Goal: Transaction & Acquisition: Book appointment/travel/reservation

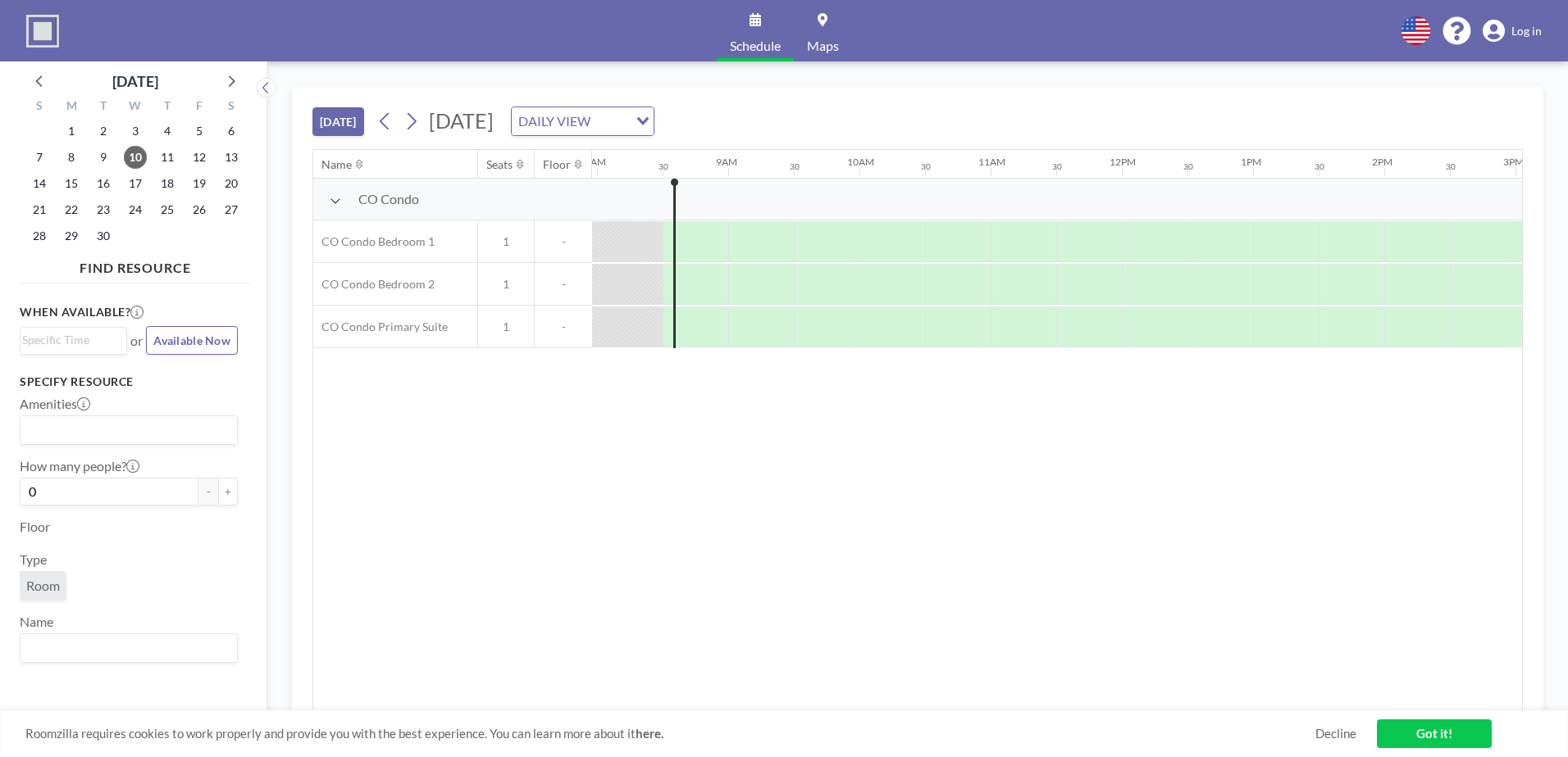
scroll to position [0, 1049]
click at [627, 123] on input "Search for option" at bounding box center [610, 121] width 31 height 22
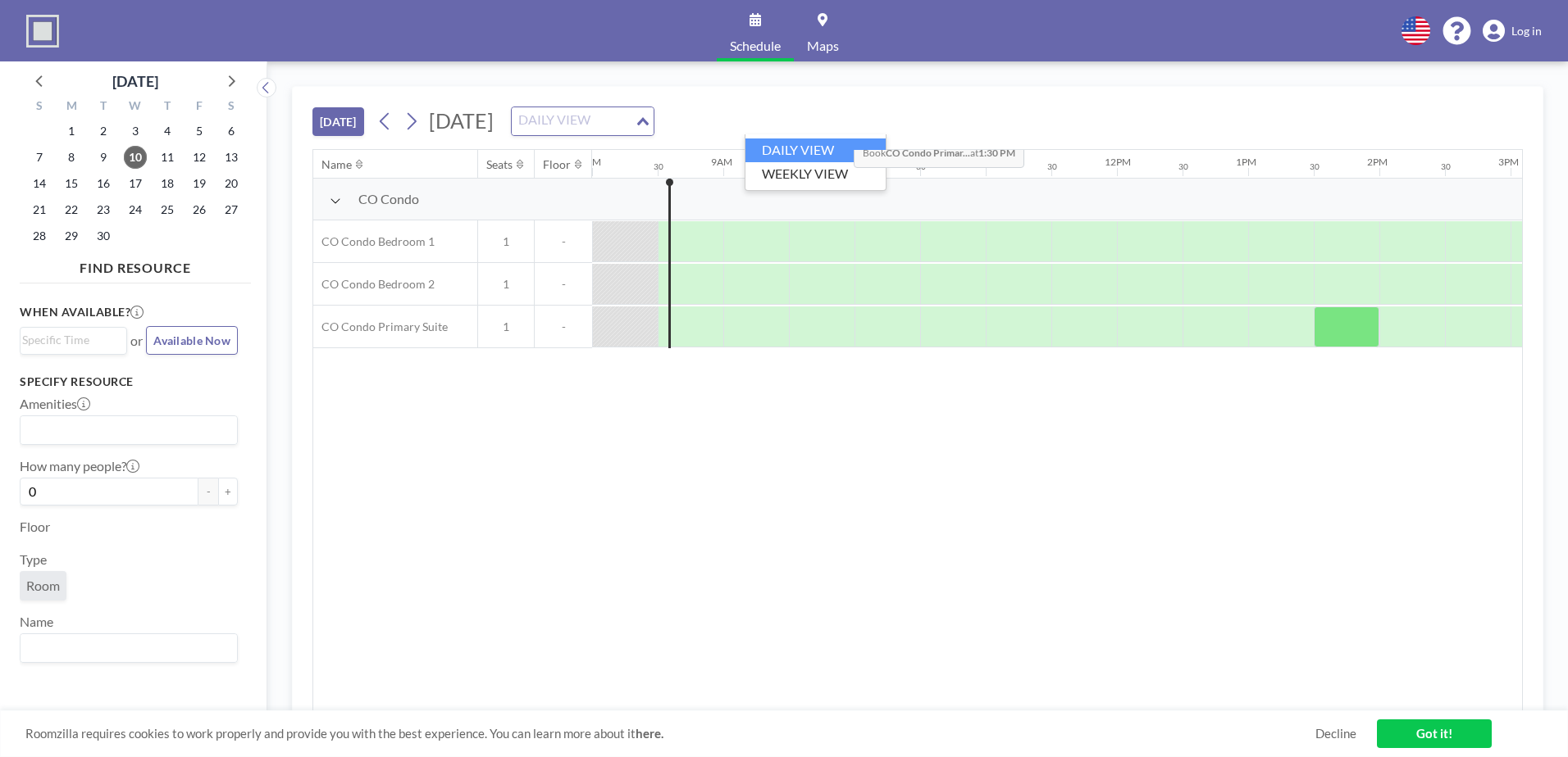
click at [633, 123] on input "Search for option" at bounding box center [573, 121] width 120 height 22
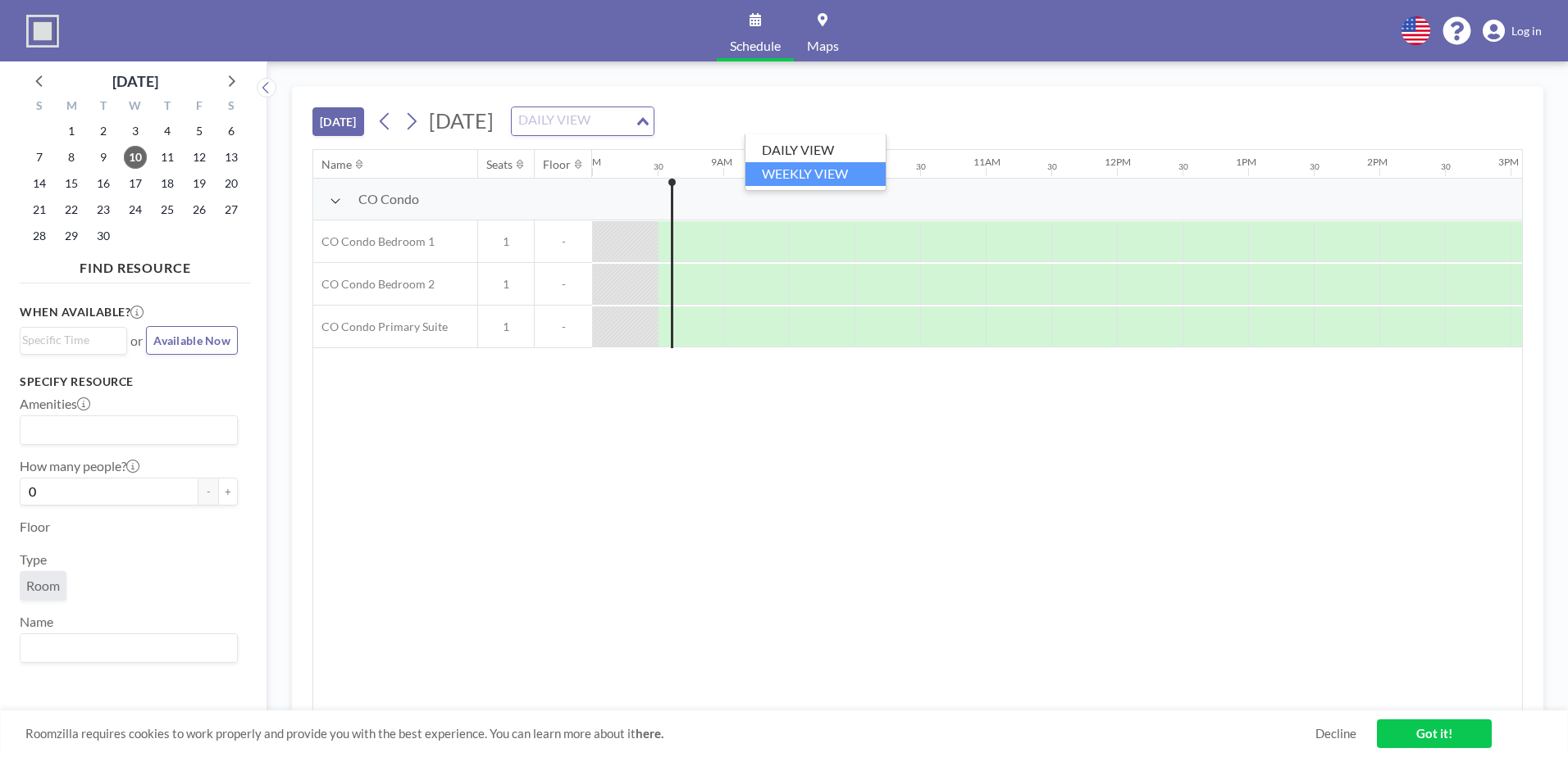
click at [830, 178] on li "WEEKLY VIEW" at bounding box center [814, 174] width 140 height 23
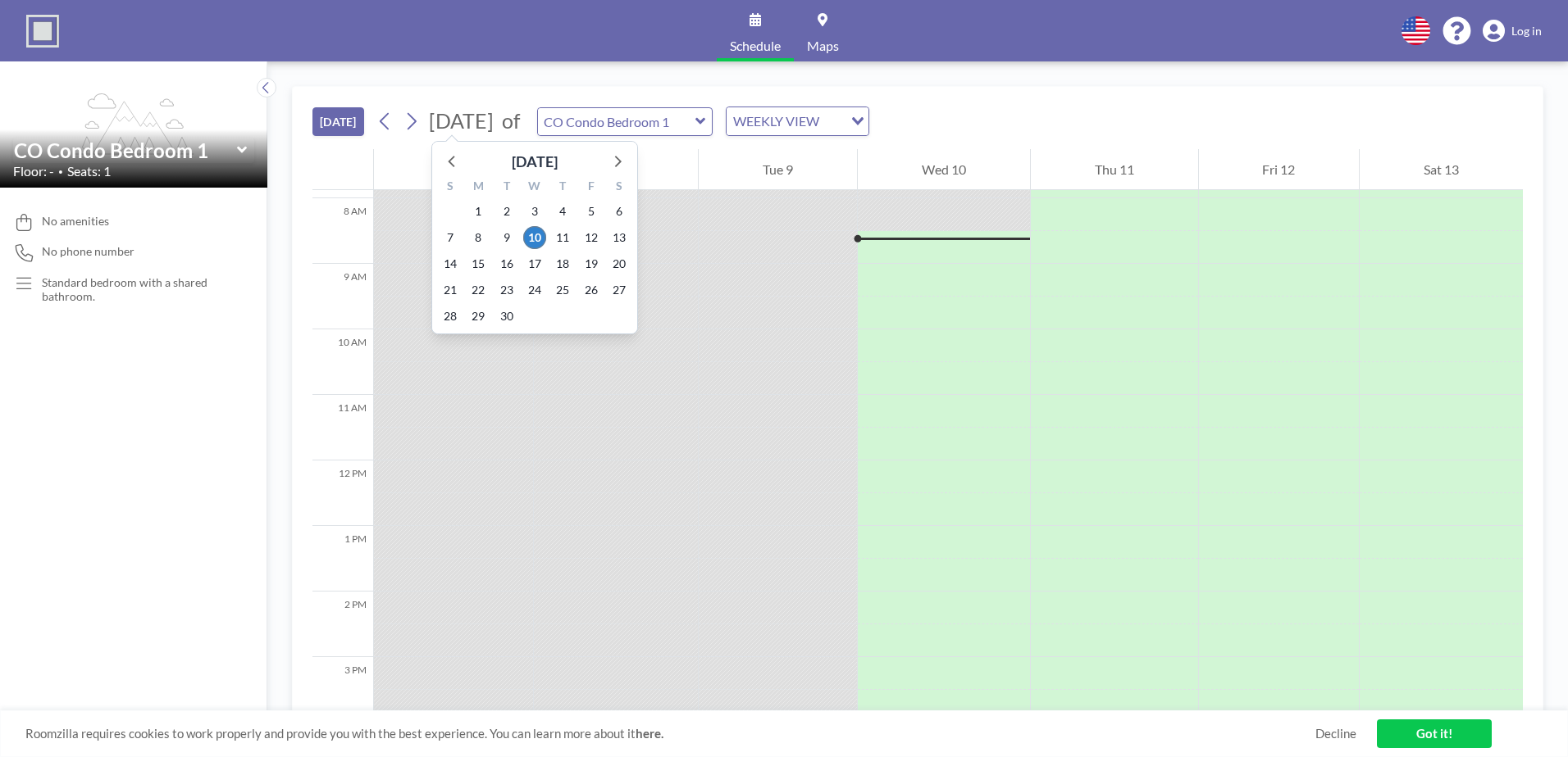
scroll to position [524, 0]
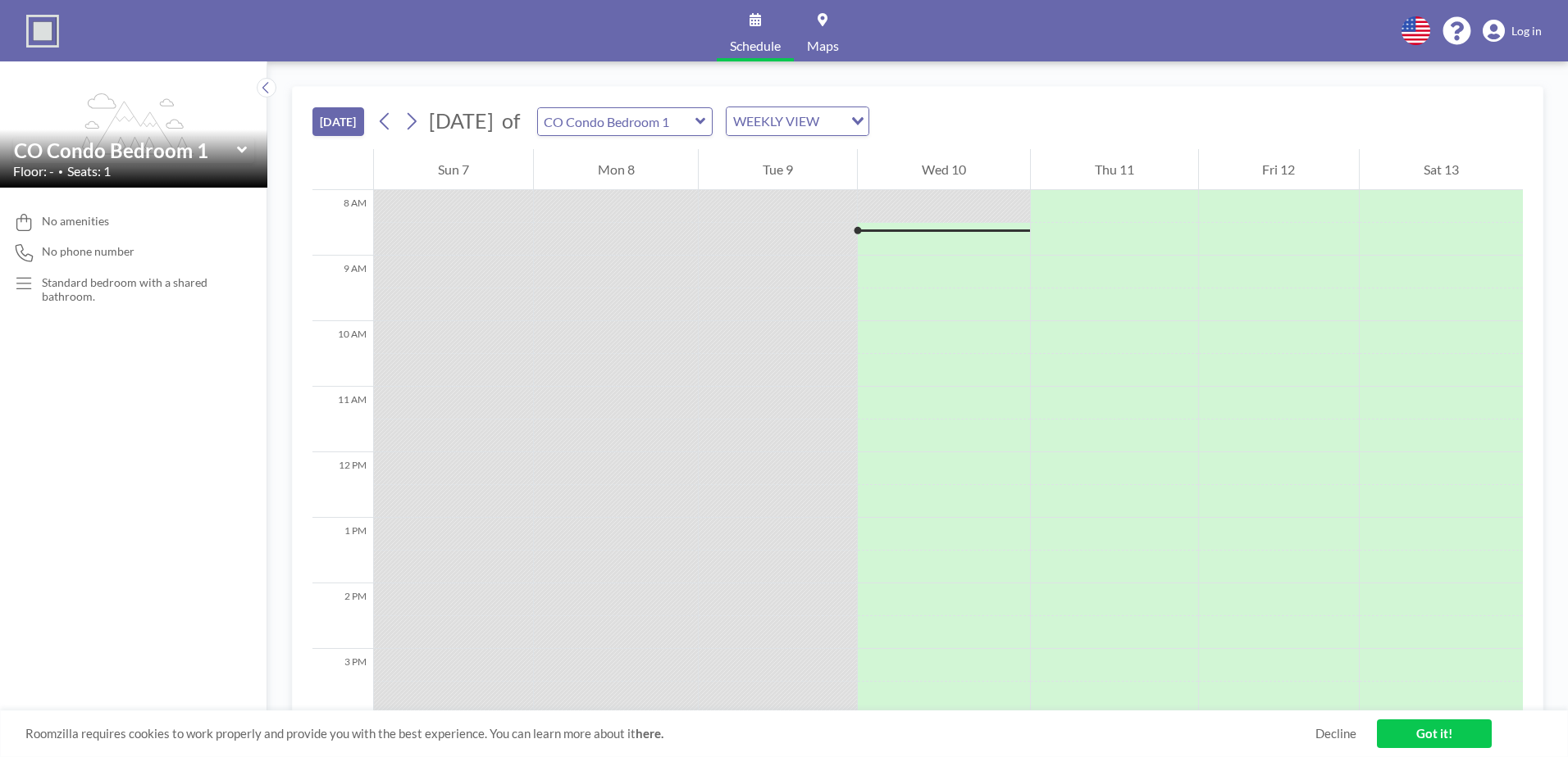
click at [427, 119] on span "[DATE]" at bounding box center [462, 120] width 73 height 25
click at [413, 126] on icon at bounding box center [411, 121] width 16 height 24
click at [414, 126] on icon at bounding box center [412, 122] width 9 height 17
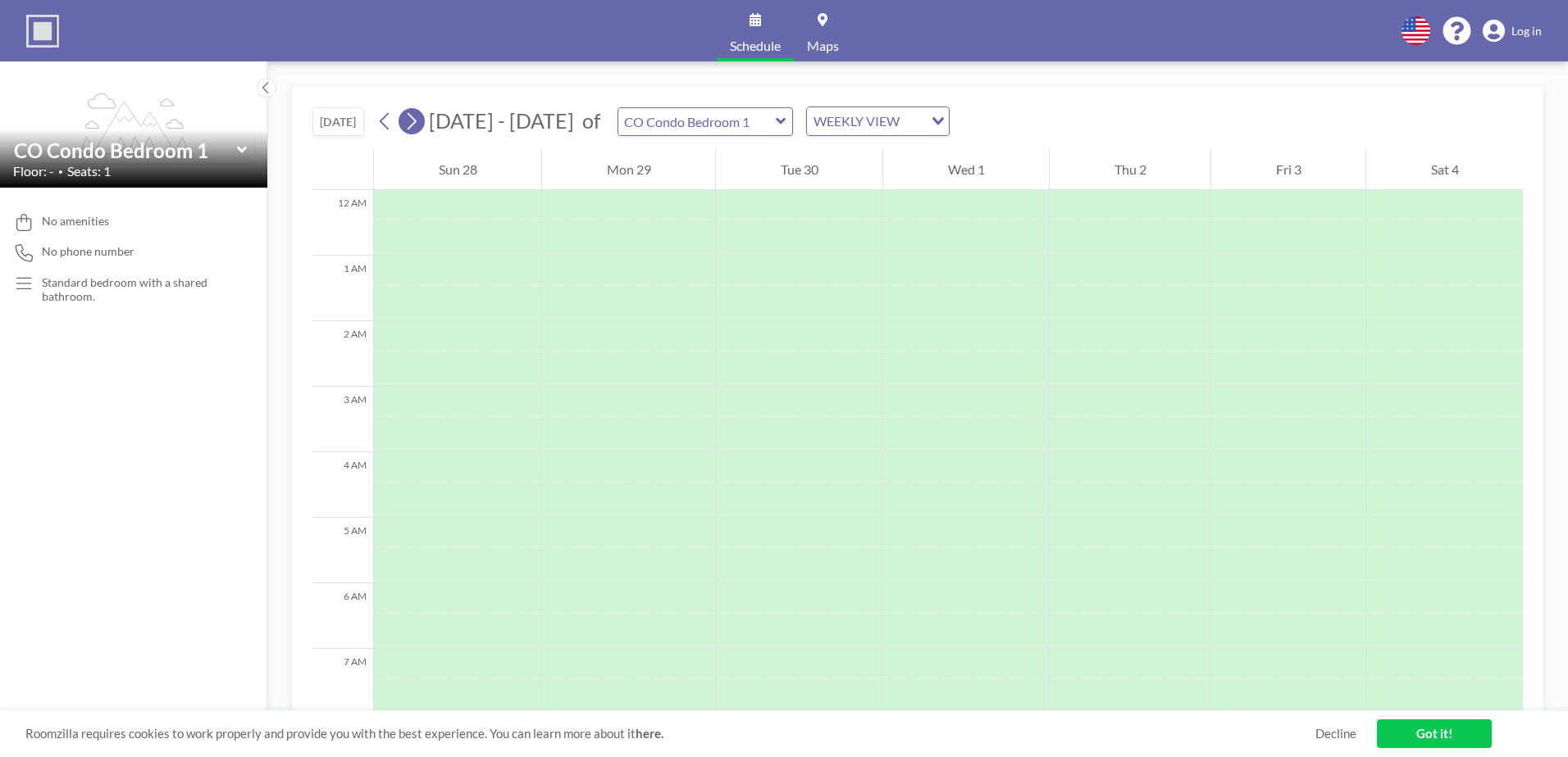
scroll to position [420, 0]
click at [414, 126] on icon at bounding box center [412, 122] width 9 height 17
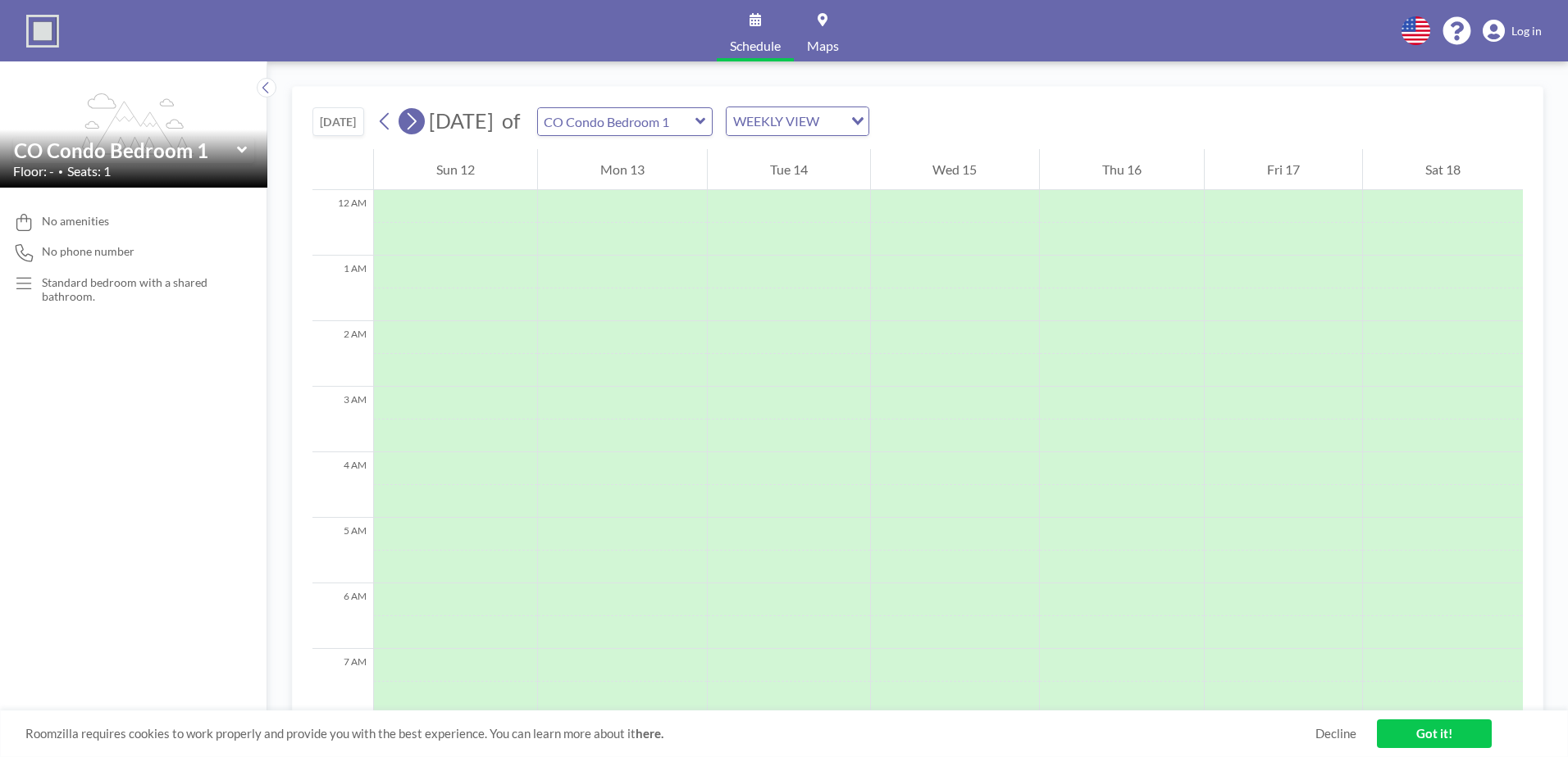
click at [415, 123] on icon at bounding box center [411, 121] width 16 height 24
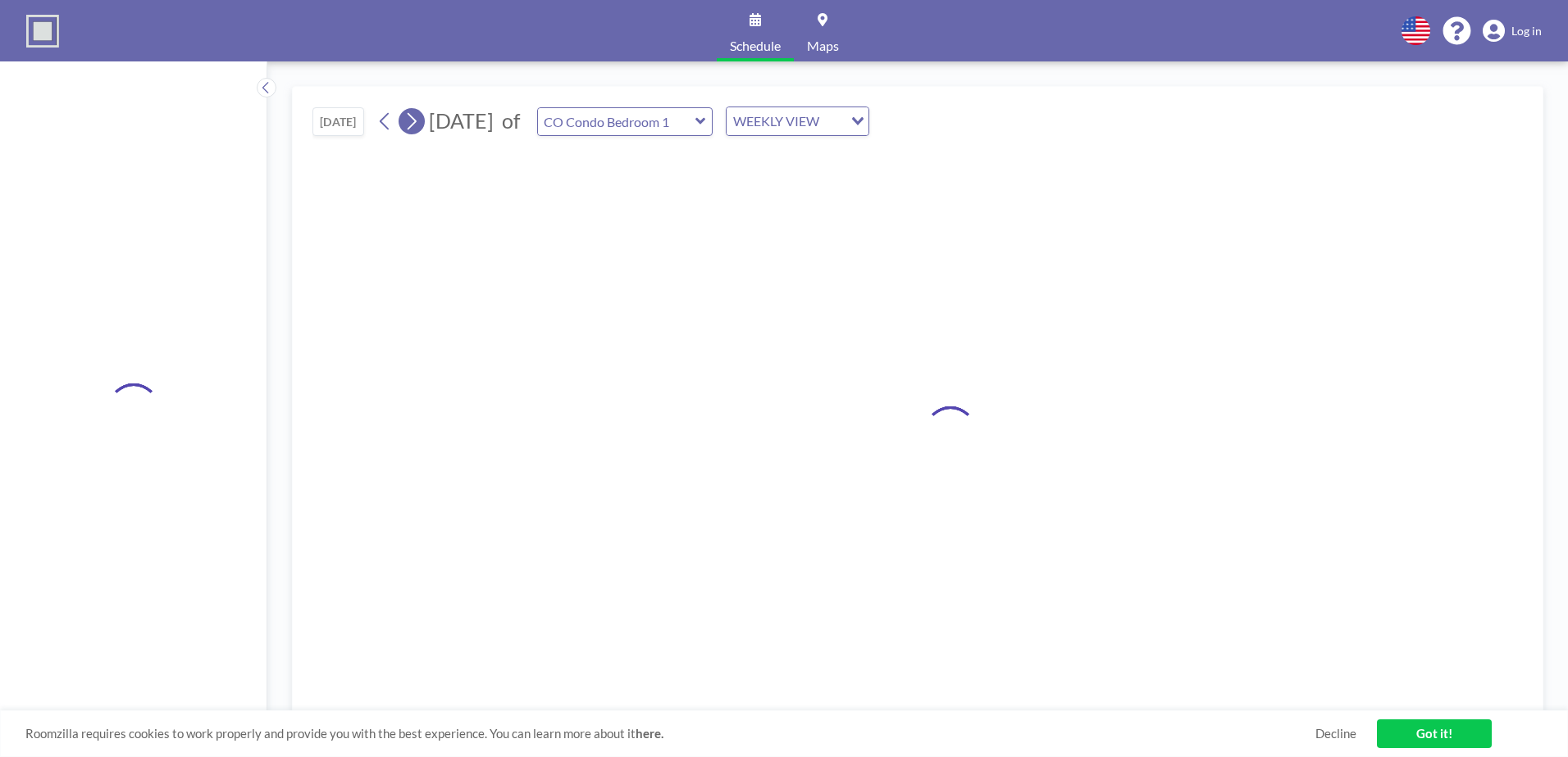
click at [415, 123] on icon at bounding box center [411, 121] width 16 height 24
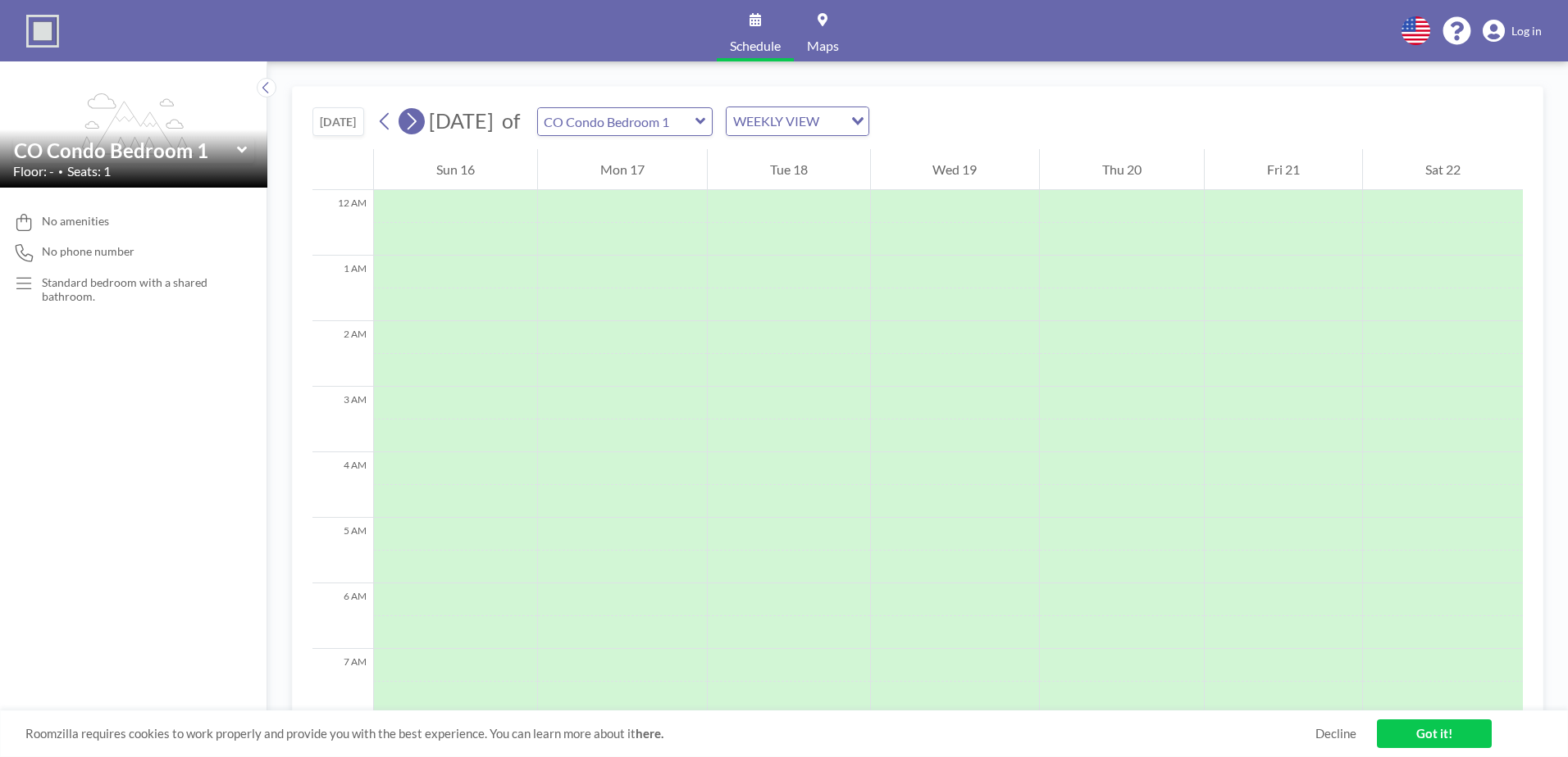
click at [415, 123] on icon at bounding box center [411, 121] width 16 height 24
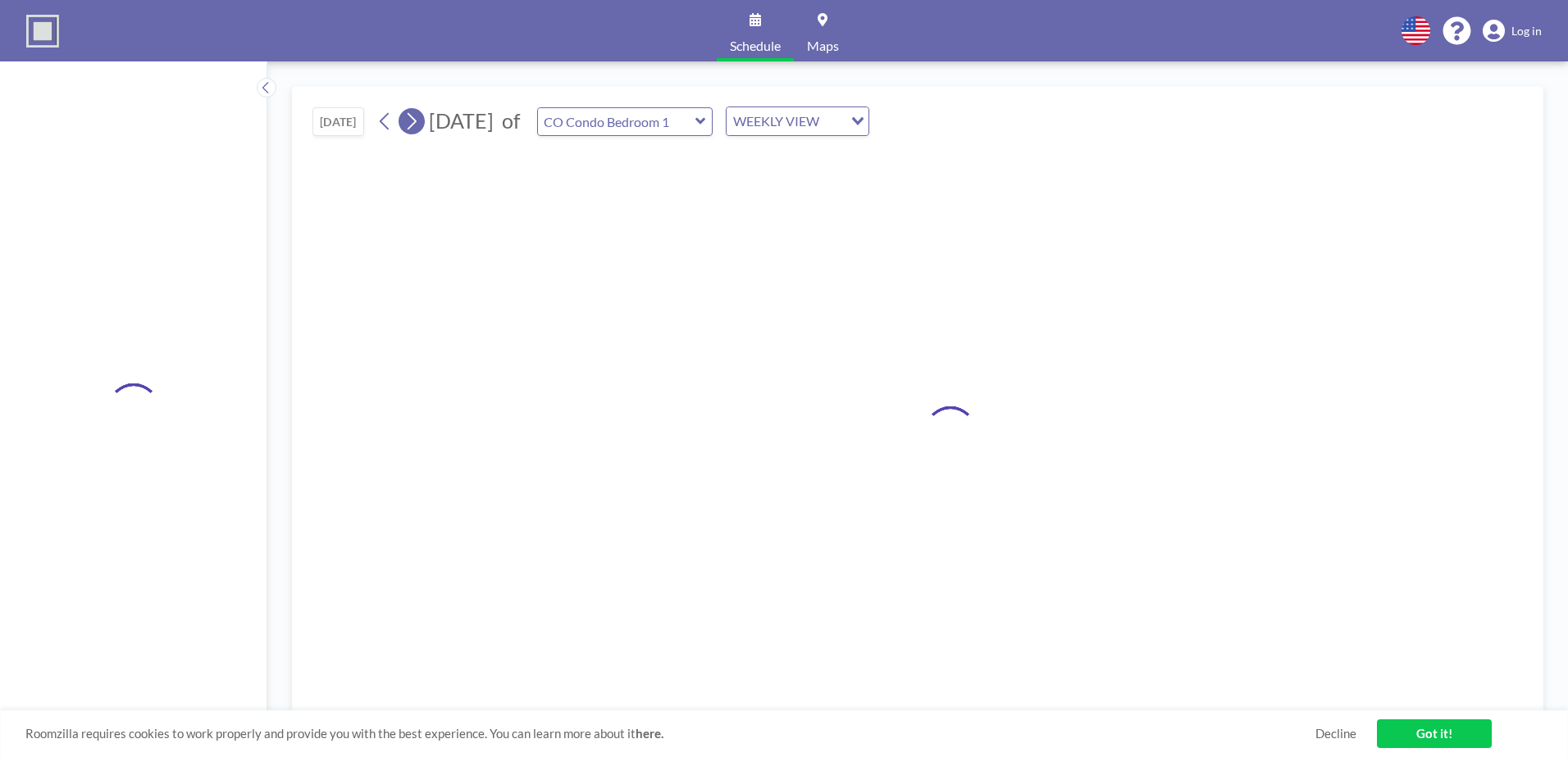
click at [415, 123] on icon at bounding box center [411, 121] width 16 height 24
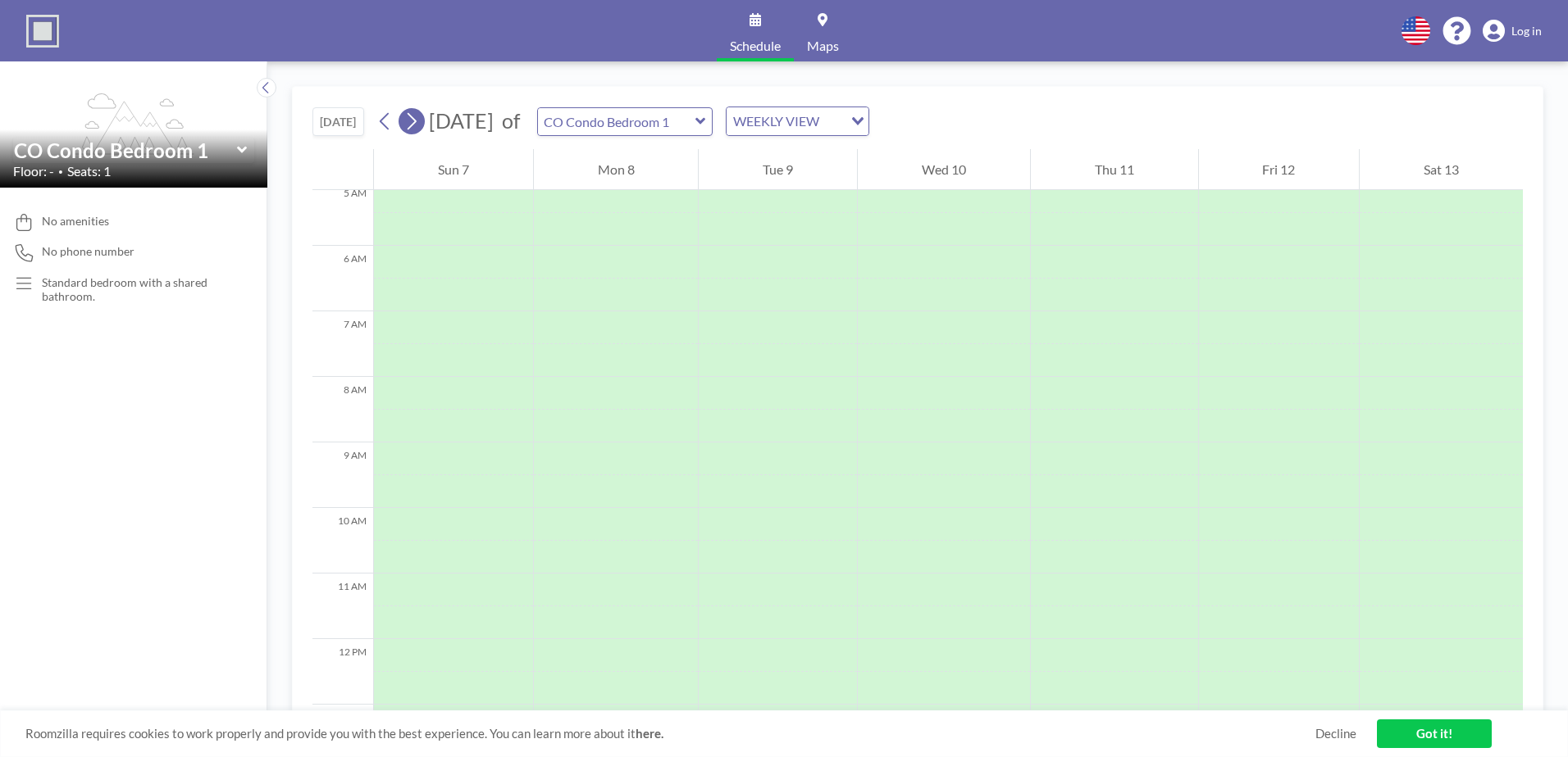
scroll to position [492, 0]
click at [415, 123] on icon at bounding box center [411, 121] width 16 height 24
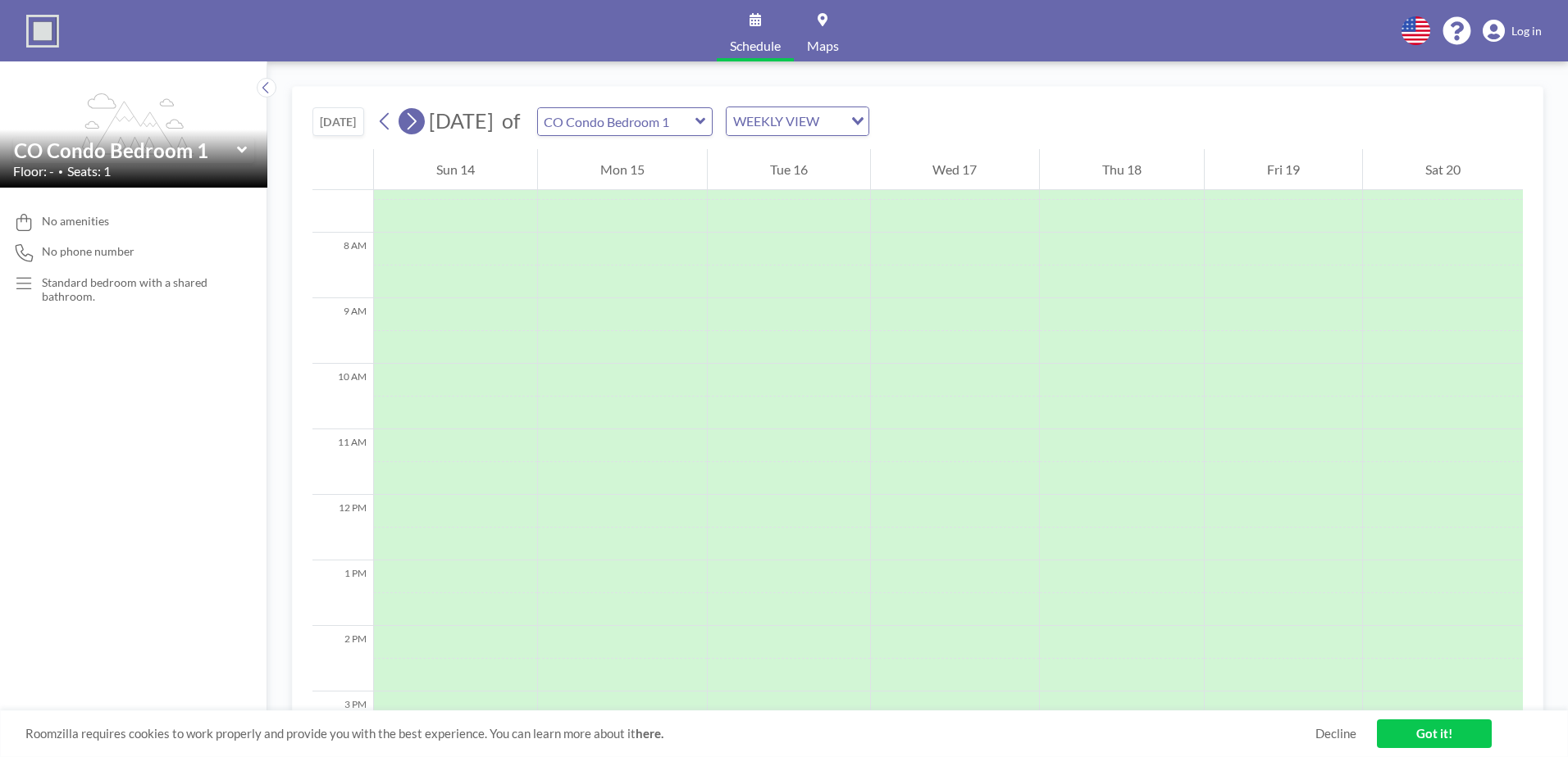
click at [415, 123] on icon at bounding box center [411, 121] width 16 height 24
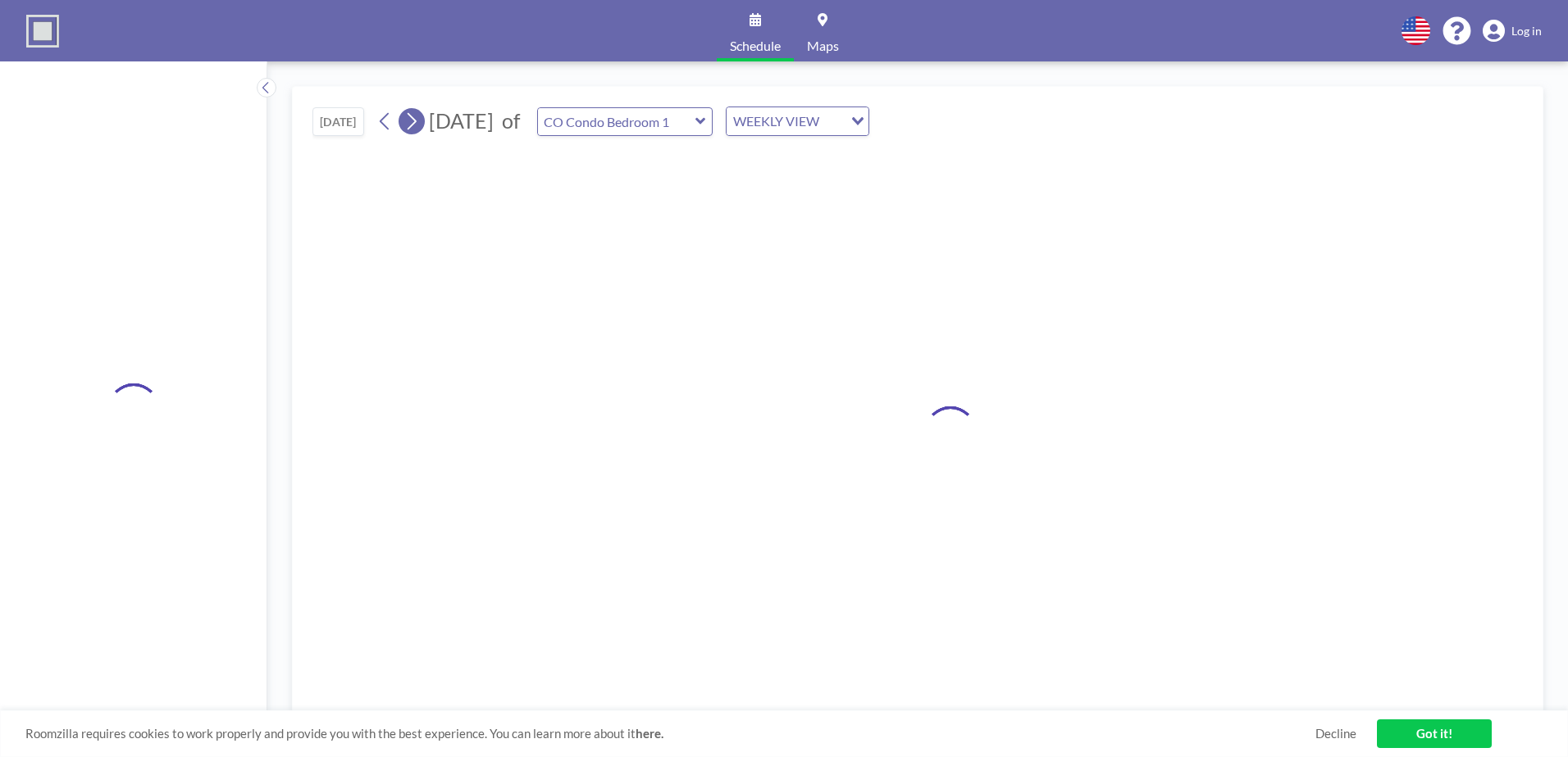
click at [415, 123] on icon at bounding box center [411, 121] width 16 height 24
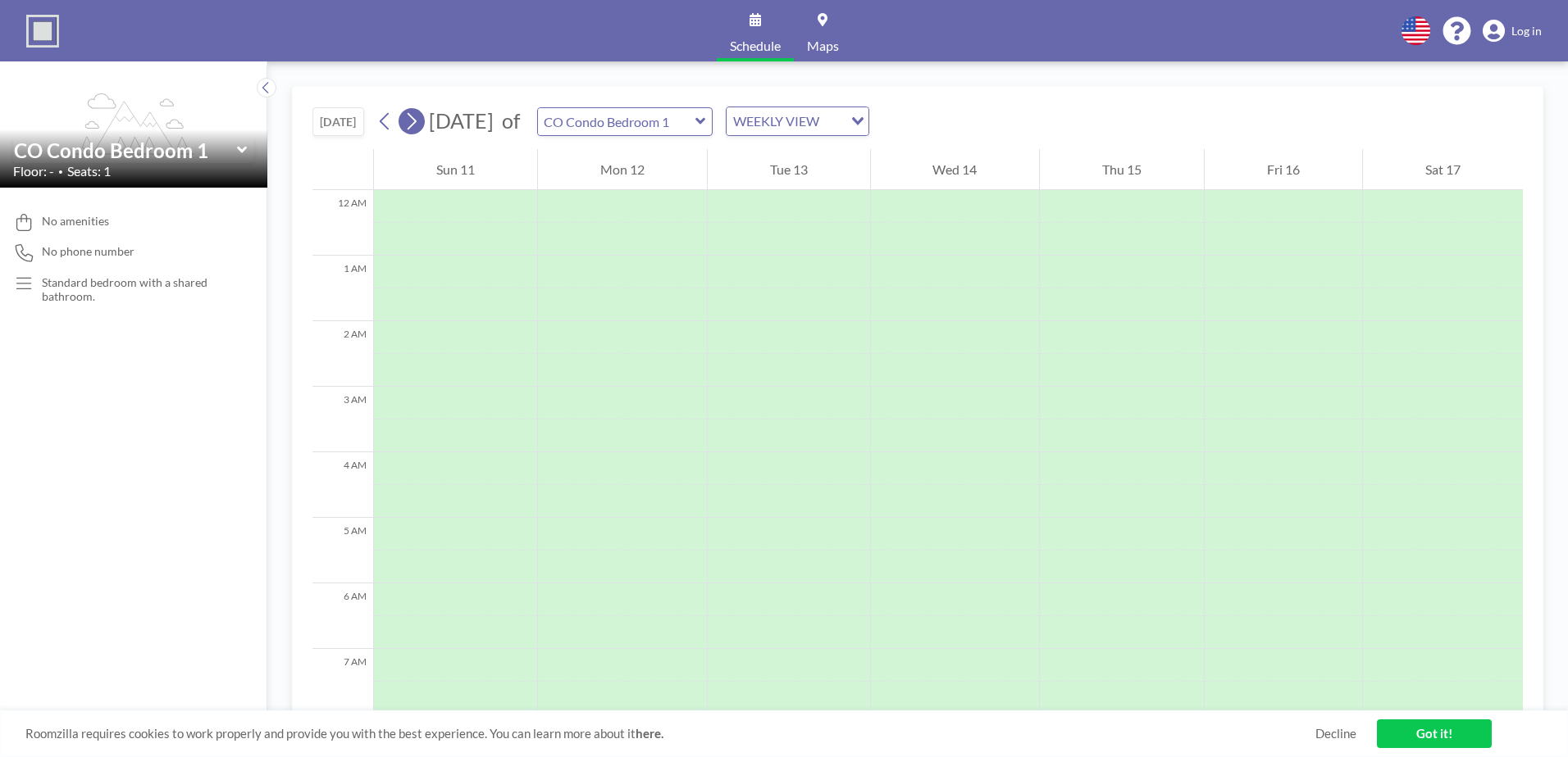
click at [415, 123] on icon at bounding box center [411, 121] width 16 height 24
click at [387, 123] on icon at bounding box center [385, 121] width 16 height 24
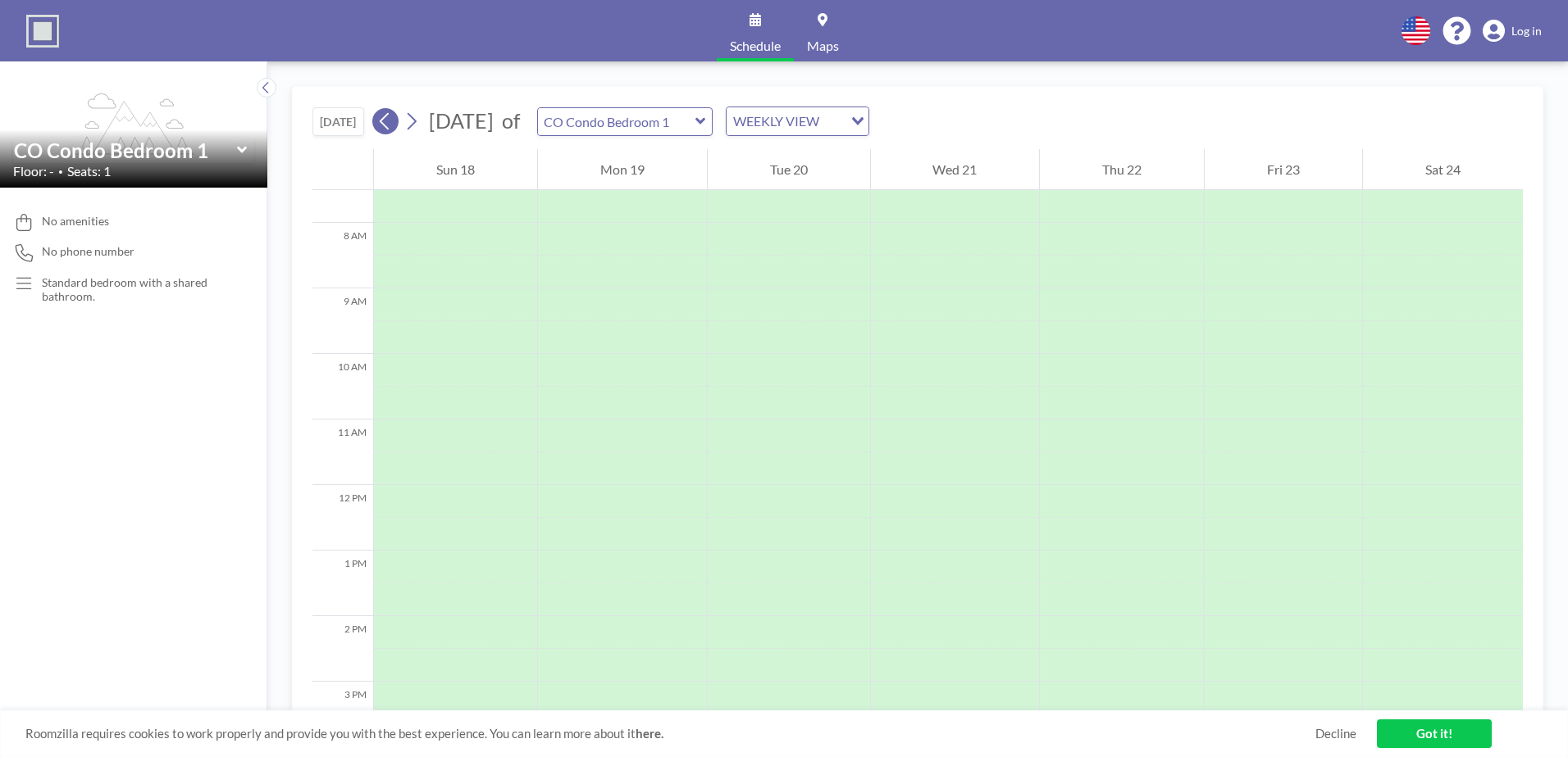
click at [387, 123] on icon at bounding box center [385, 121] width 16 height 24
click at [411, 127] on icon at bounding box center [411, 121] width 16 height 24
click at [380, 123] on icon at bounding box center [385, 121] width 16 height 24
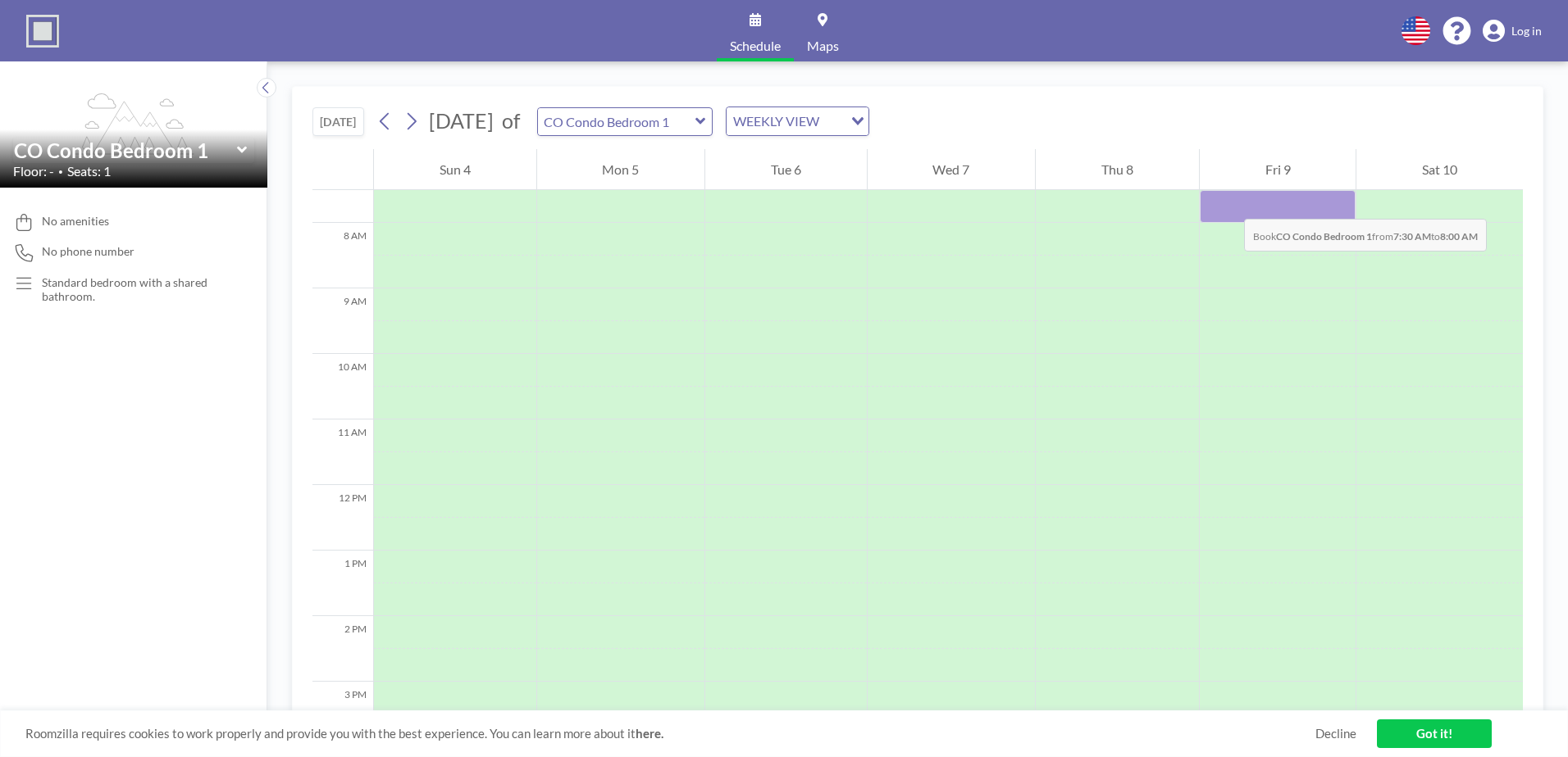
click at [1227, 203] on div at bounding box center [1277, 206] width 157 height 33
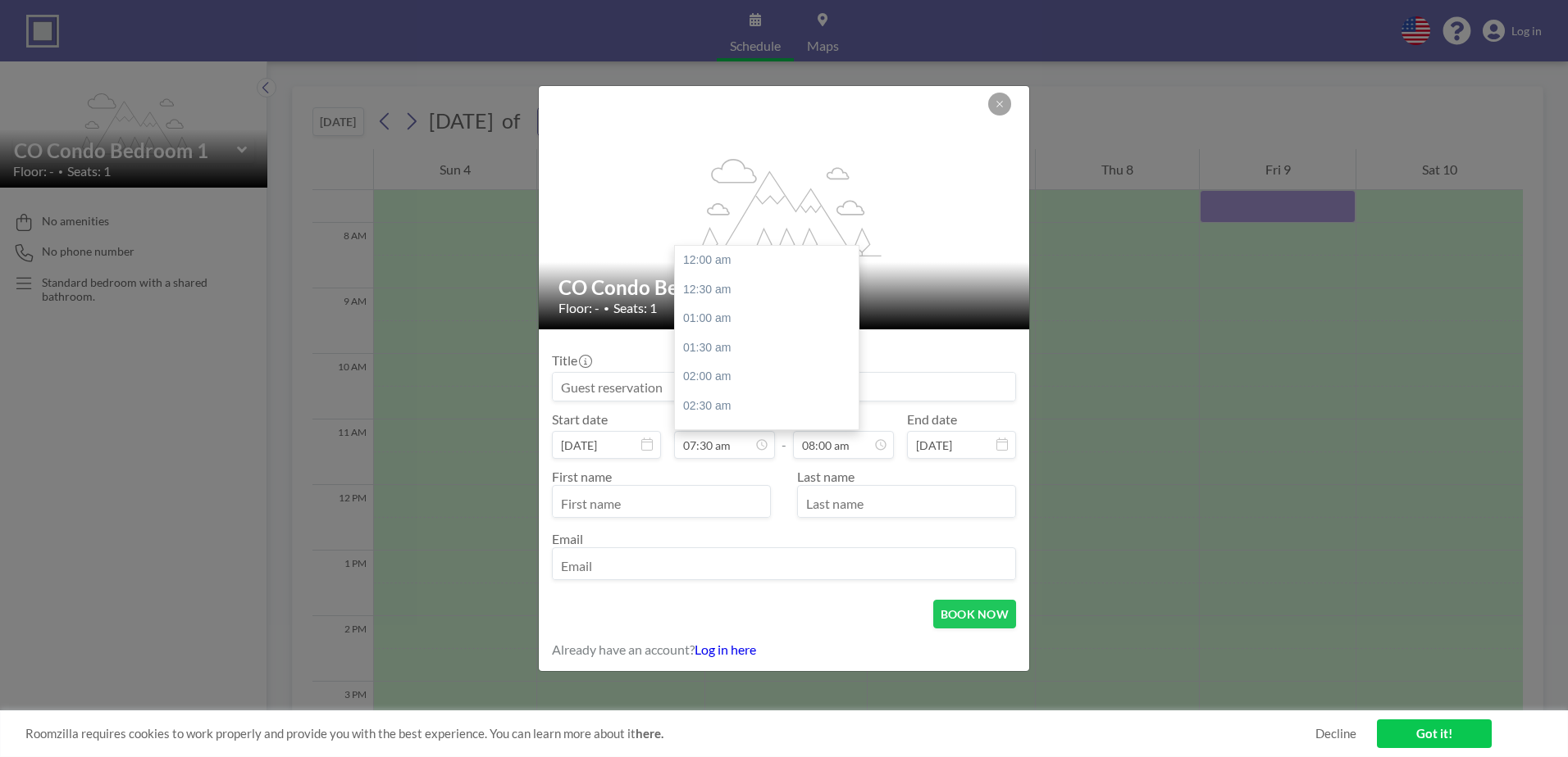
scroll to position [438, 0]
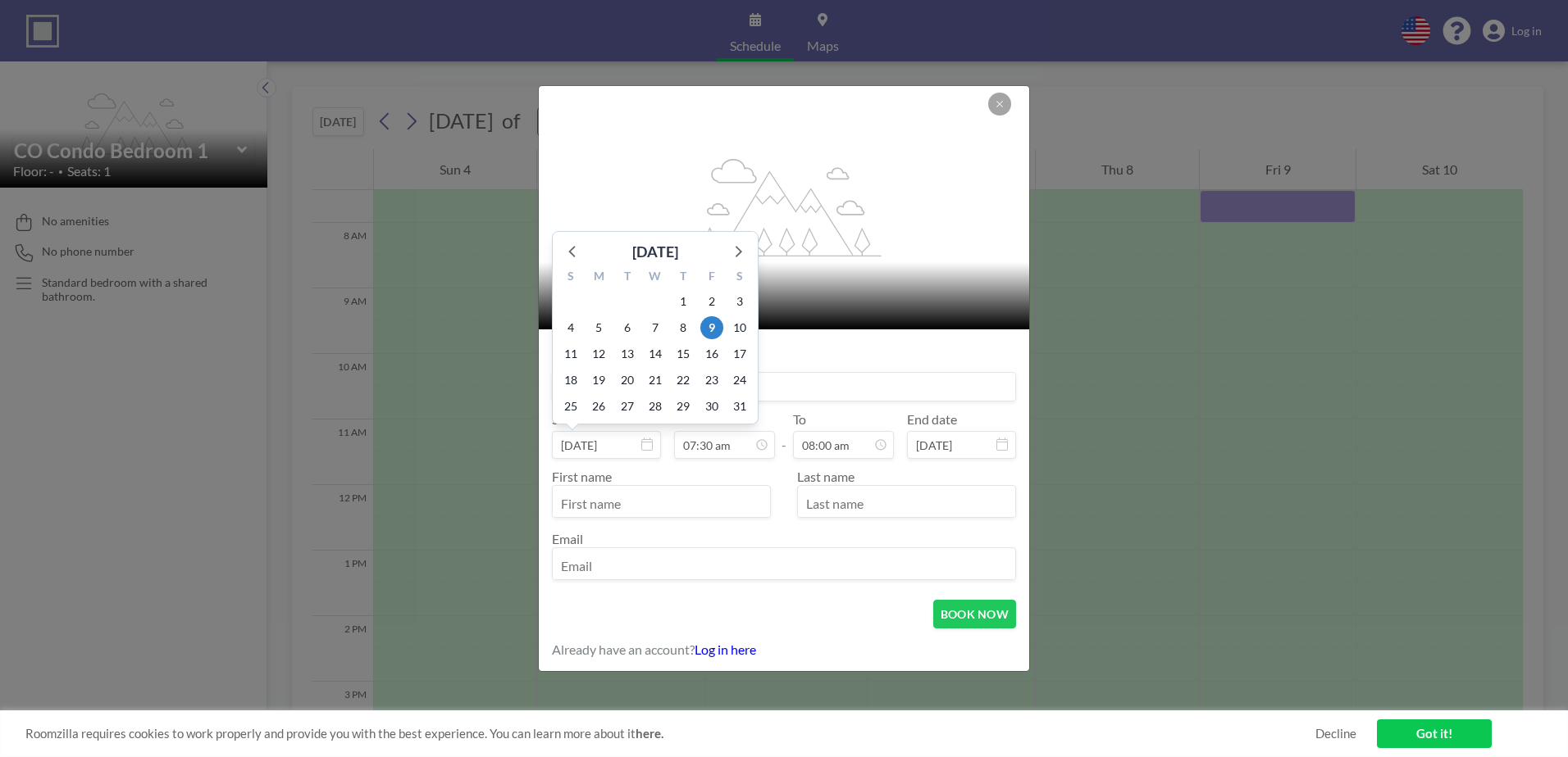
click at [647, 440] on icon at bounding box center [647, 445] width 11 height 13
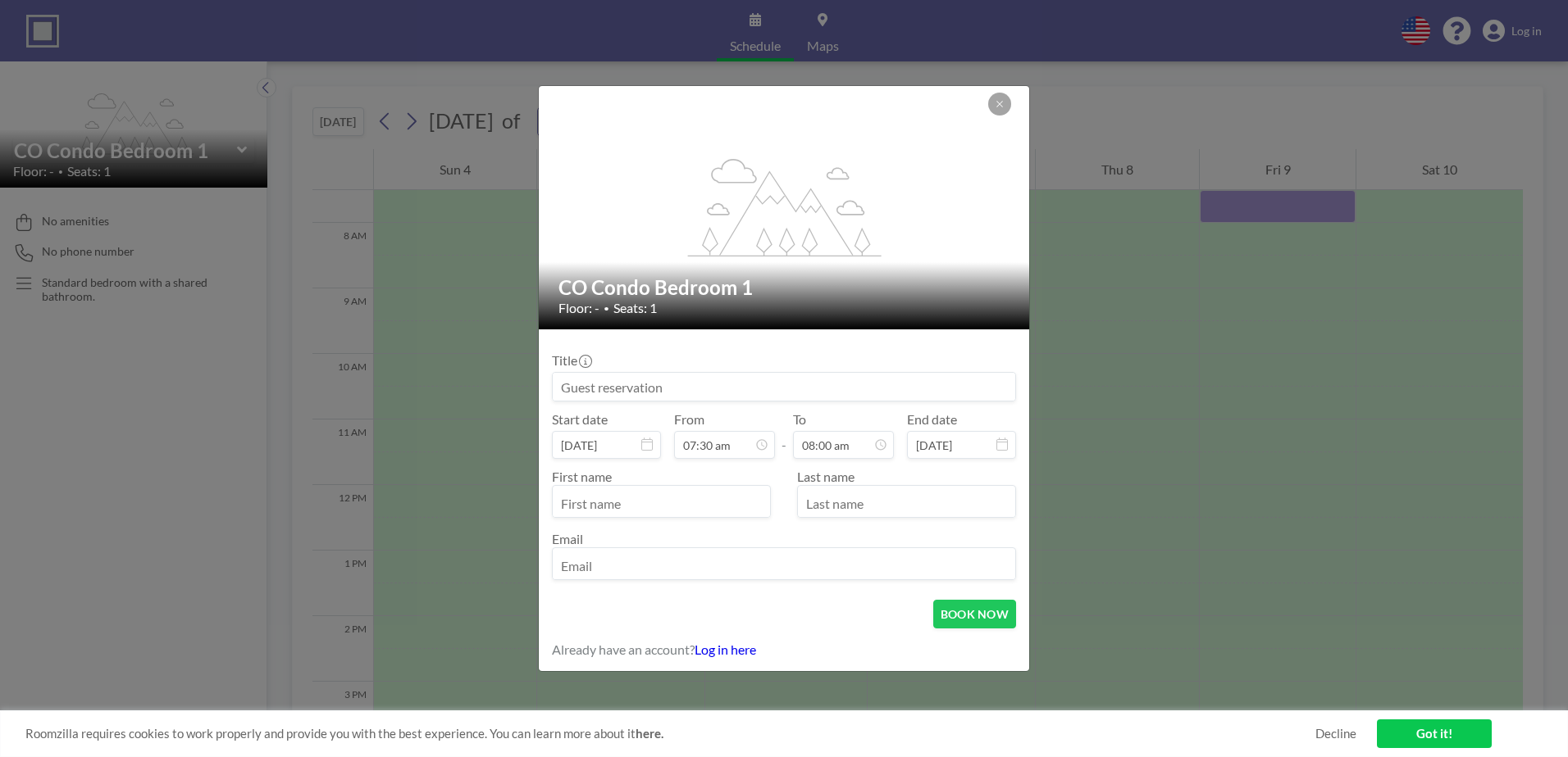
click at [647, 440] on icon at bounding box center [647, 445] width 11 height 13
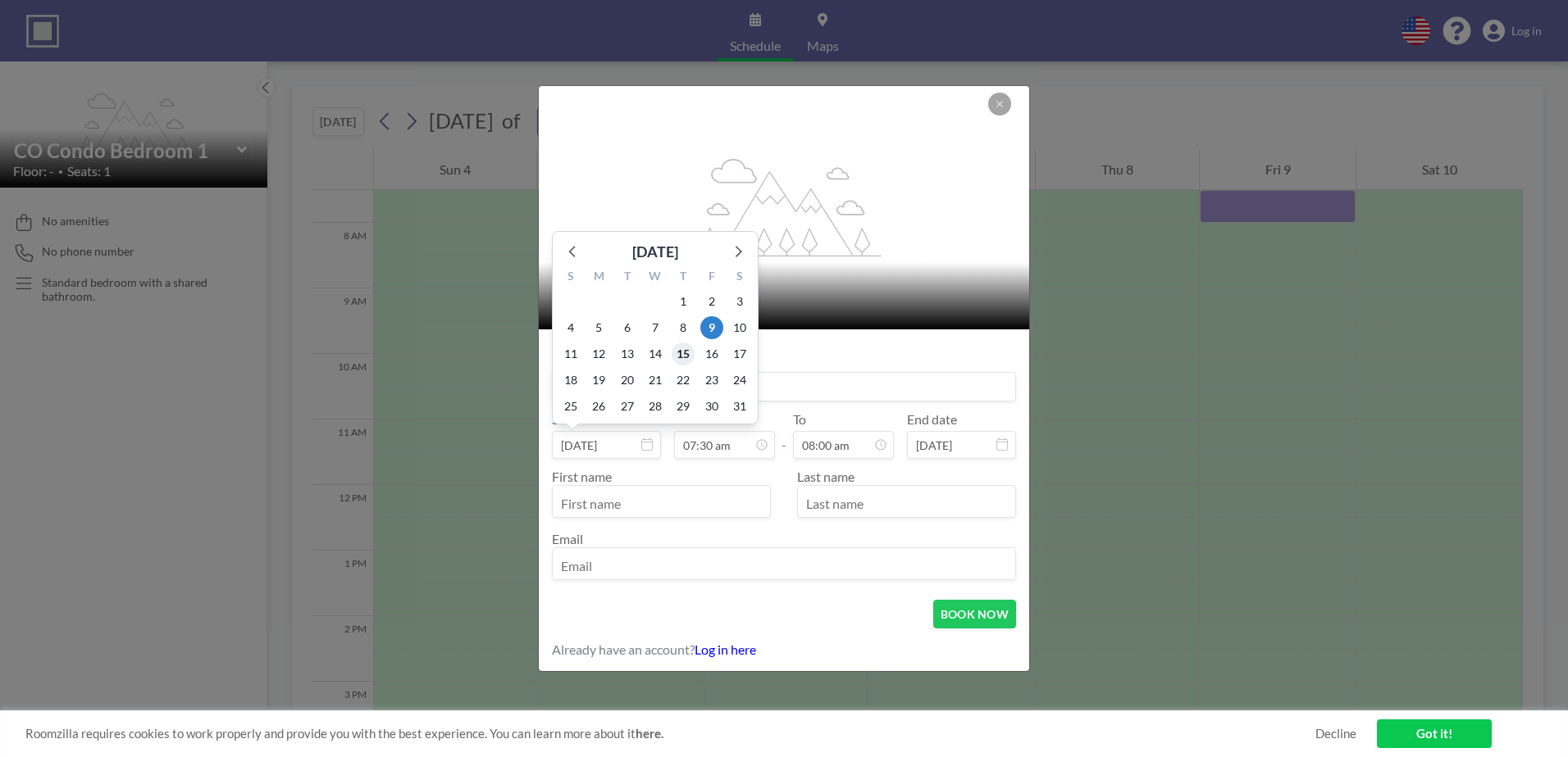
click at [684, 351] on span "15" at bounding box center [683, 354] width 23 height 23
type input "[DATE]"
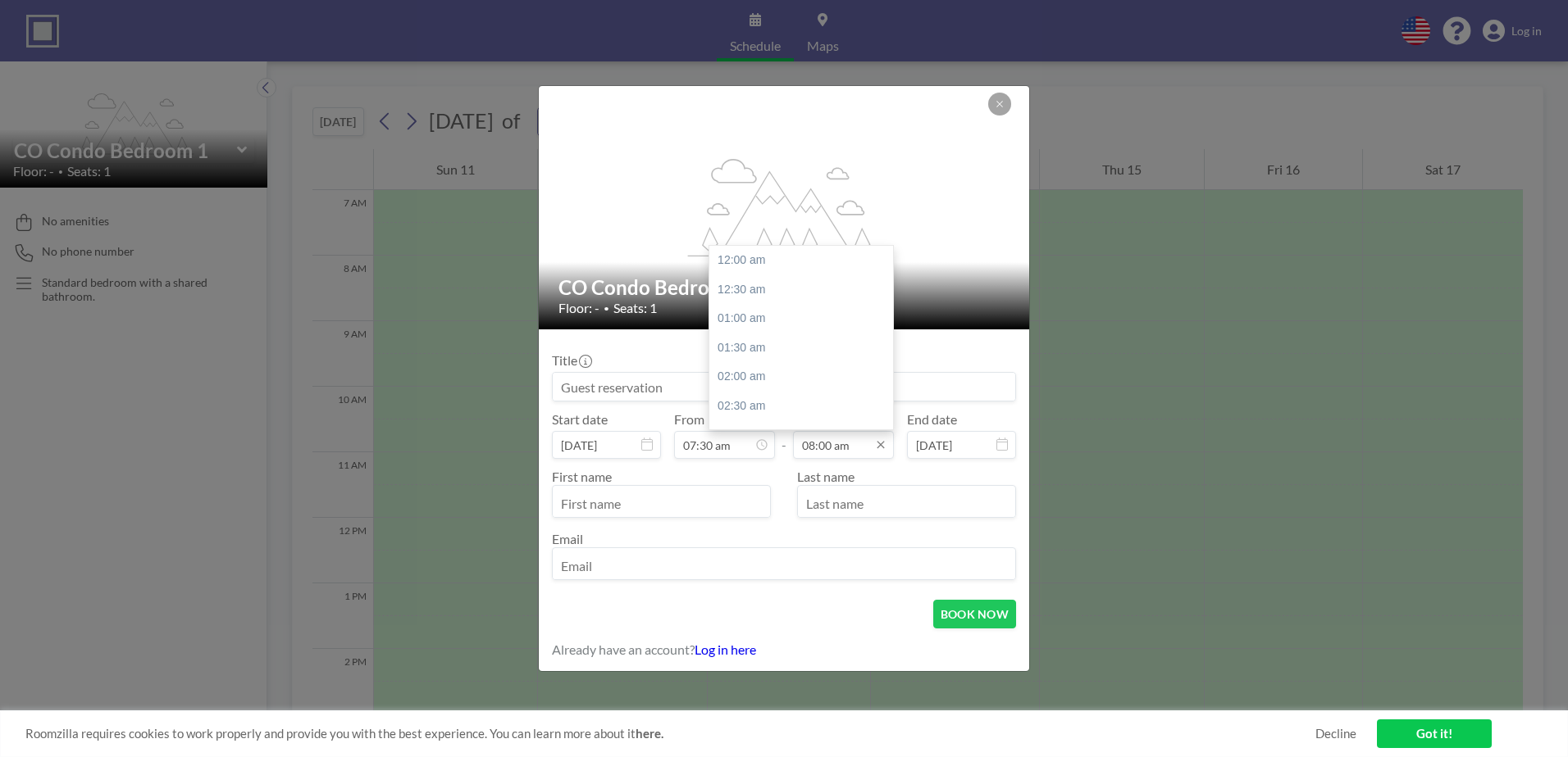
scroll to position [467, 0]
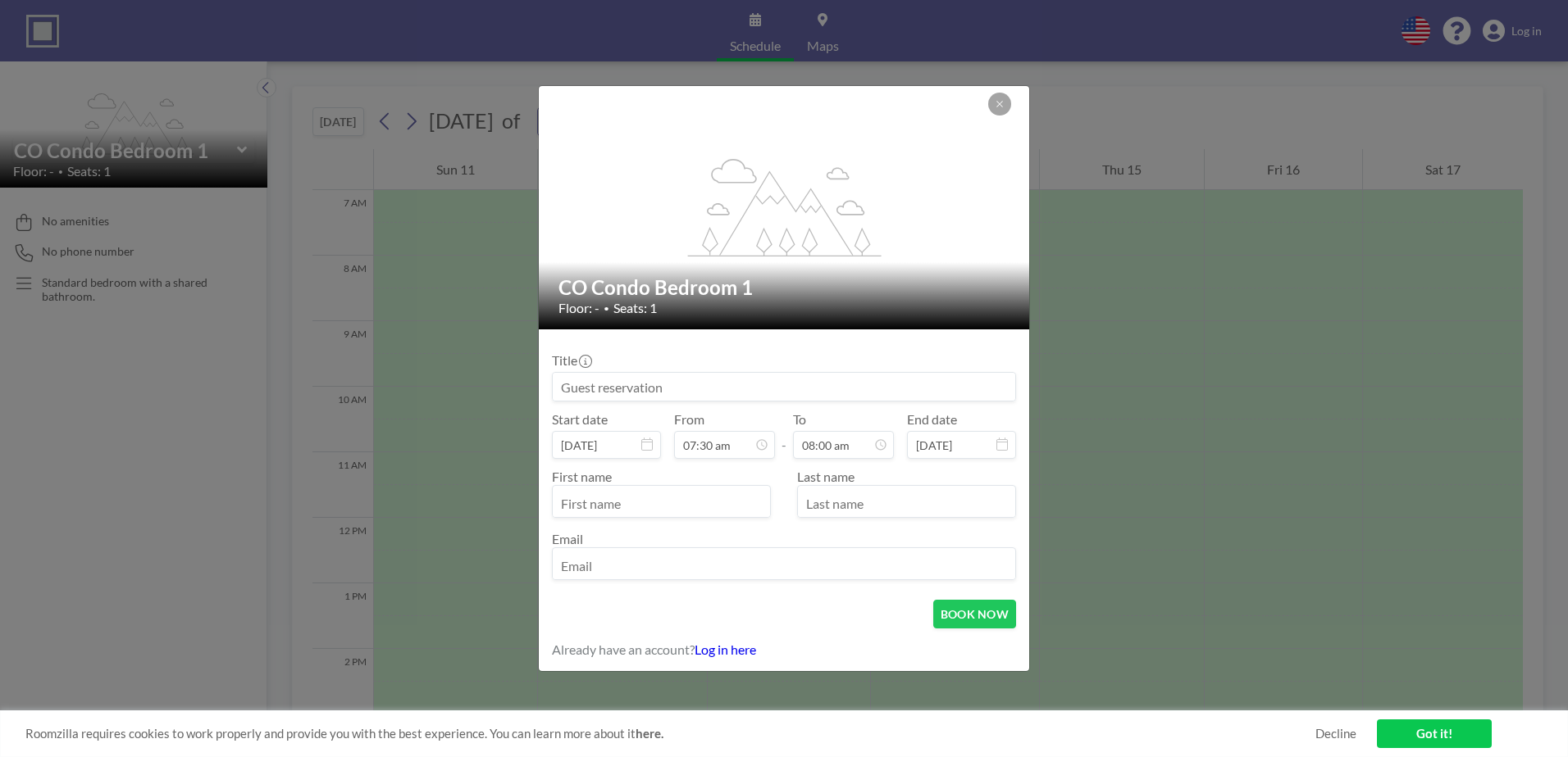
click at [1000, 445] on icon at bounding box center [1002, 445] width 11 height 13
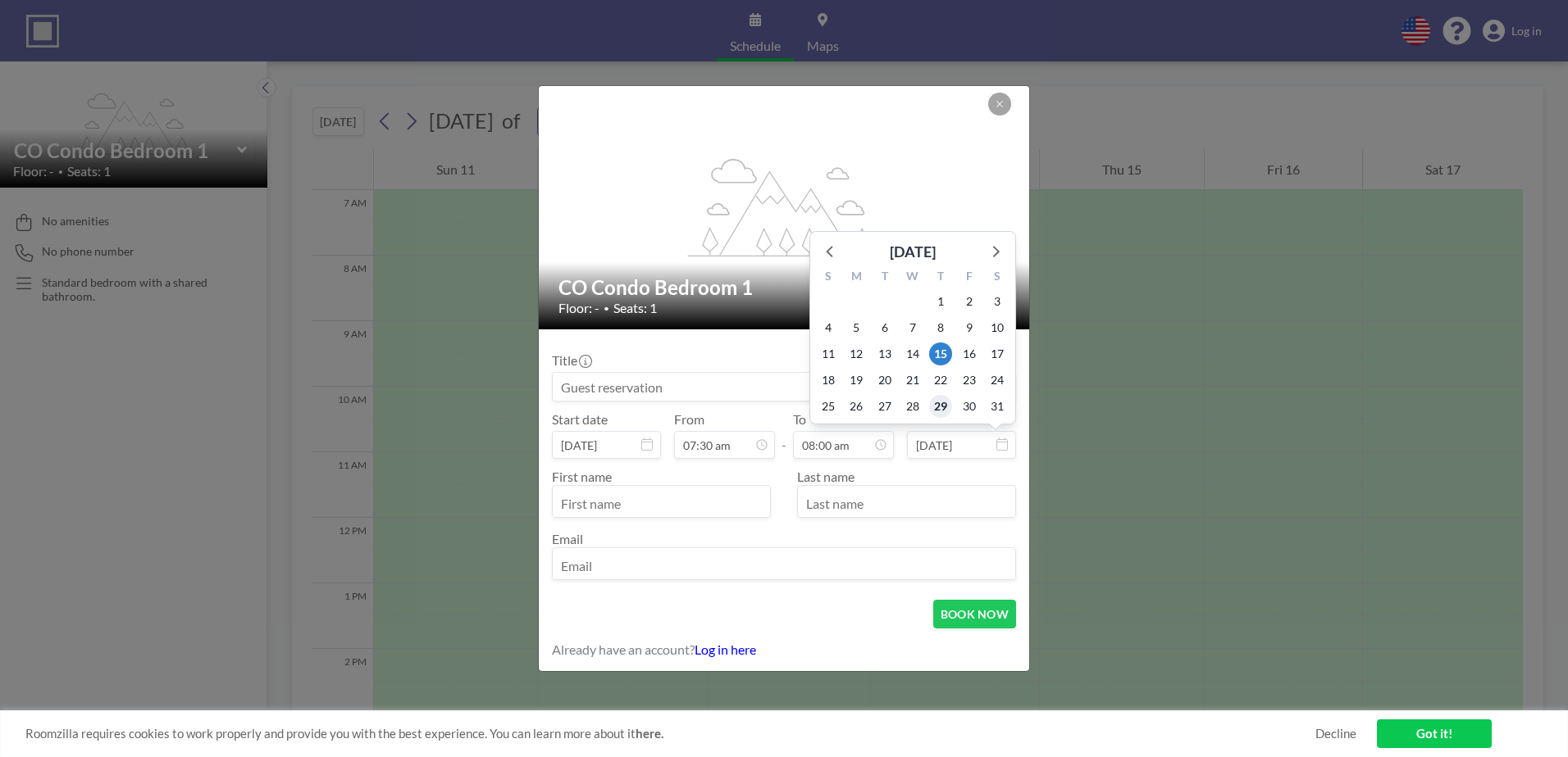
click at [936, 405] on span "29" at bounding box center [940, 406] width 23 height 23
type input "[DATE]"
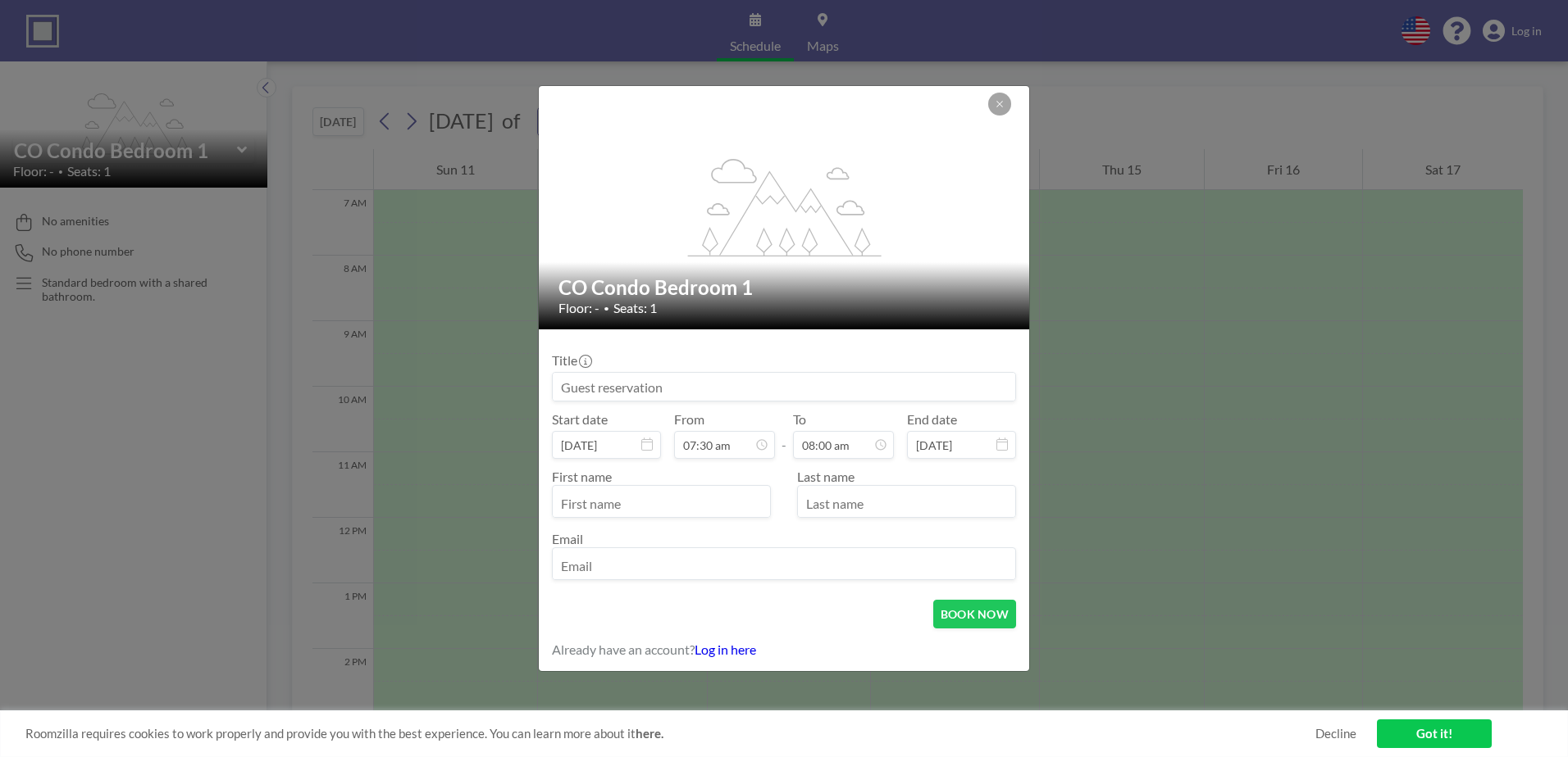
click at [641, 510] on input "text" at bounding box center [662, 504] width 218 height 28
type input "[PERSON_NAME]"
type input "Kent"
drag, startPoint x: 620, startPoint y: 503, endPoint x: 519, endPoint y: 507, distance: 101.1
click at [519, 507] on div "flex-grow: 1.2; CO Condo Bedroom 1 Floor: - • Seats: 1 Title Start date [DATE] …" at bounding box center [784, 378] width 1568 height 757
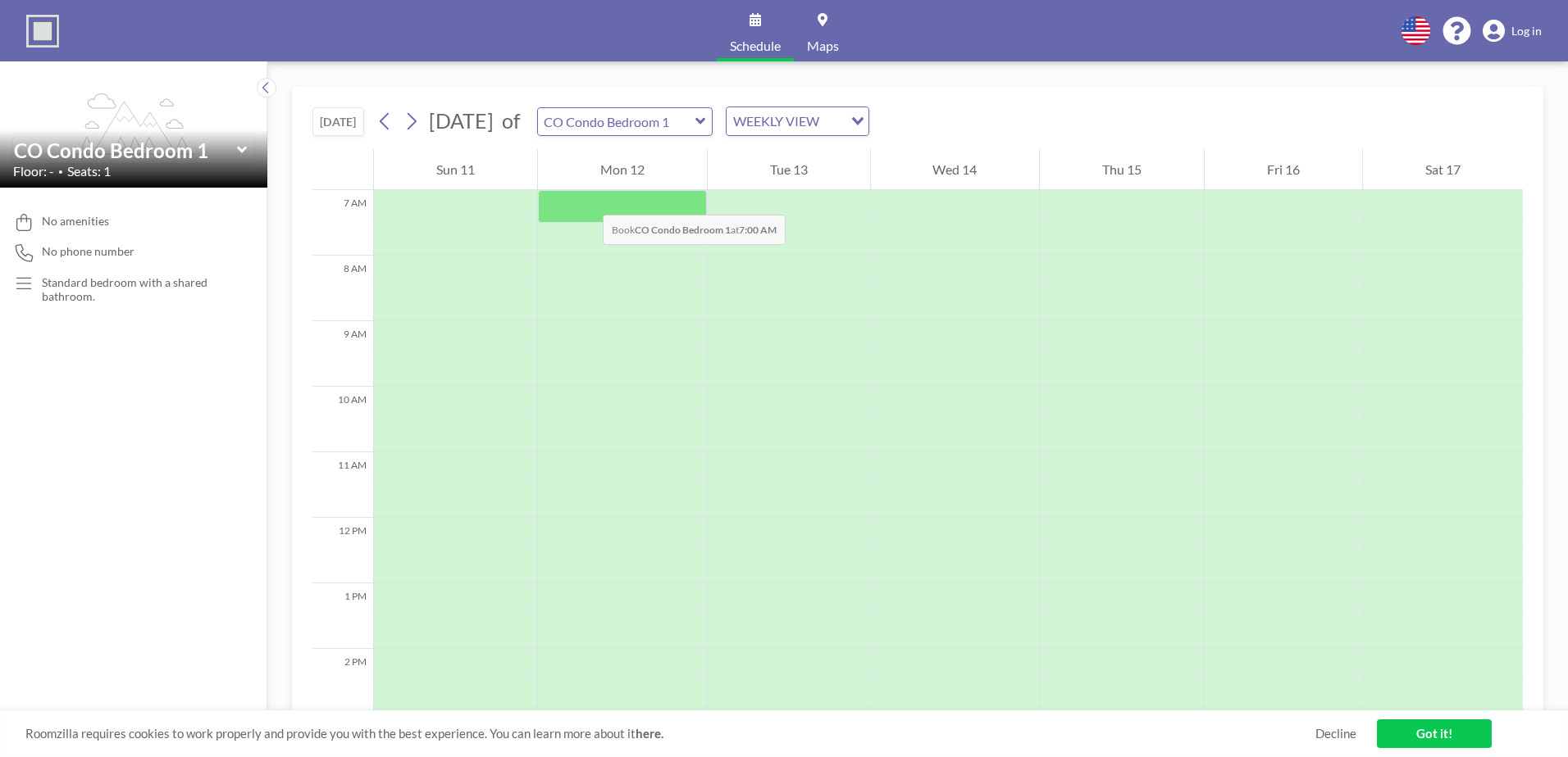
click at [586, 198] on div at bounding box center [622, 206] width 169 height 33
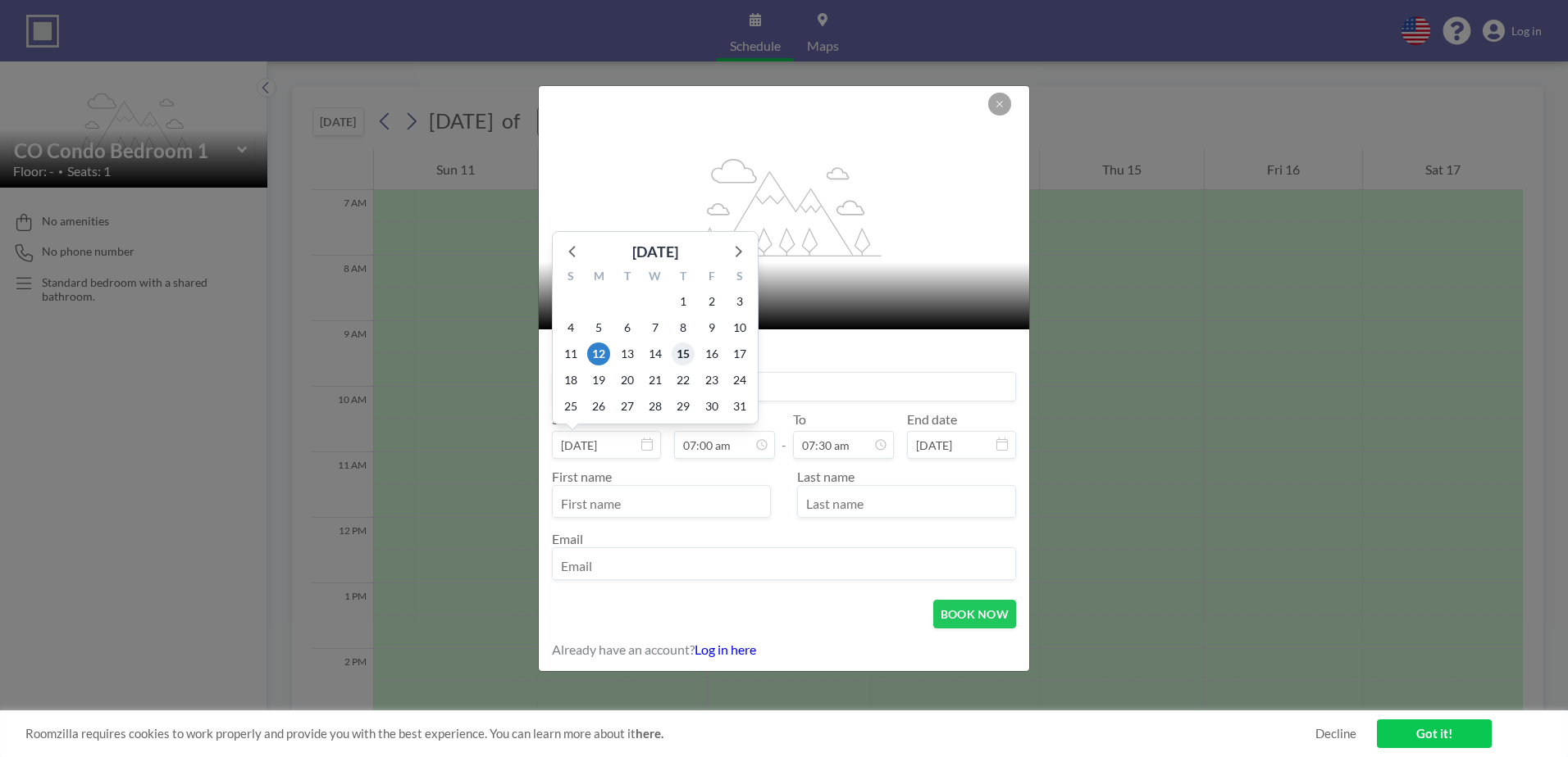
click at [682, 357] on span "15" at bounding box center [683, 354] width 23 height 23
type input "[DATE]"
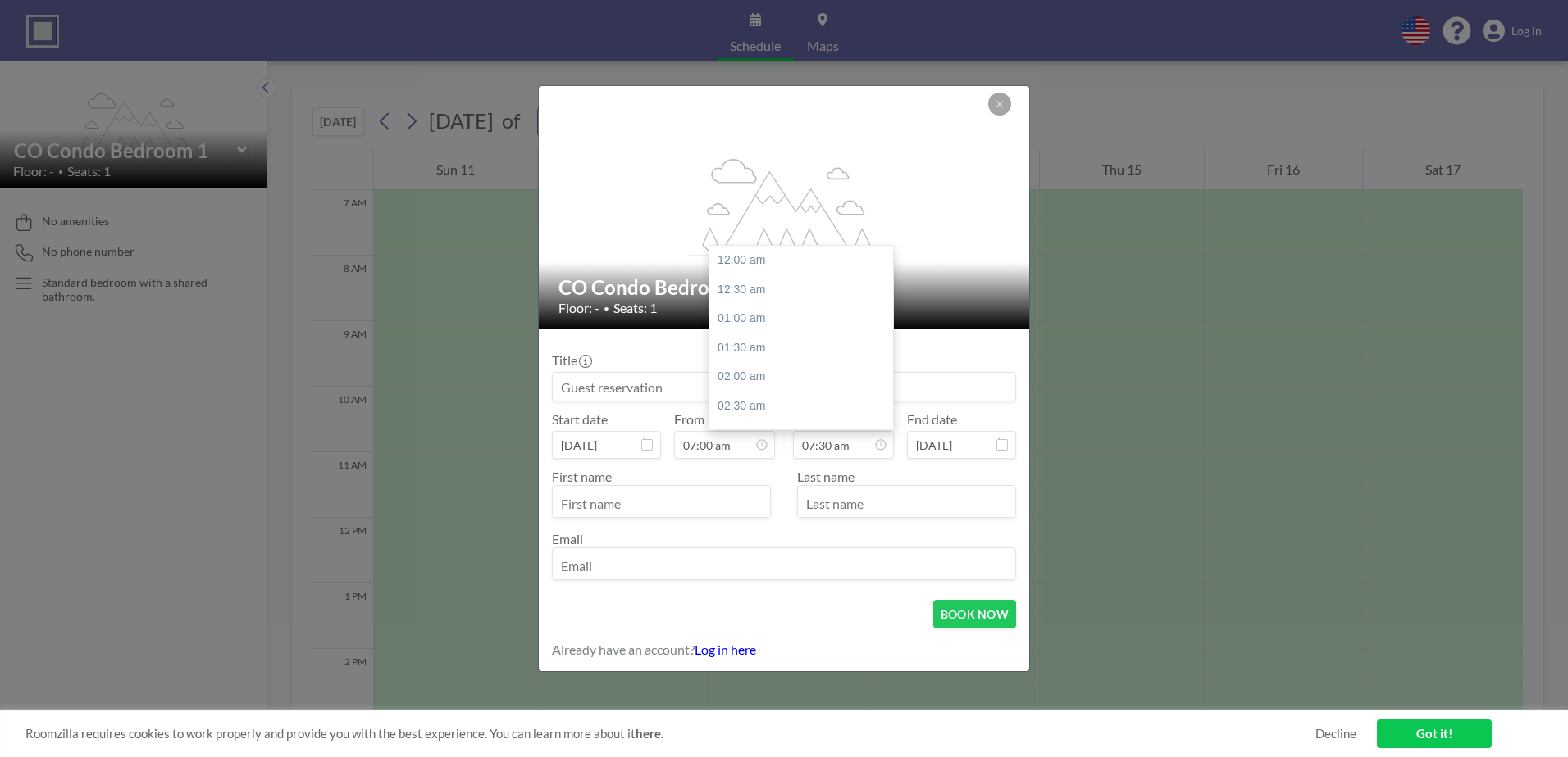
scroll to position [438, 0]
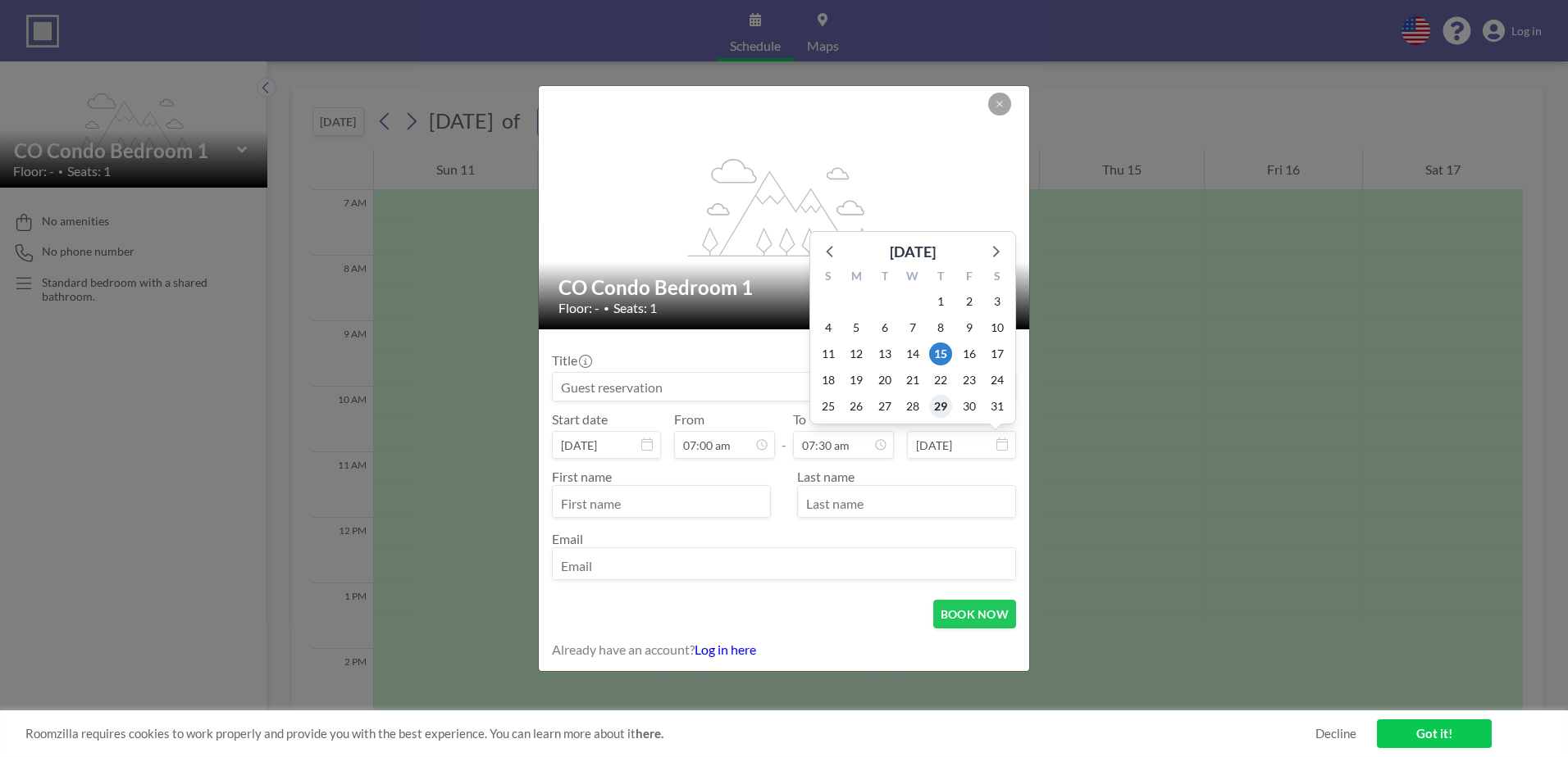
click at [936, 401] on span "29" at bounding box center [940, 406] width 23 height 23
type input "[DATE]"
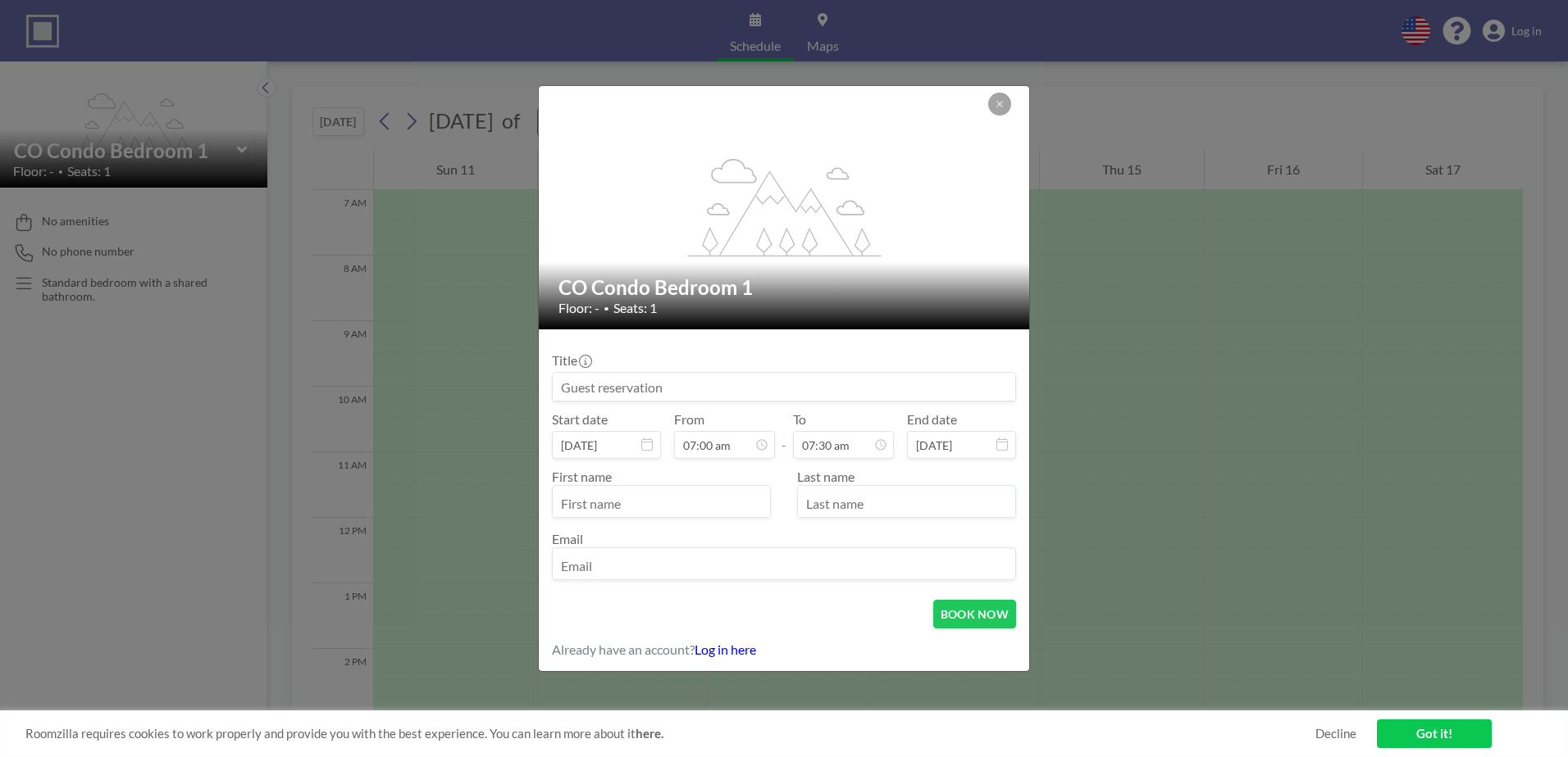
click at [656, 497] on input "text" at bounding box center [662, 504] width 218 height 28
type input "Lauren"
type input "[PERSON_NAME]"
type input "[EMAIL_ADDRESS][DOMAIN_NAME]"
click at [788, 597] on form "Title Start date [DATE] From 07:00 am - To 07:30 am End date [DATE] First name …" at bounding box center [784, 500] width 491 height 341
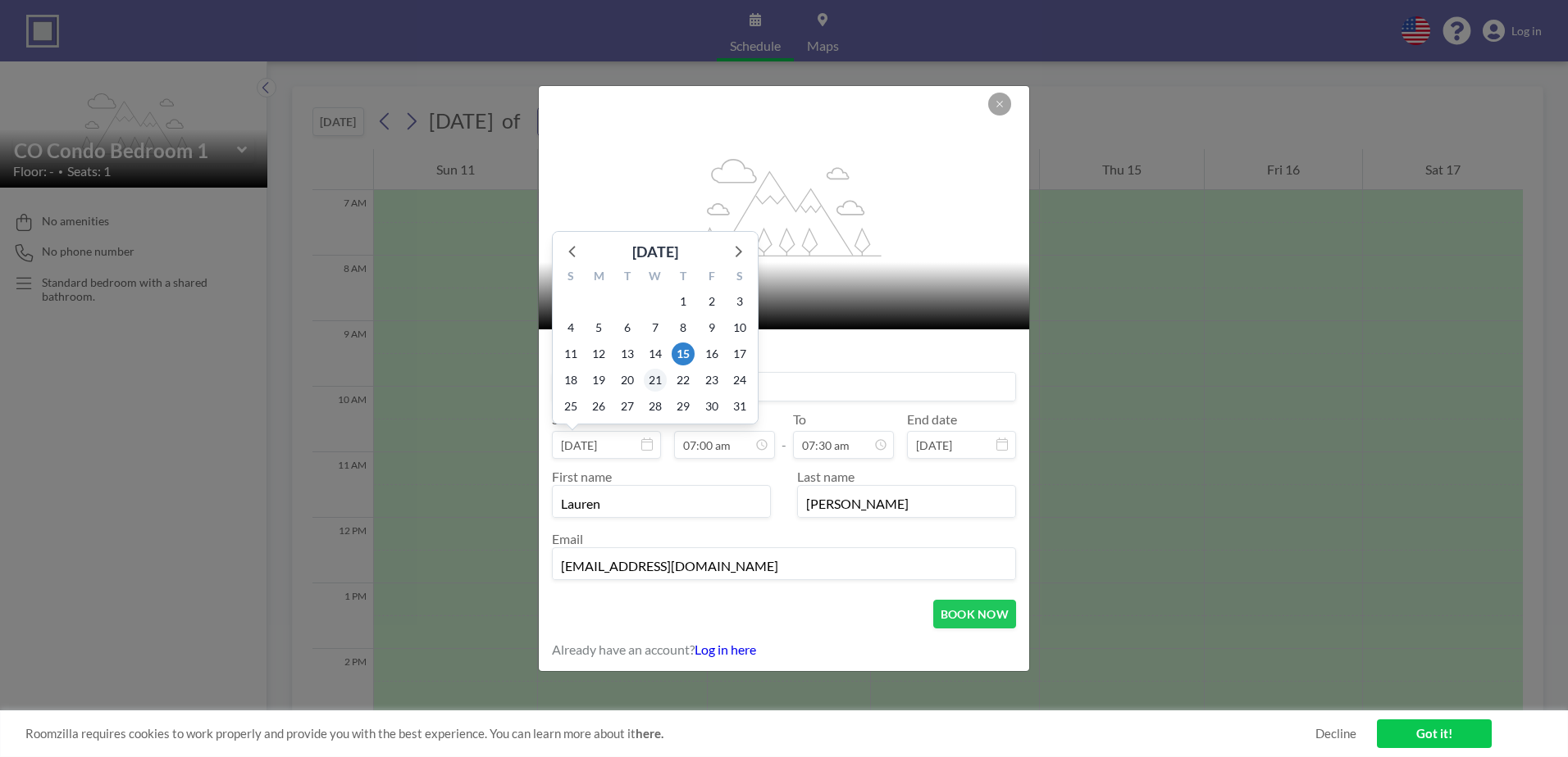
scroll to position [408, 0]
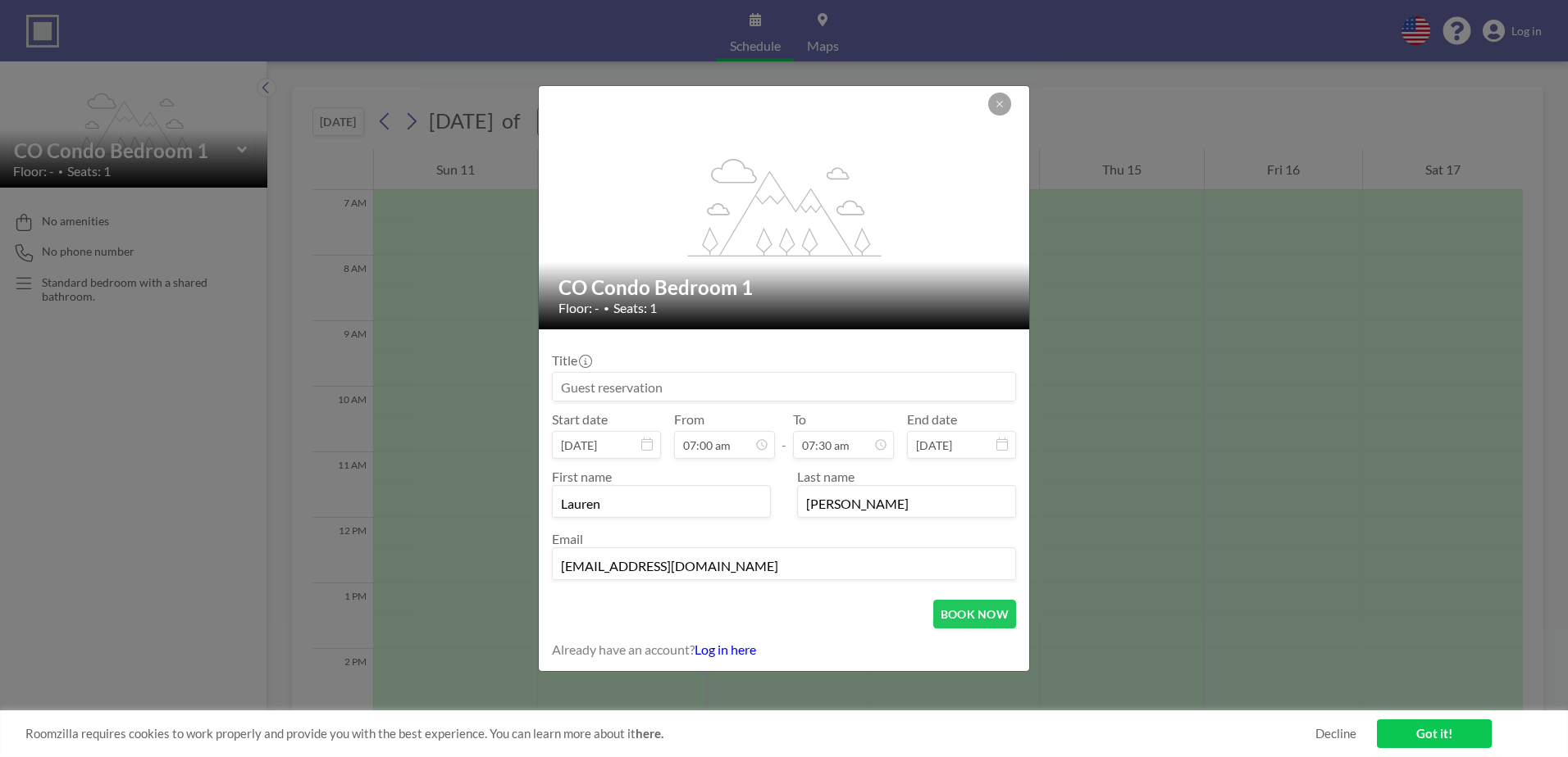
click at [830, 385] on input at bounding box center [784, 387] width 463 height 28
click at [831, 385] on input at bounding box center [784, 387] width 463 height 28
click at [621, 391] on input "[PERSON_NAME] (Partner)" at bounding box center [784, 387] width 463 height 28
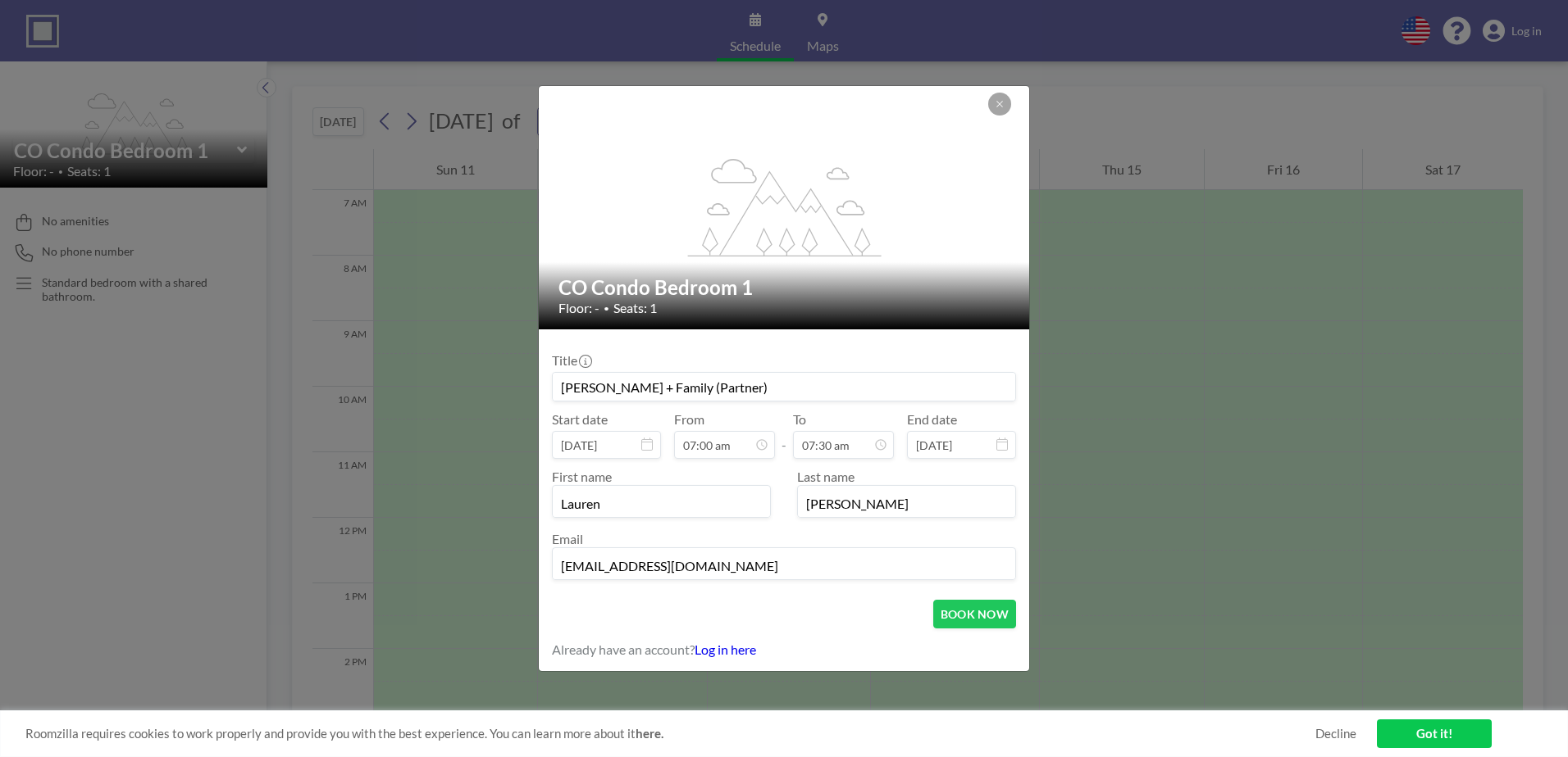
click at [644, 379] on input "[PERSON_NAME] + Family (Partner)" at bounding box center [784, 387] width 463 height 28
type input "[PERSON_NAME] + Family (Partner)"
click at [983, 622] on button "BOOK NOW" at bounding box center [974, 614] width 83 height 29
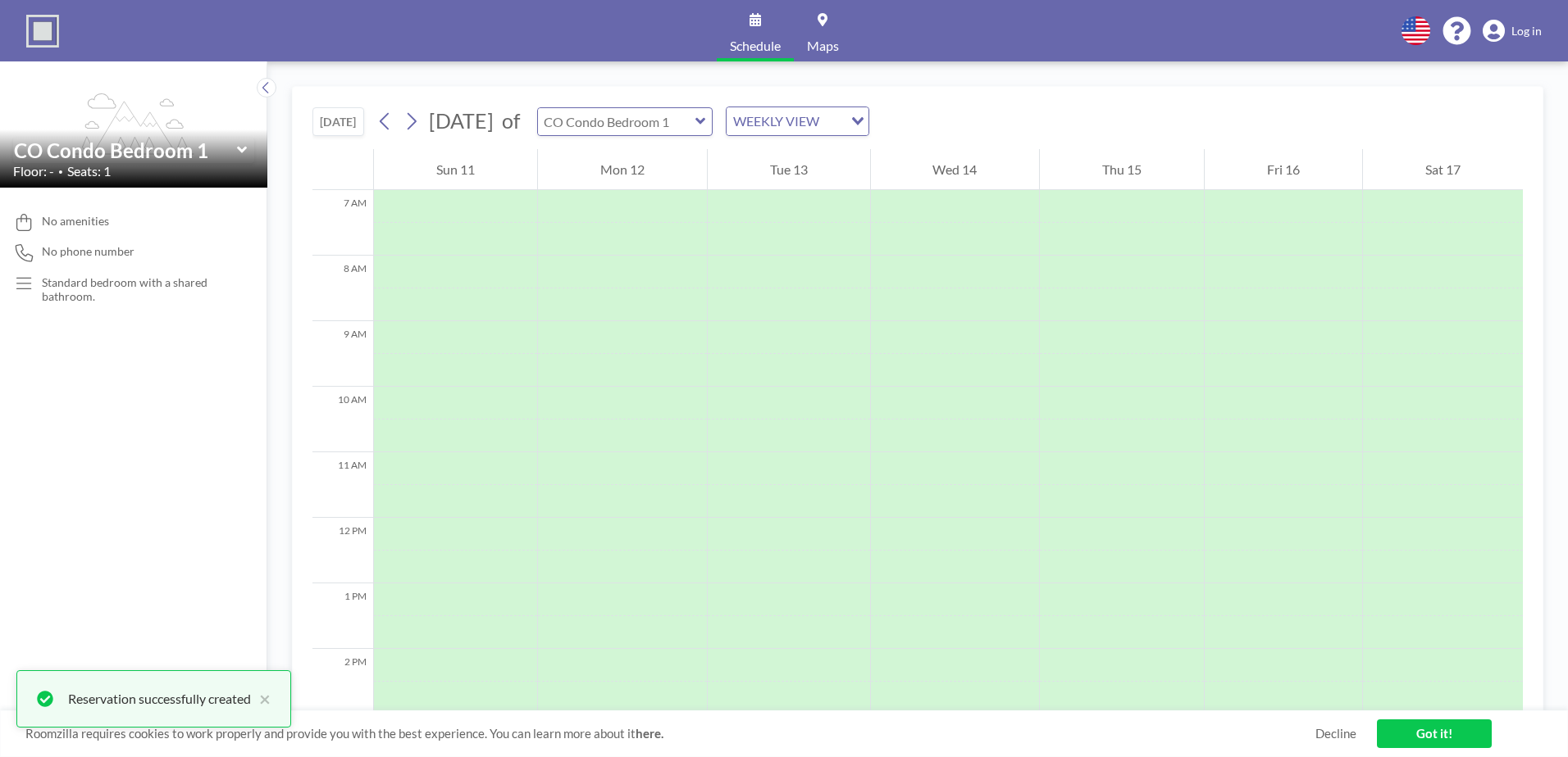
click at [695, 108] on input "text" at bounding box center [617, 121] width 158 height 27
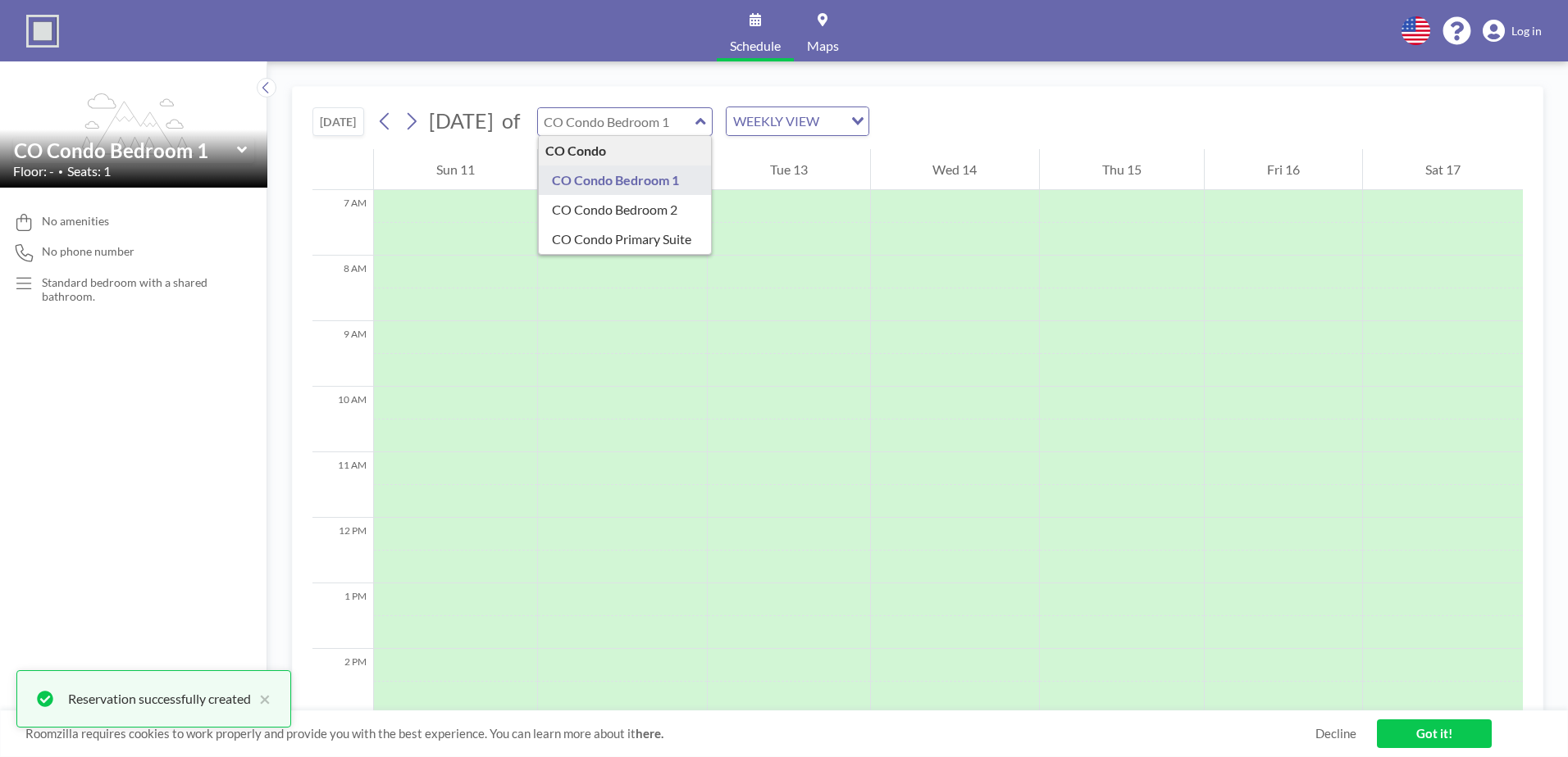
type input "CO Condo Bedroom 2"
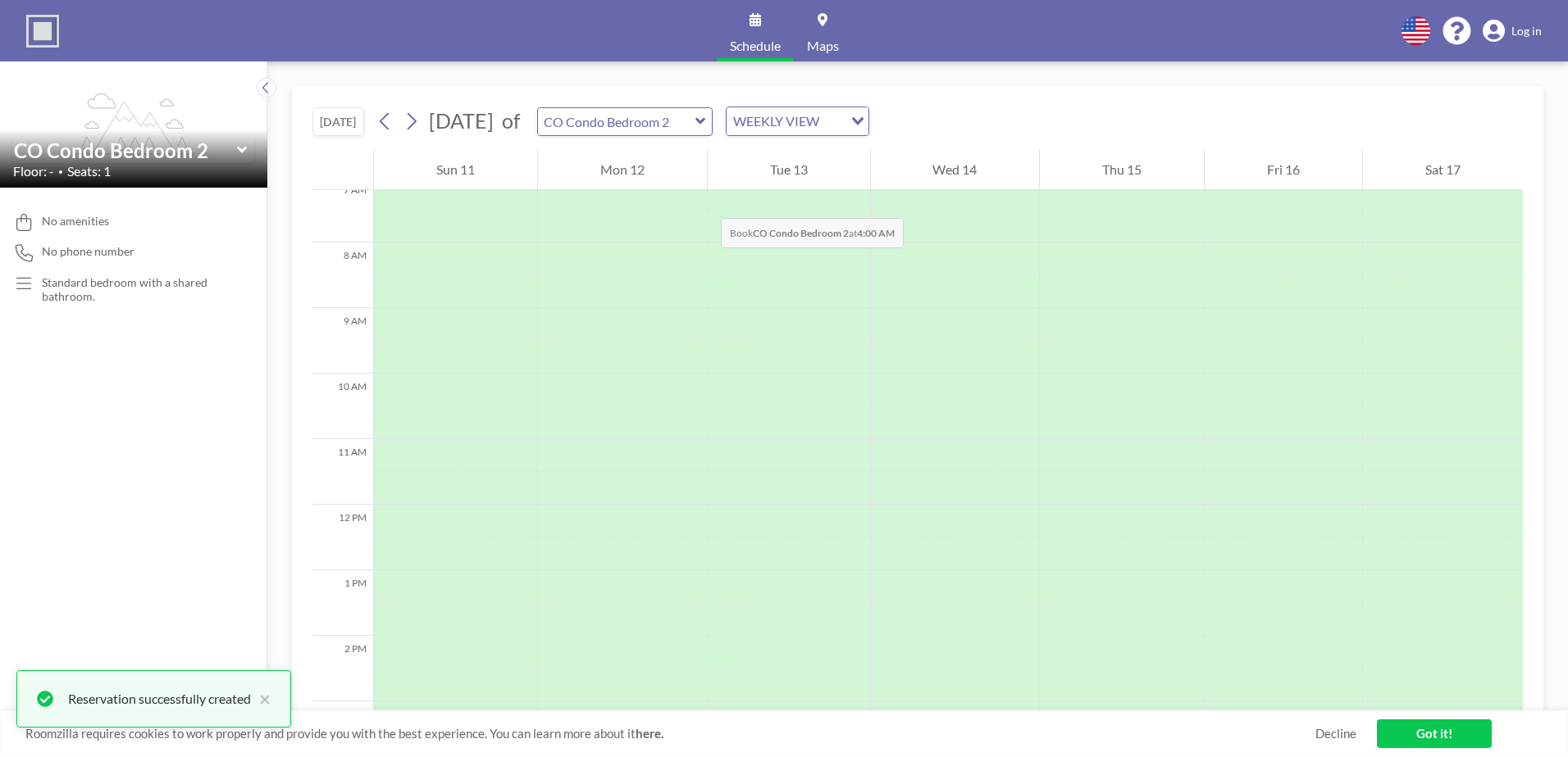
scroll to position [492, 0]
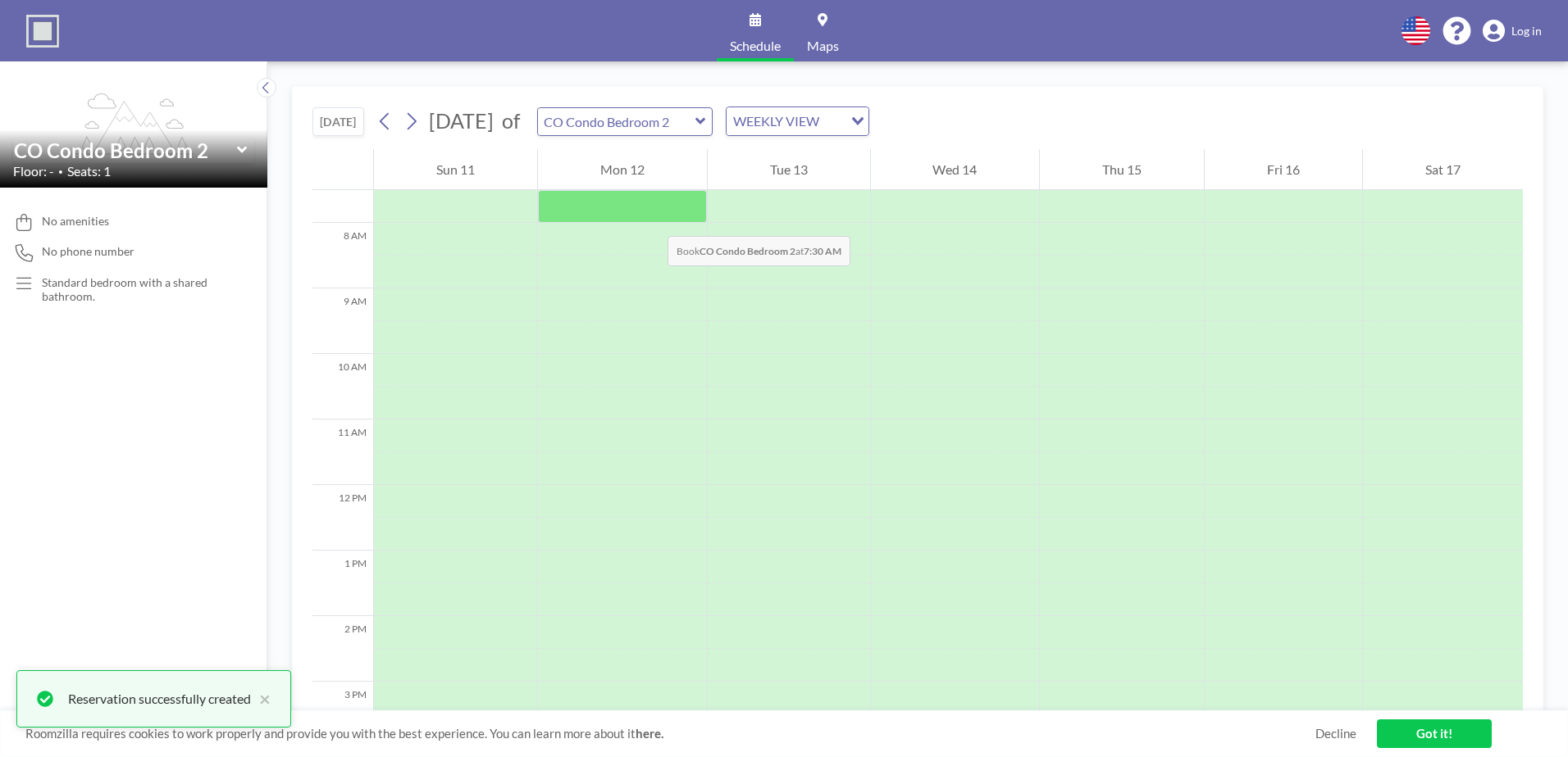
click at [650, 220] on div at bounding box center [622, 206] width 169 height 33
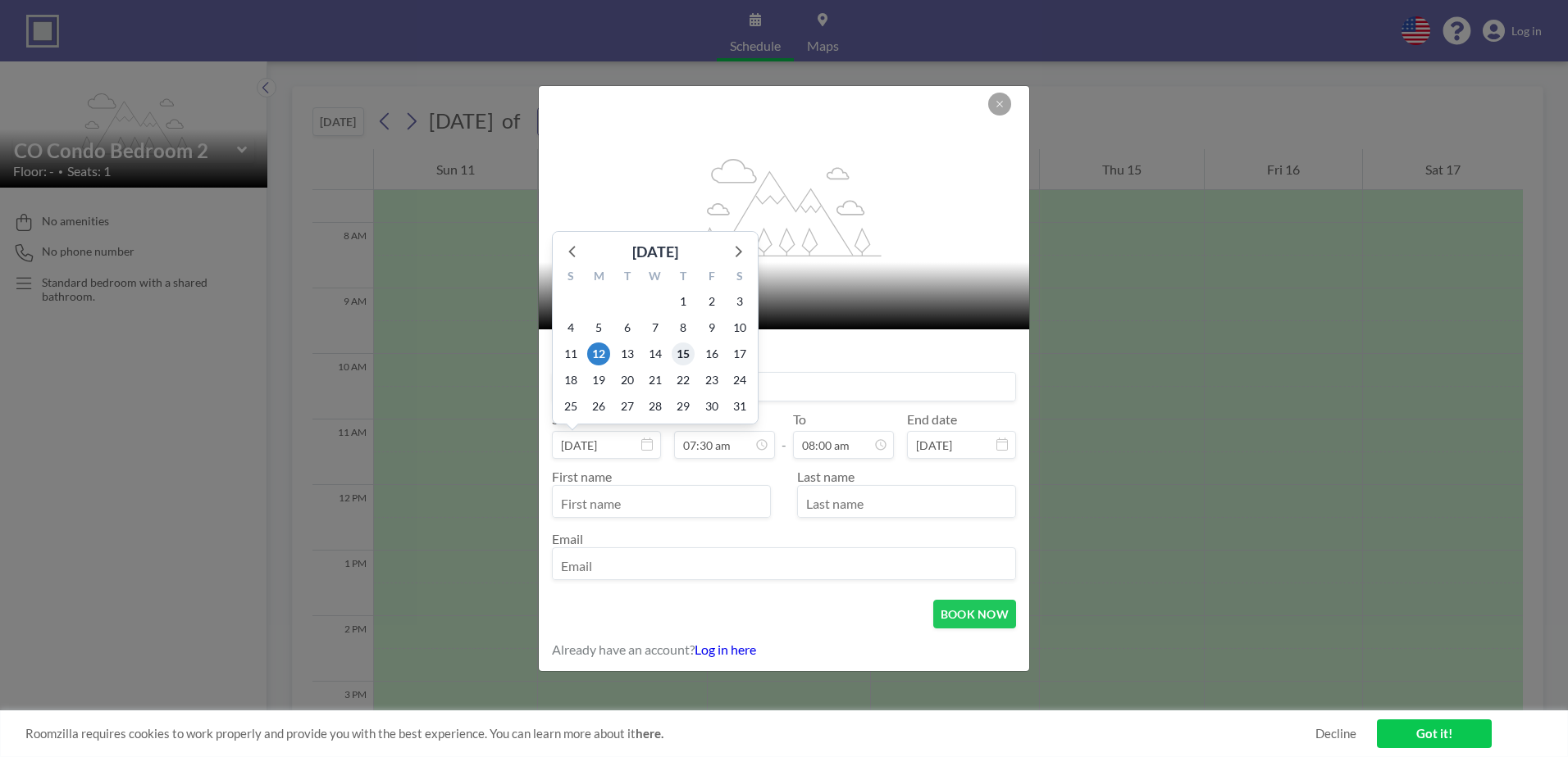
click at [679, 356] on span "15" at bounding box center [683, 354] width 23 height 23
type input "[DATE]"
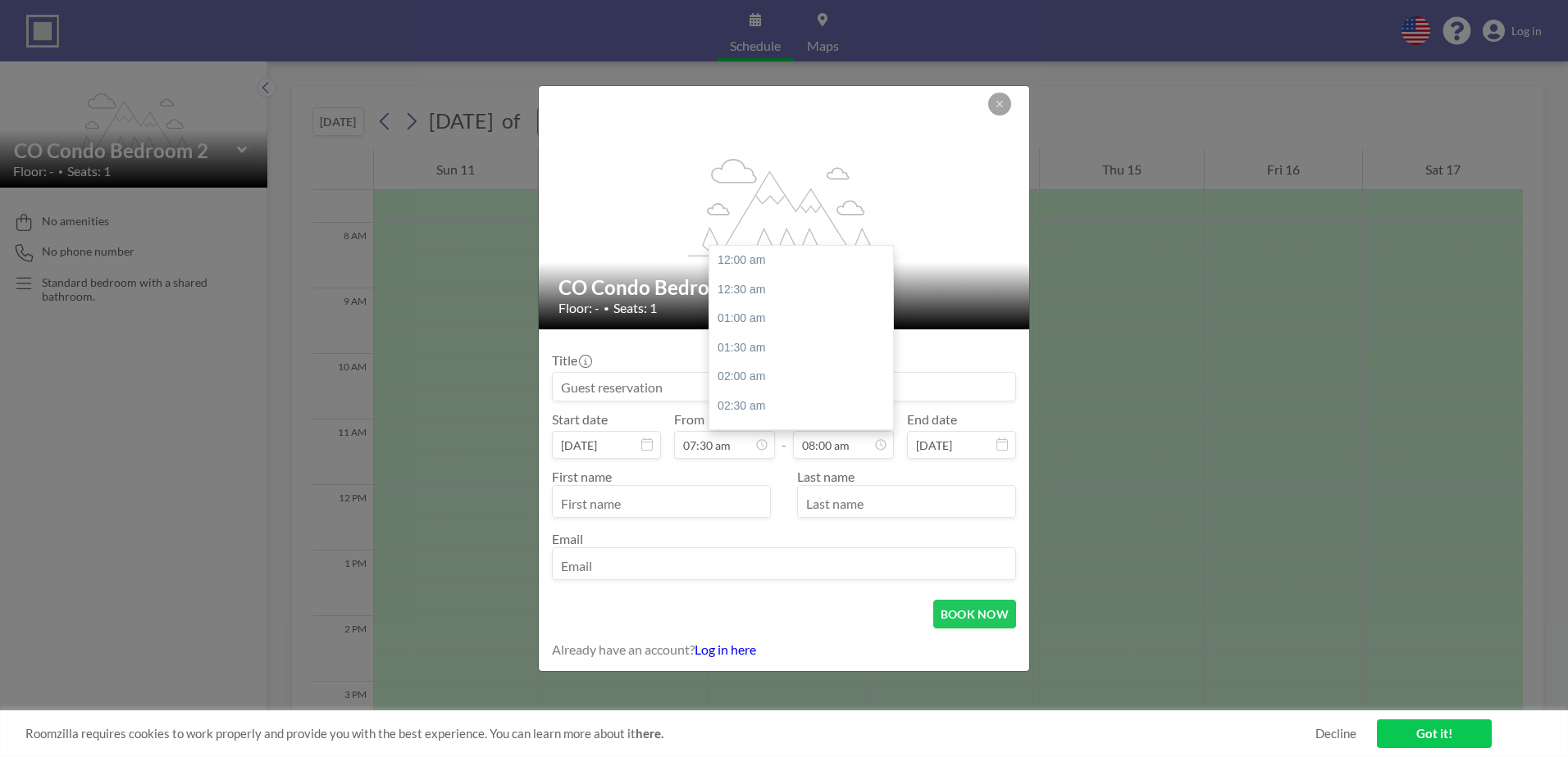
scroll to position [467, 0]
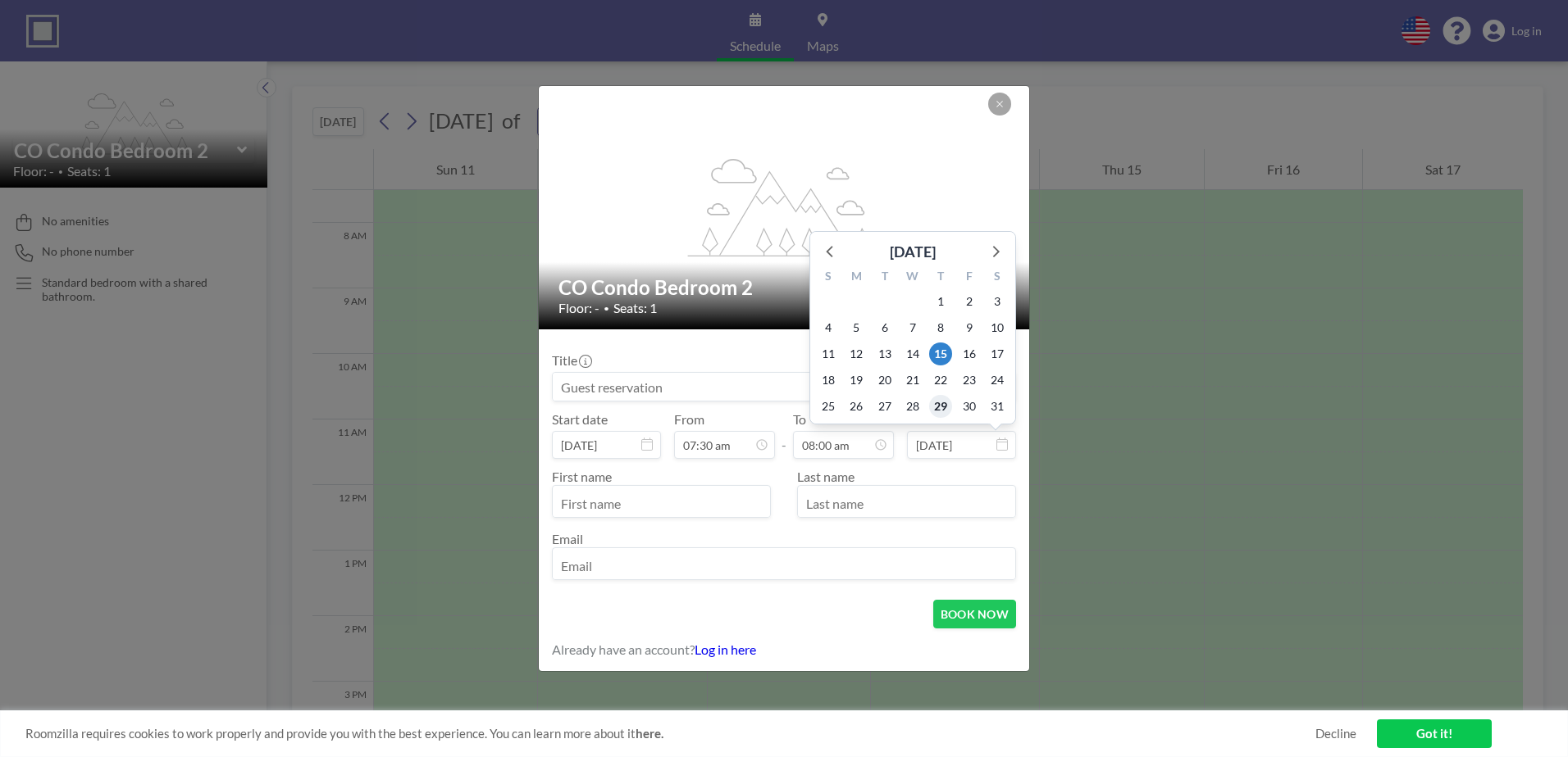
click at [944, 405] on span "29" at bounding box center [940, 406] width 23 height 23
type input "[DATE]"
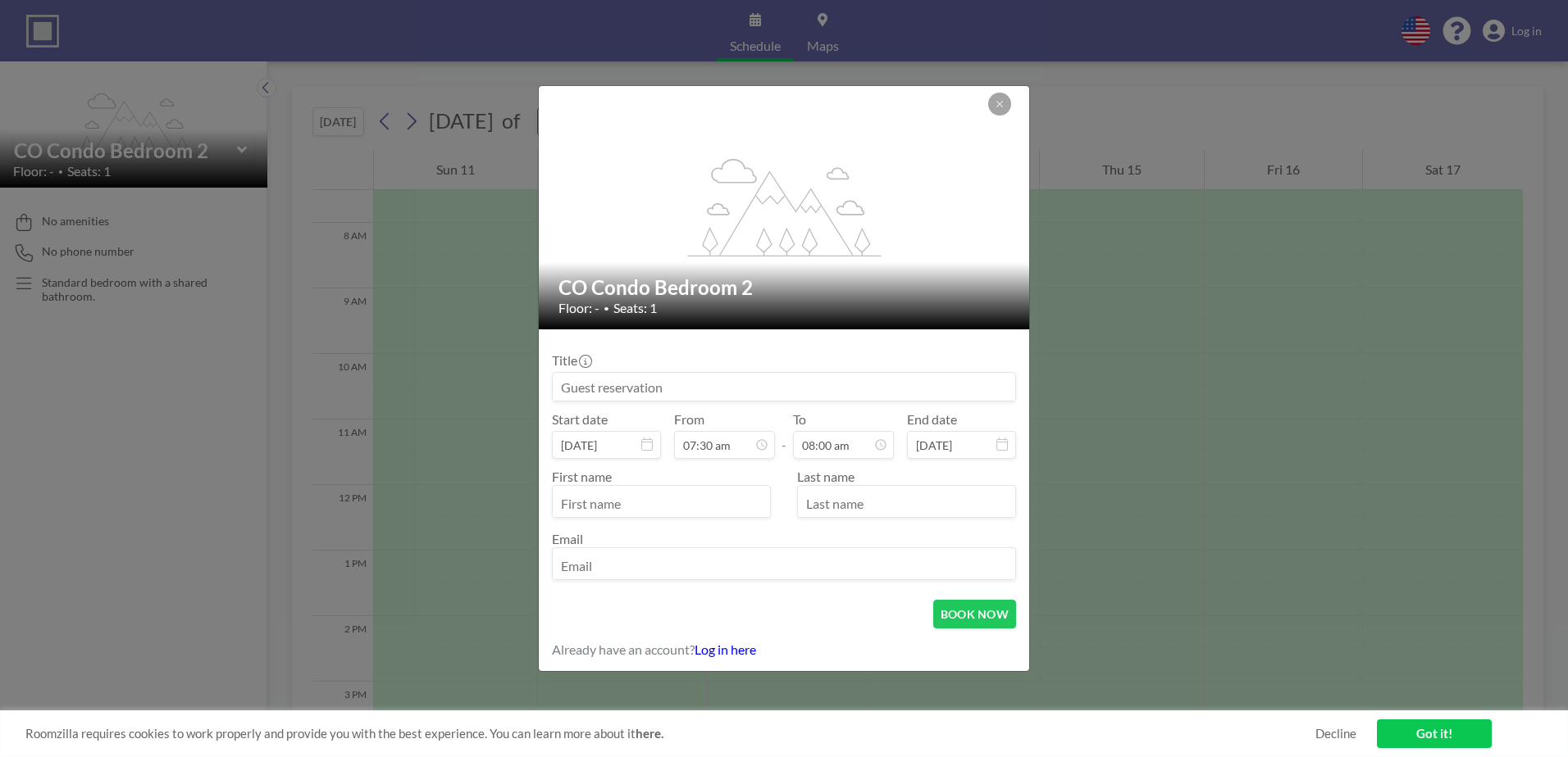
click at [664, 391] on input at bounding box center [784, 387] width 463 height 28
paste input "[PERSON_NAME] + Family (Partner)"
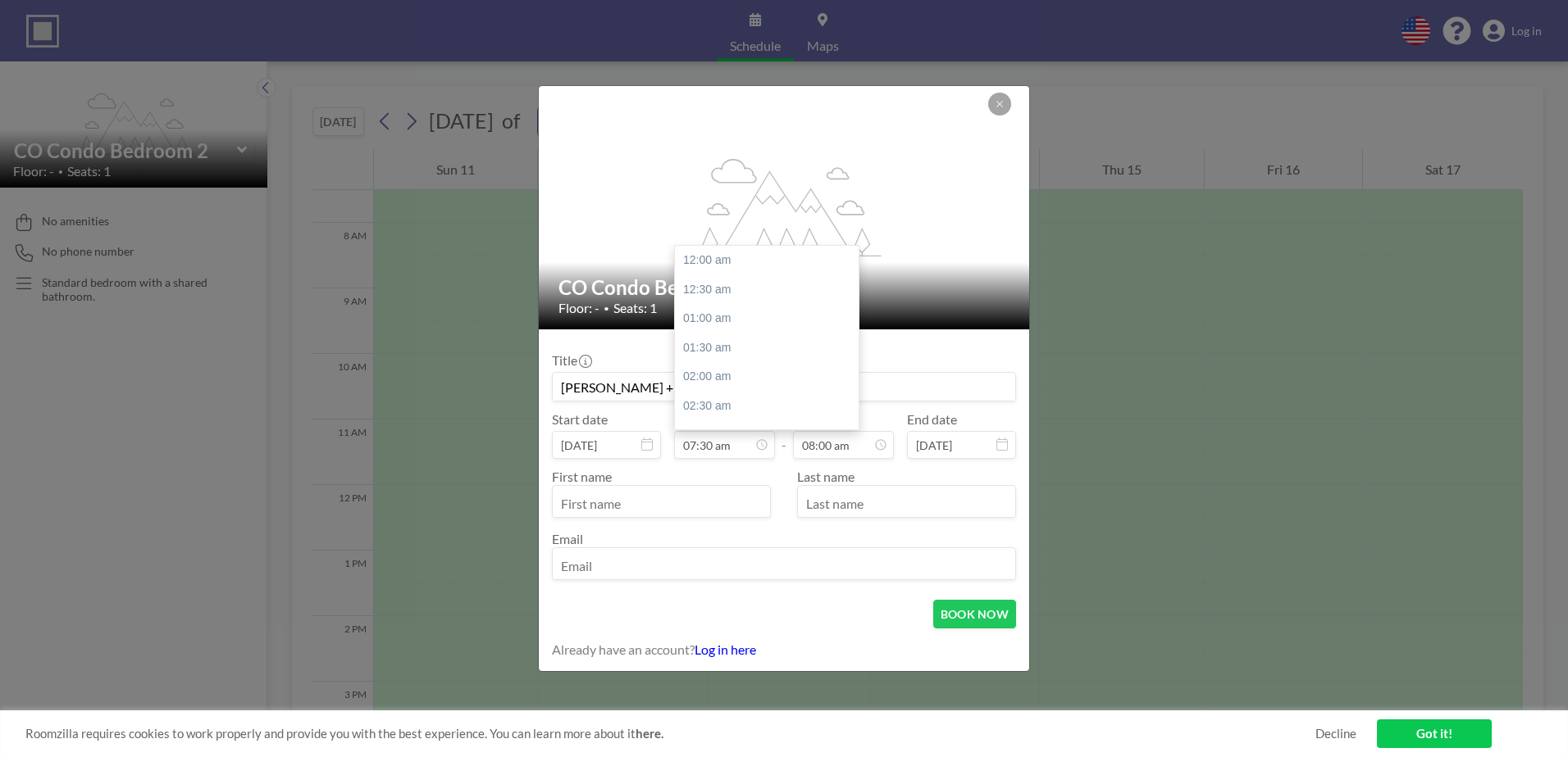
scroll to position [438, 0]
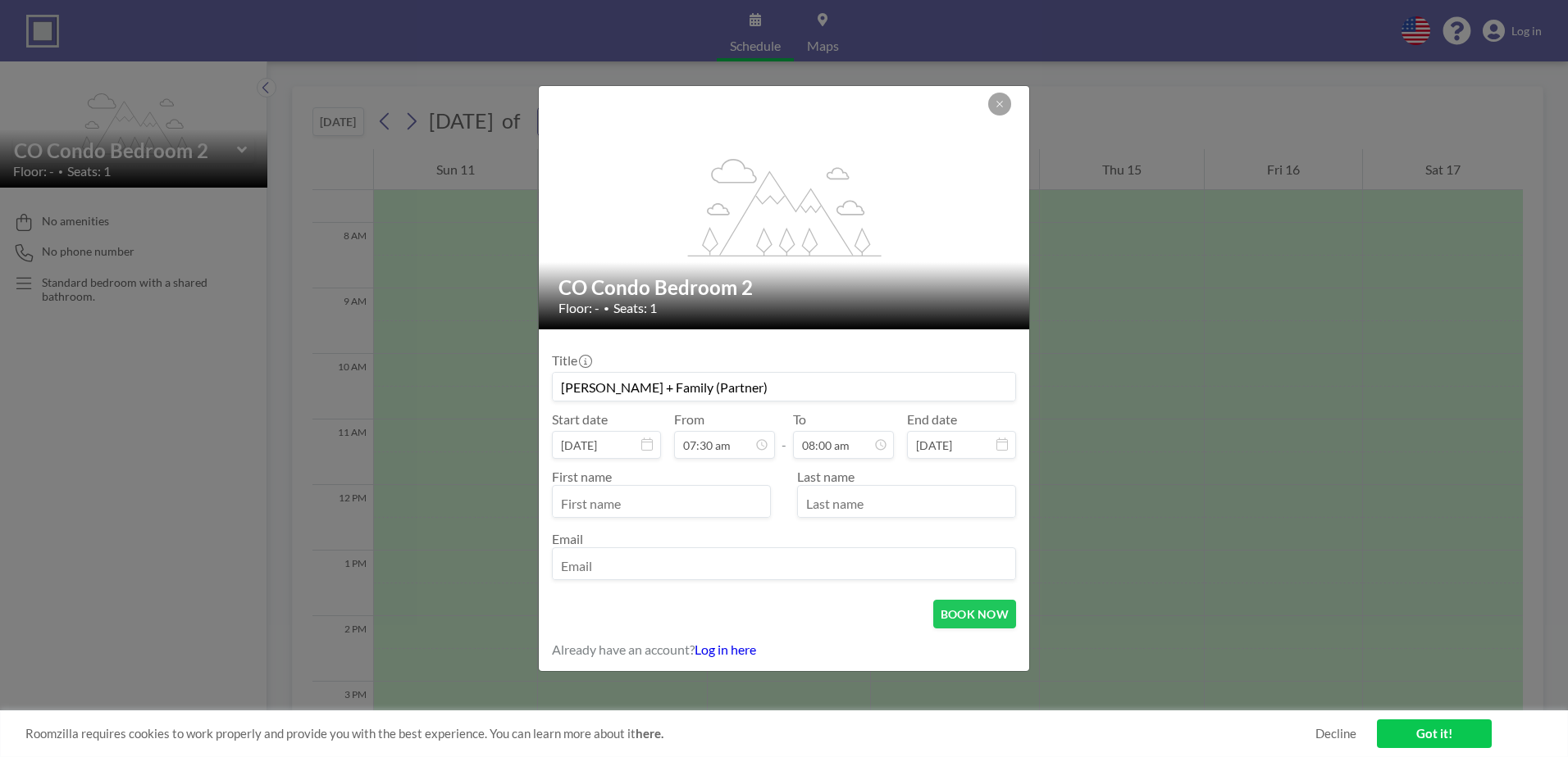
type input "[PERSON_NAME] + Family (Partner)"
click at [636, 506] on input "text" at bounding box center [662, 504] width 218 height 28
type input "Lauren"
type input "[PERSON_NAME]"
type input "[EMAIL_ADDRESS][DOMAIN_NAME]"
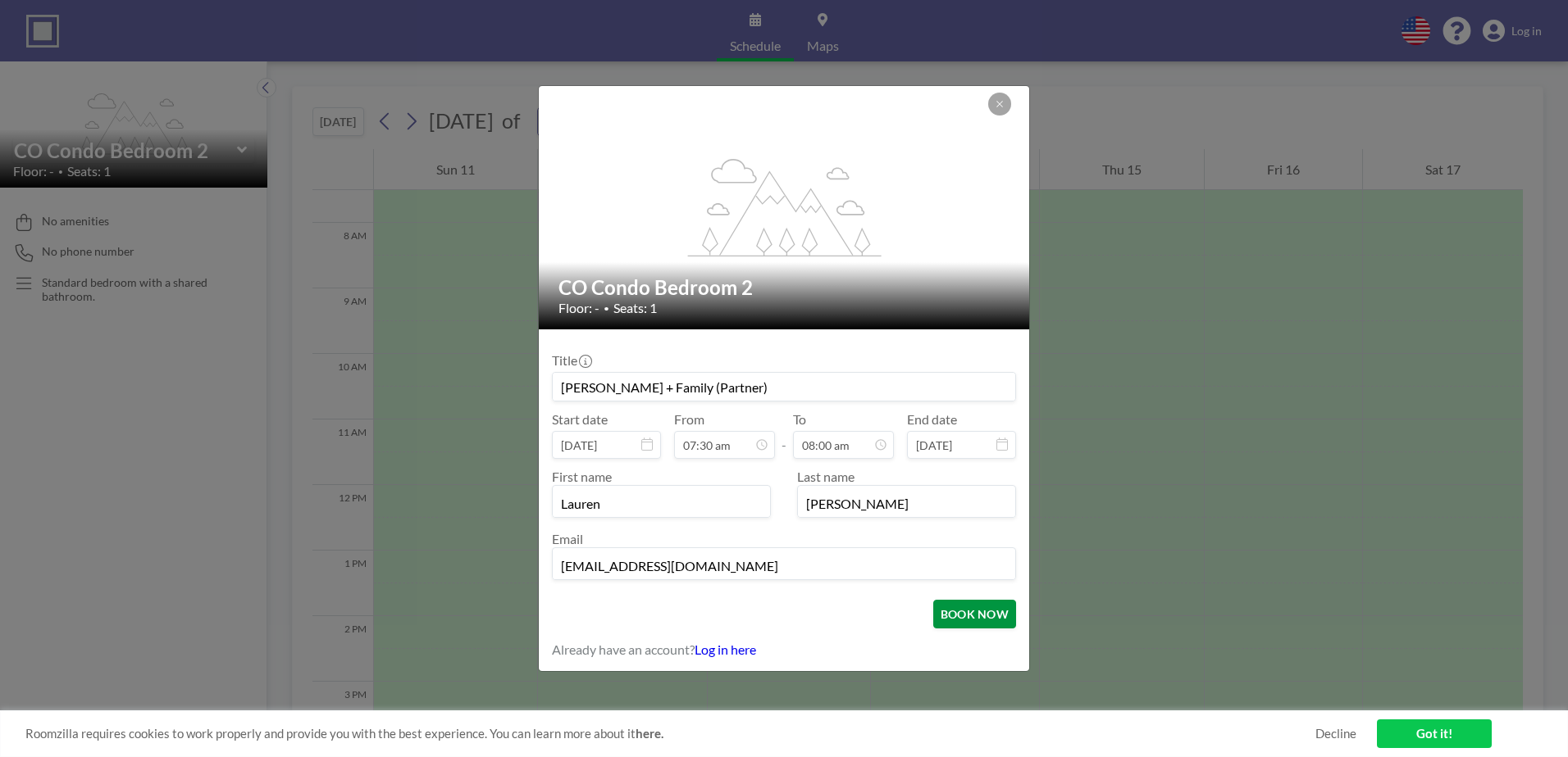
click at [958, 616] on button "BOOK NOW" at bounding box center [974, 614] width 83 height 29
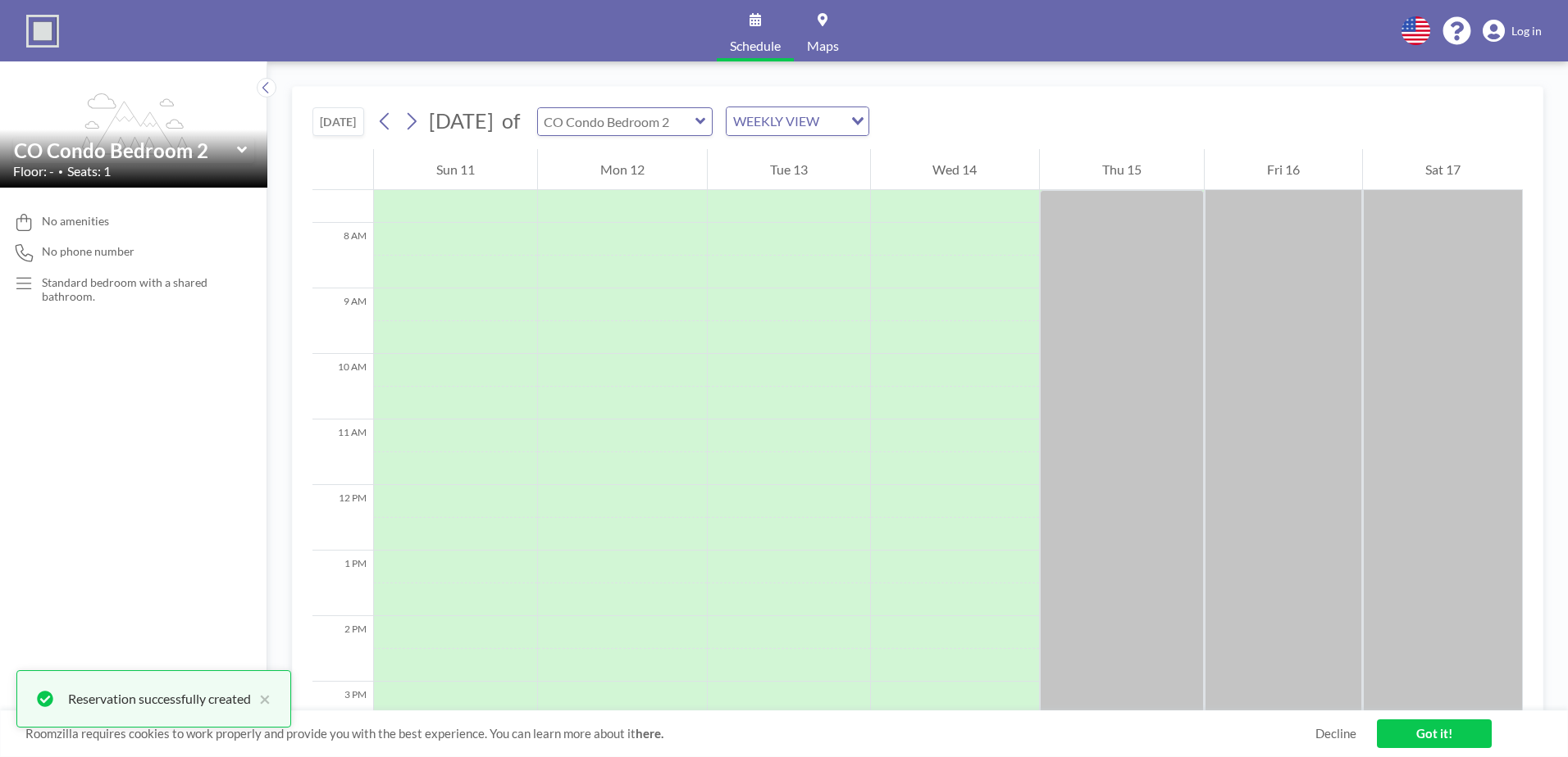
click at [695, 124] on input "text" at bounding box center [617, 121] width 158 height 27
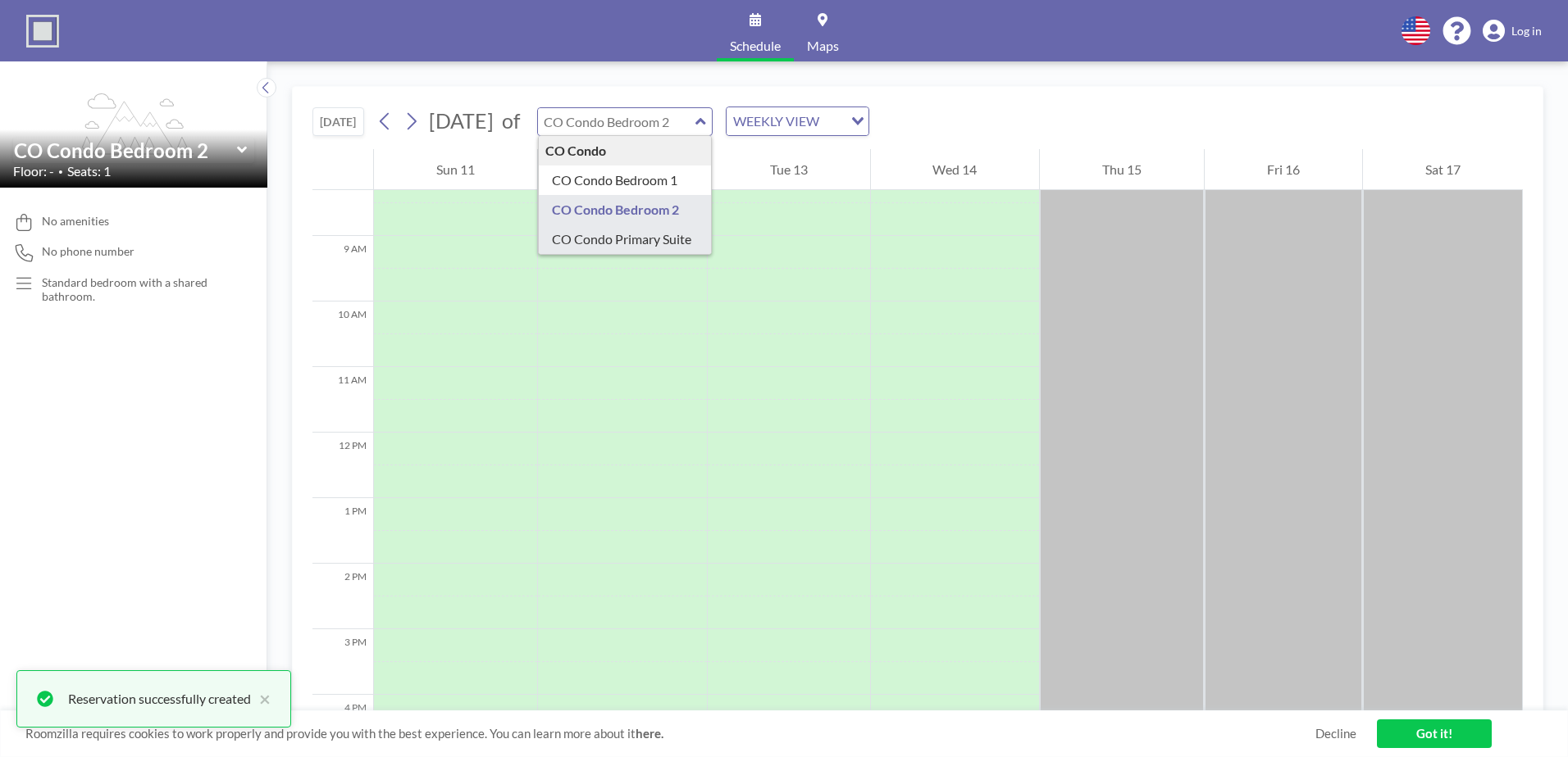
scroll to position [574, 0]
type input "CO Condo Primary Suite"
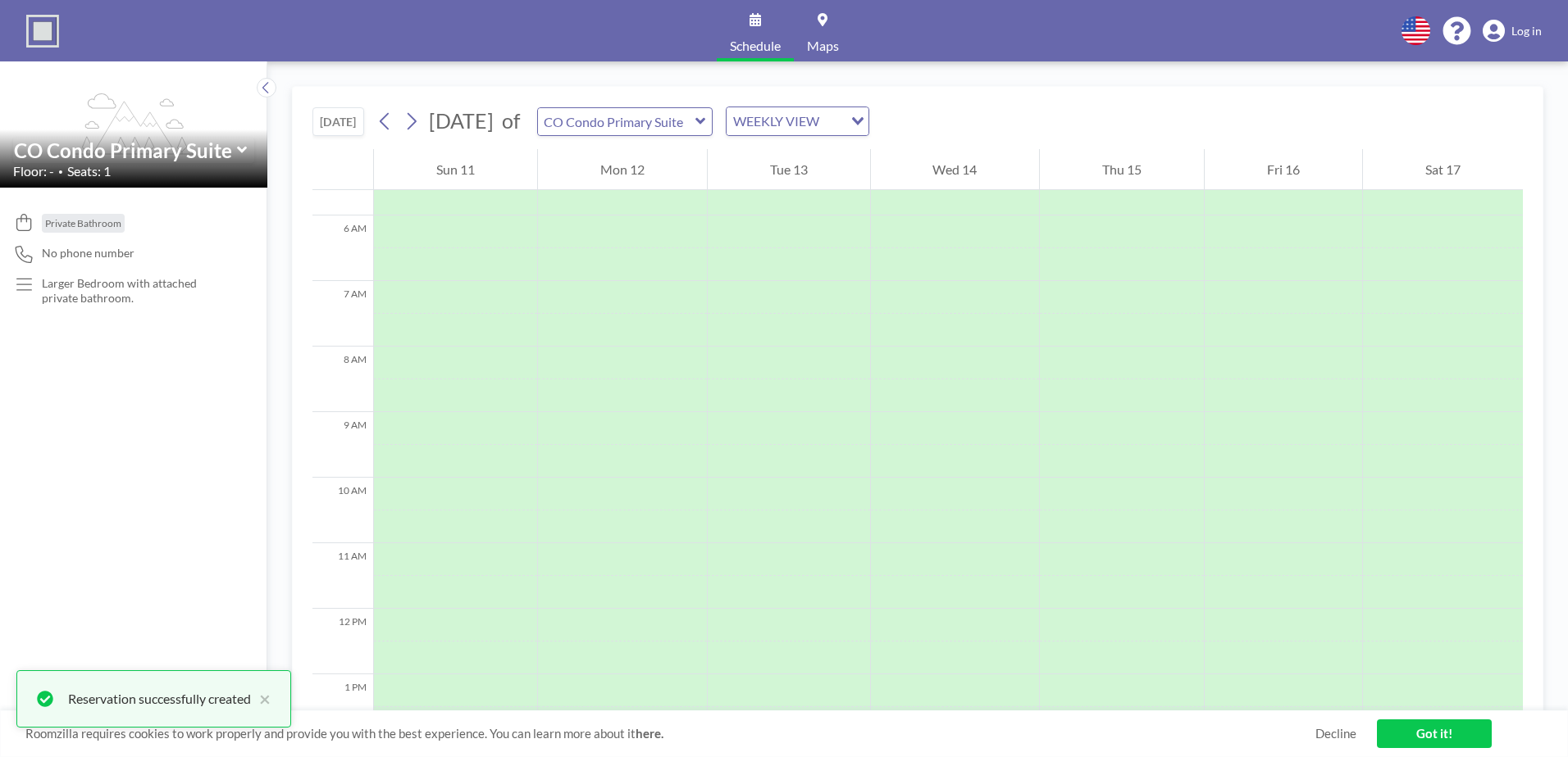
scroll to position [492, 0]
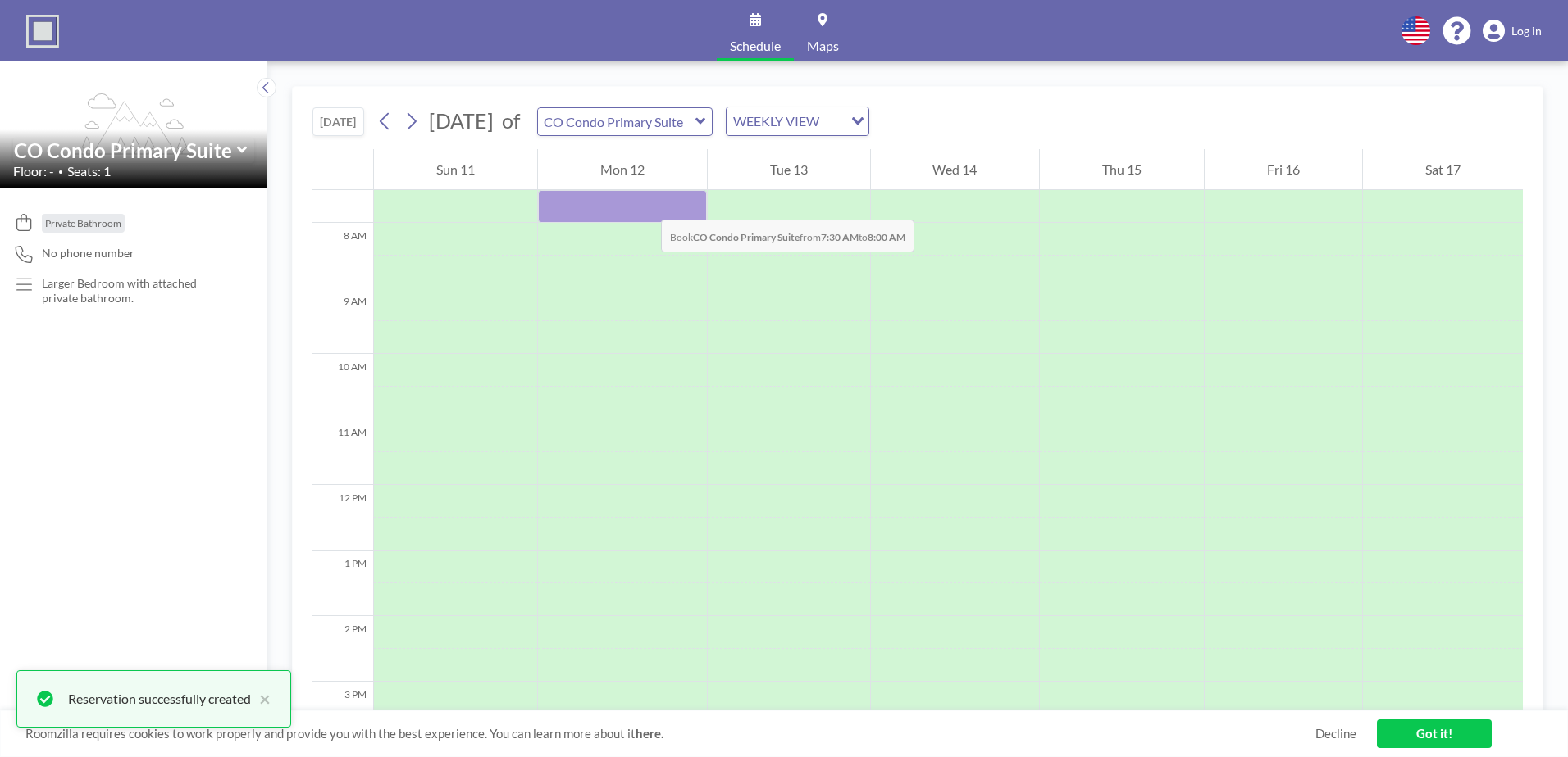
click at [645, 204] on div at bounding box center [622, 206] width 169 height 33
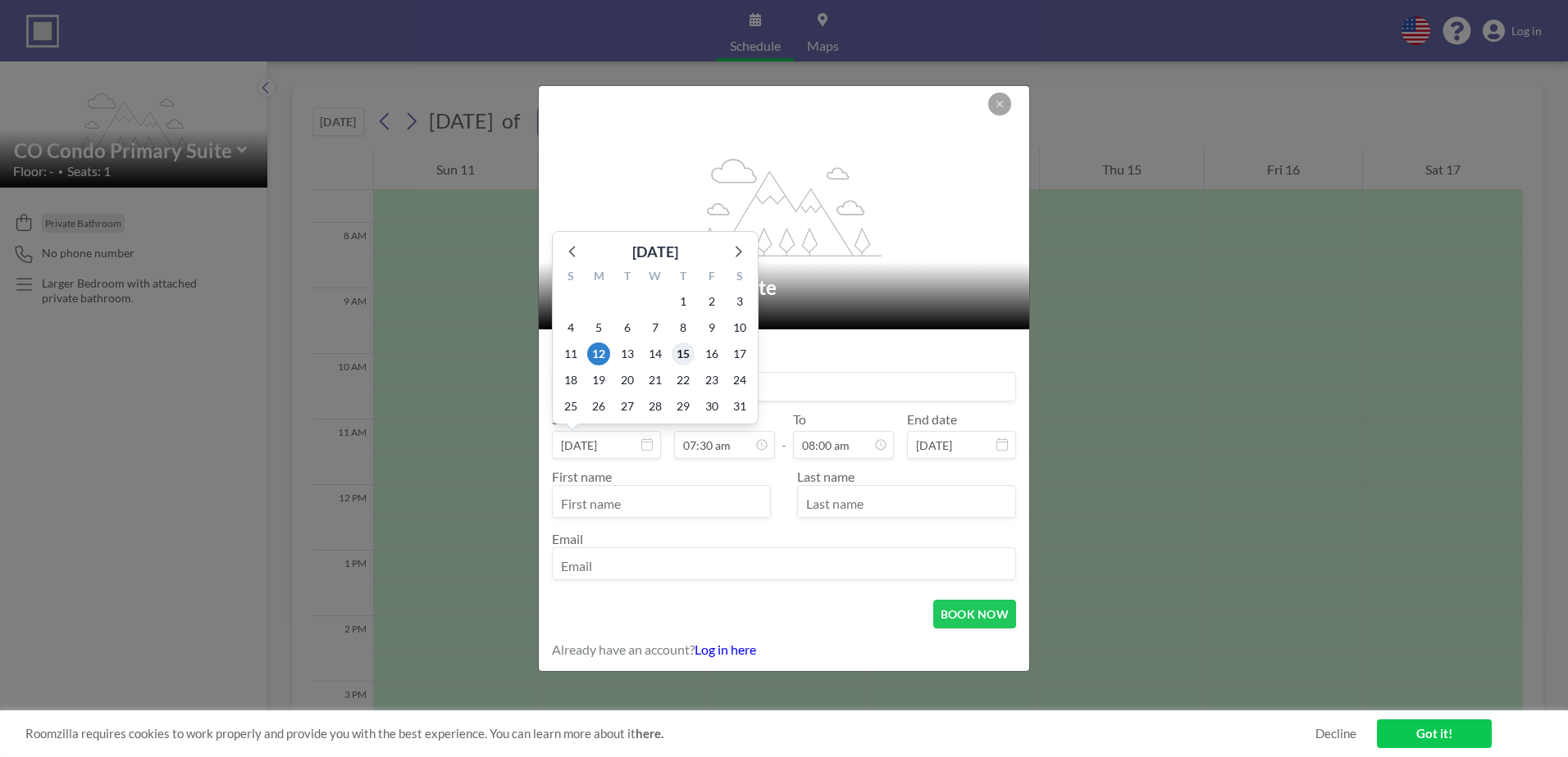
click at [685, 353] on span "15" at bounding box center [683, 354] width 23 height 23
type input "[DATE]"
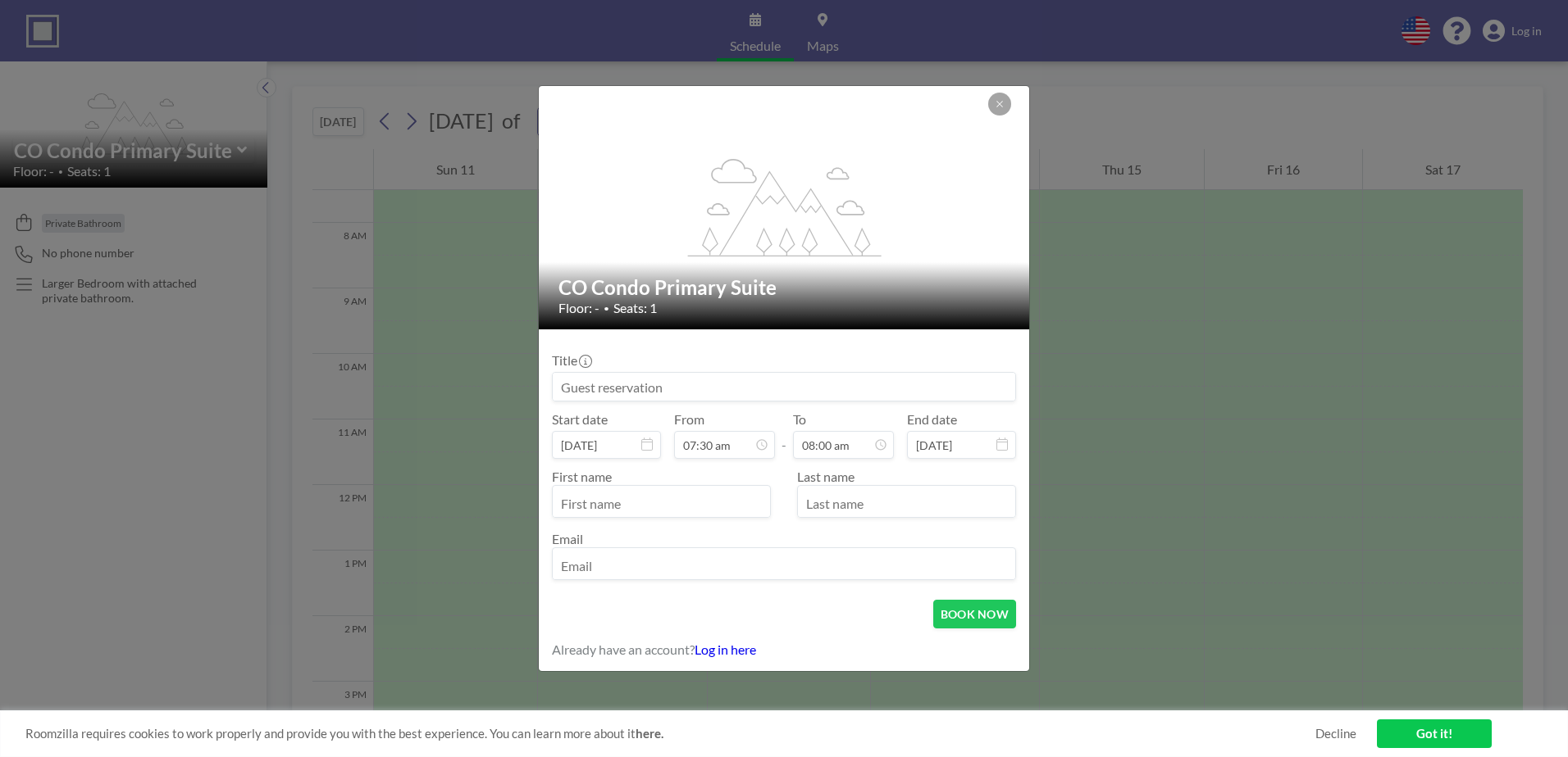
scroll to position [467, 0]
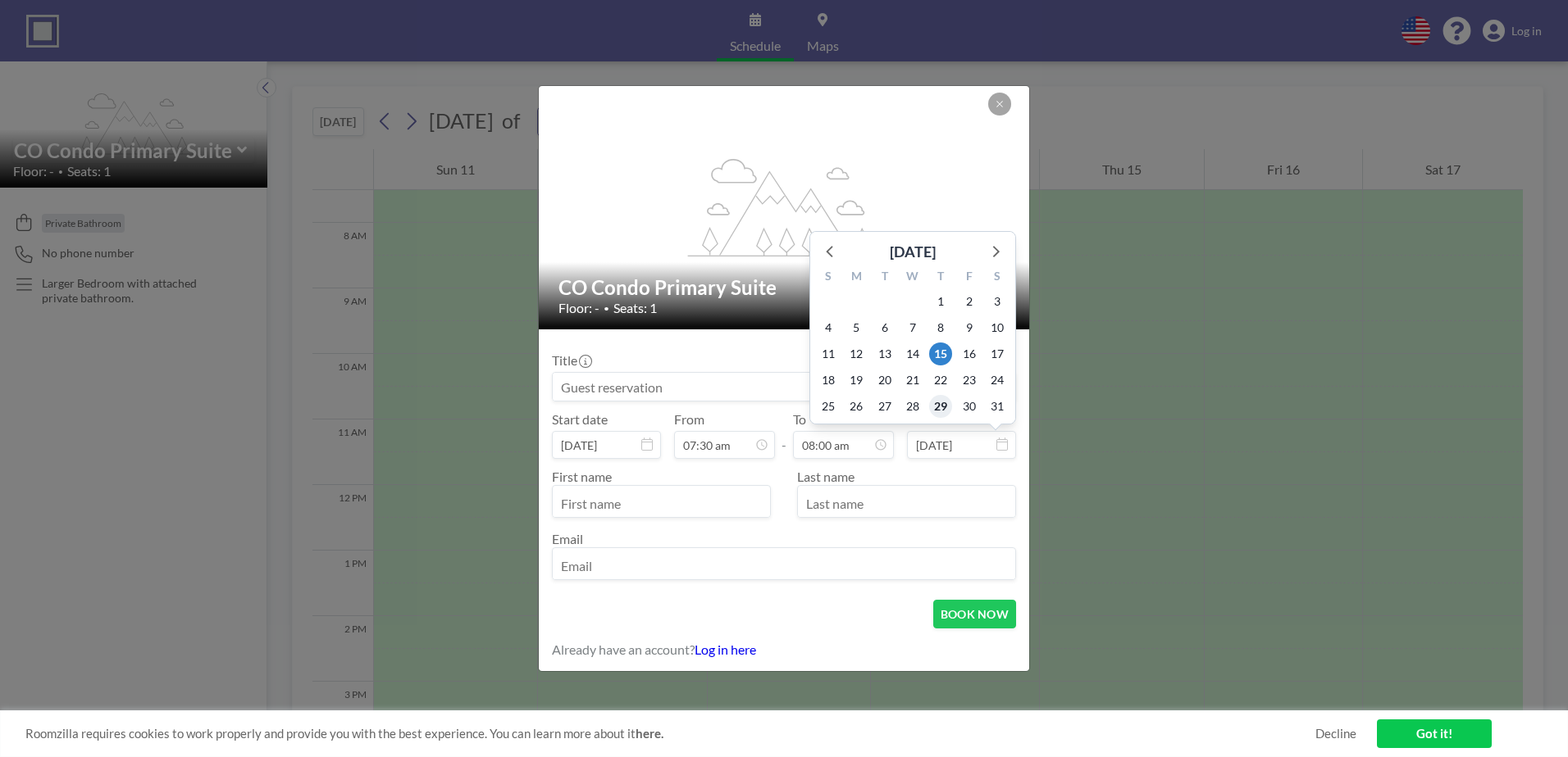
click at [940, 405] on span "29" at bounding box center [940, 406] width 23 height 23
type input "[DATE]"
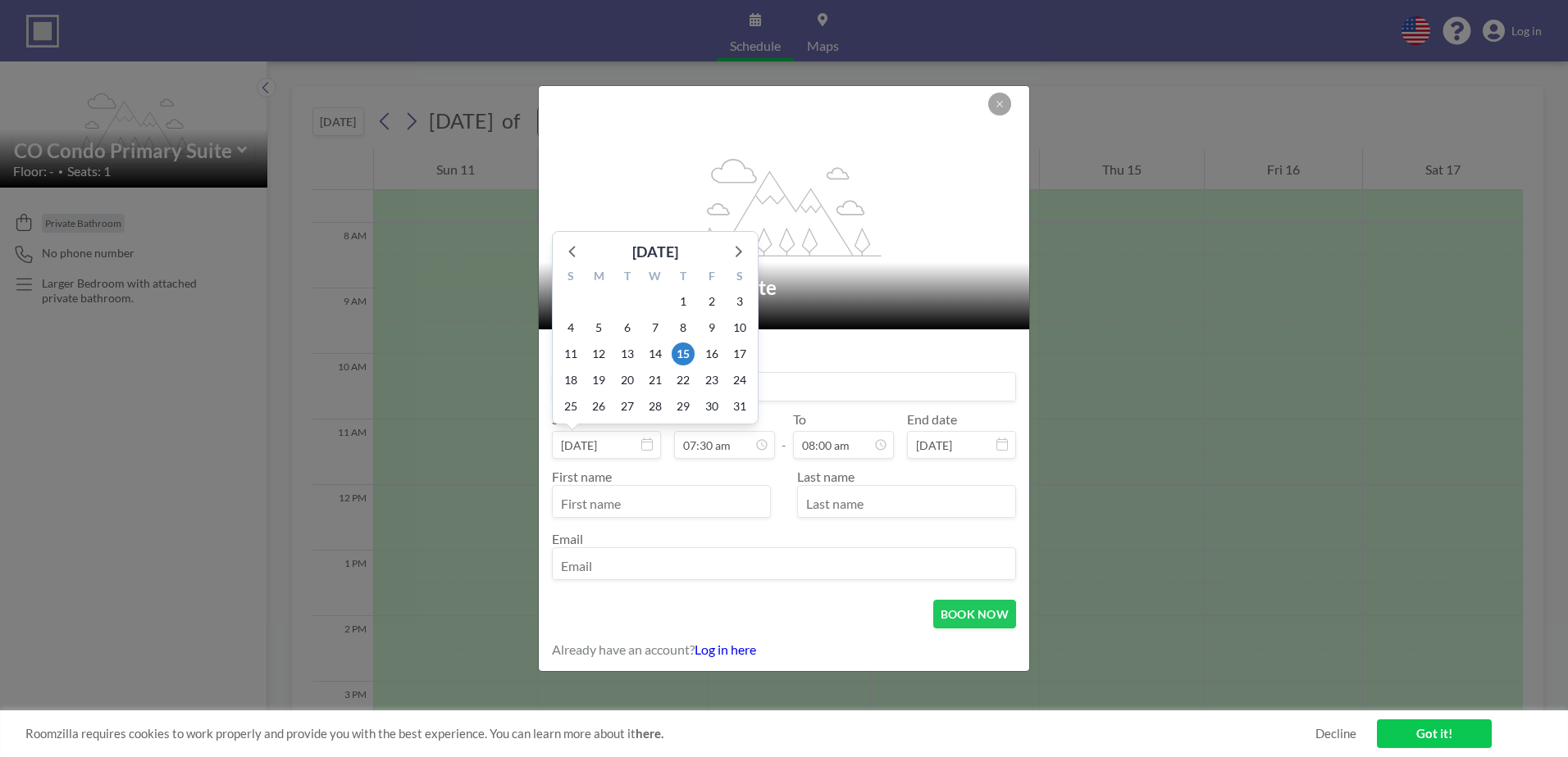
scroll to position [438, 0]
click at [636, 480] on div "First name" at bounding box center [667, 493] width 232 height 49
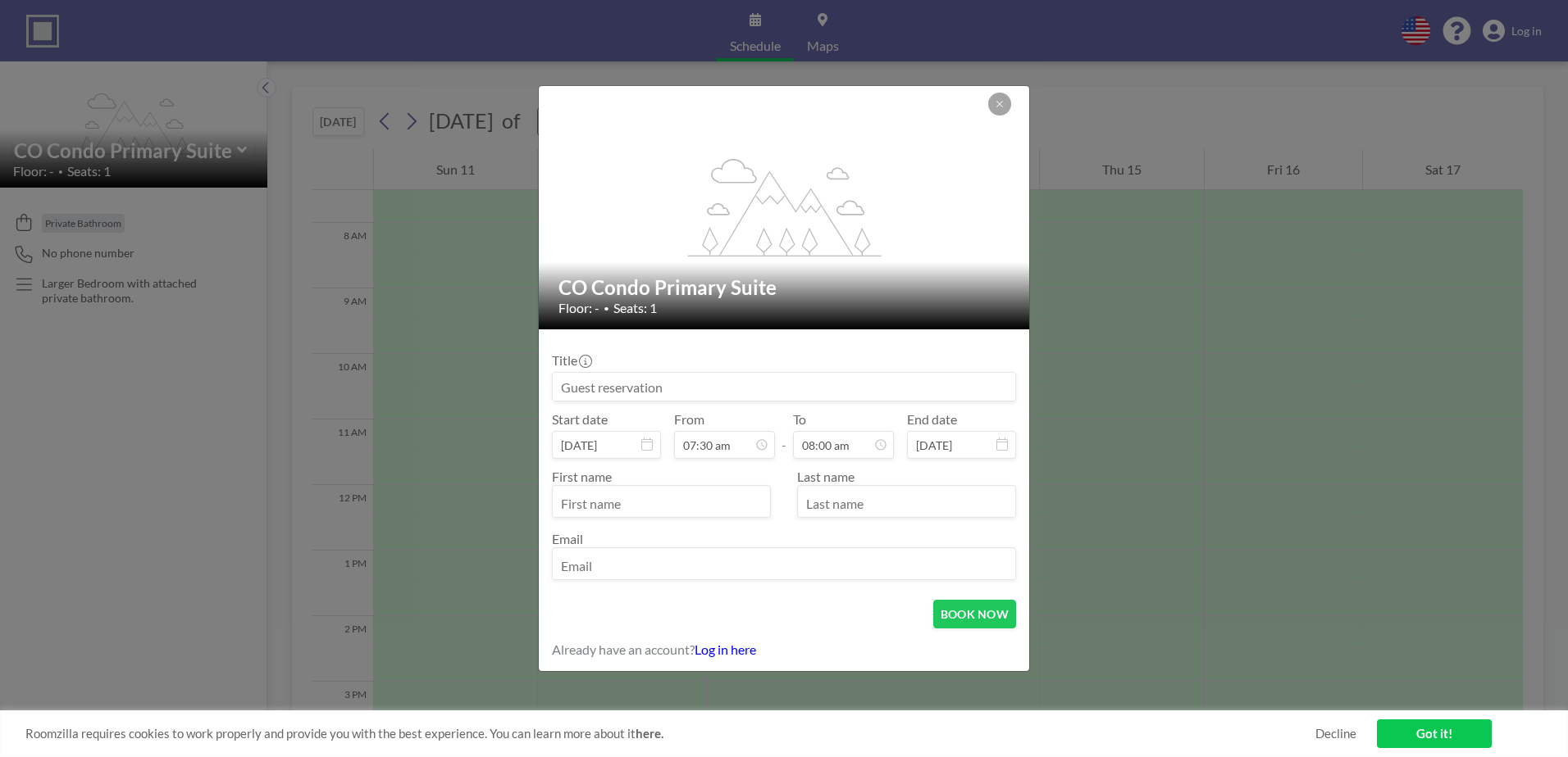
click at [633, 489] on div at bounding box center [661, 501] width 219 height 33
click at [628, 495] on input "text" at bounding box center [662, 504] width 218 height 28
type input "[PERSON_NAME]"
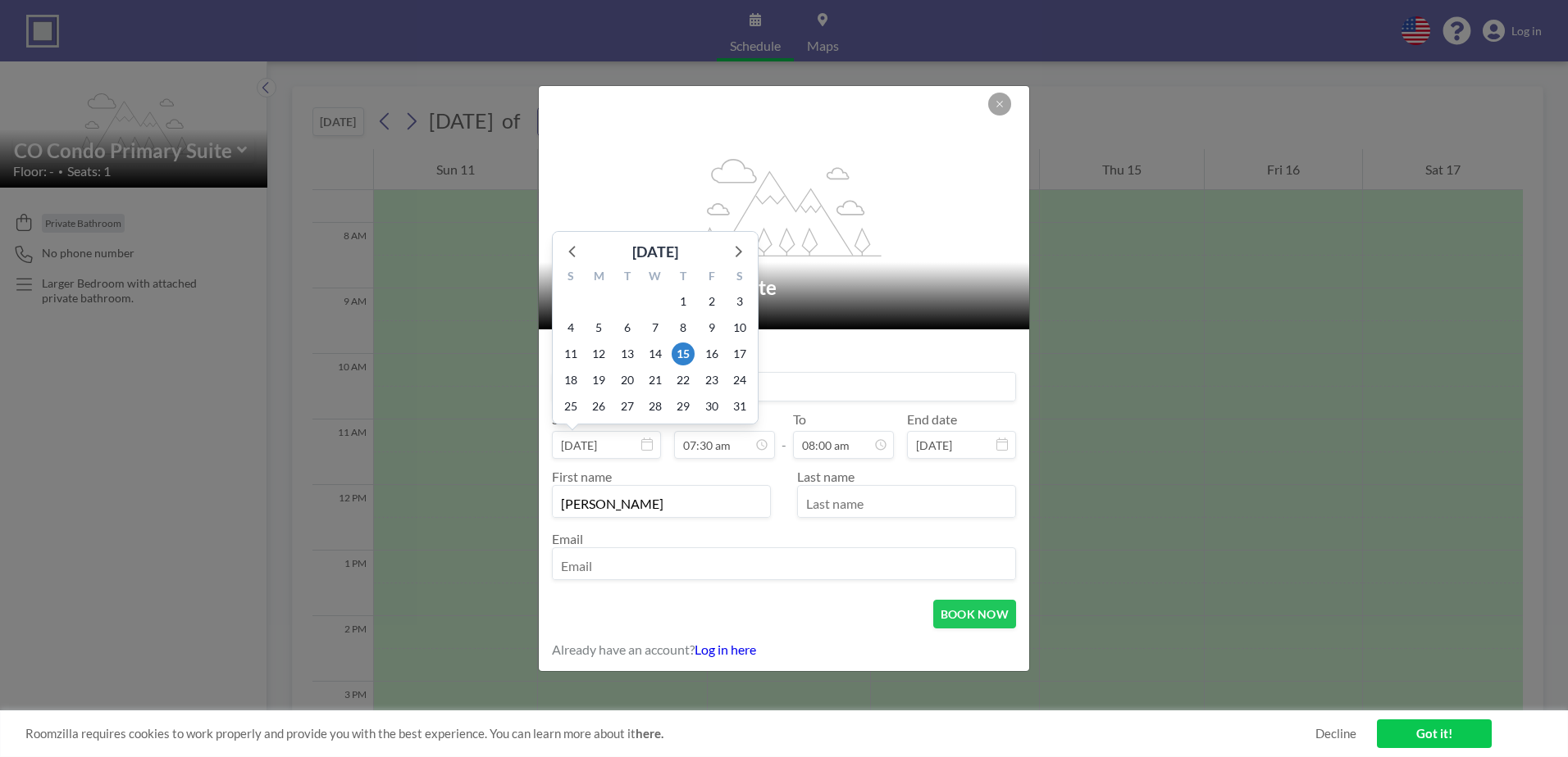
click at [801, 378] on input at bounding box center [784, 387] width 463 height 28
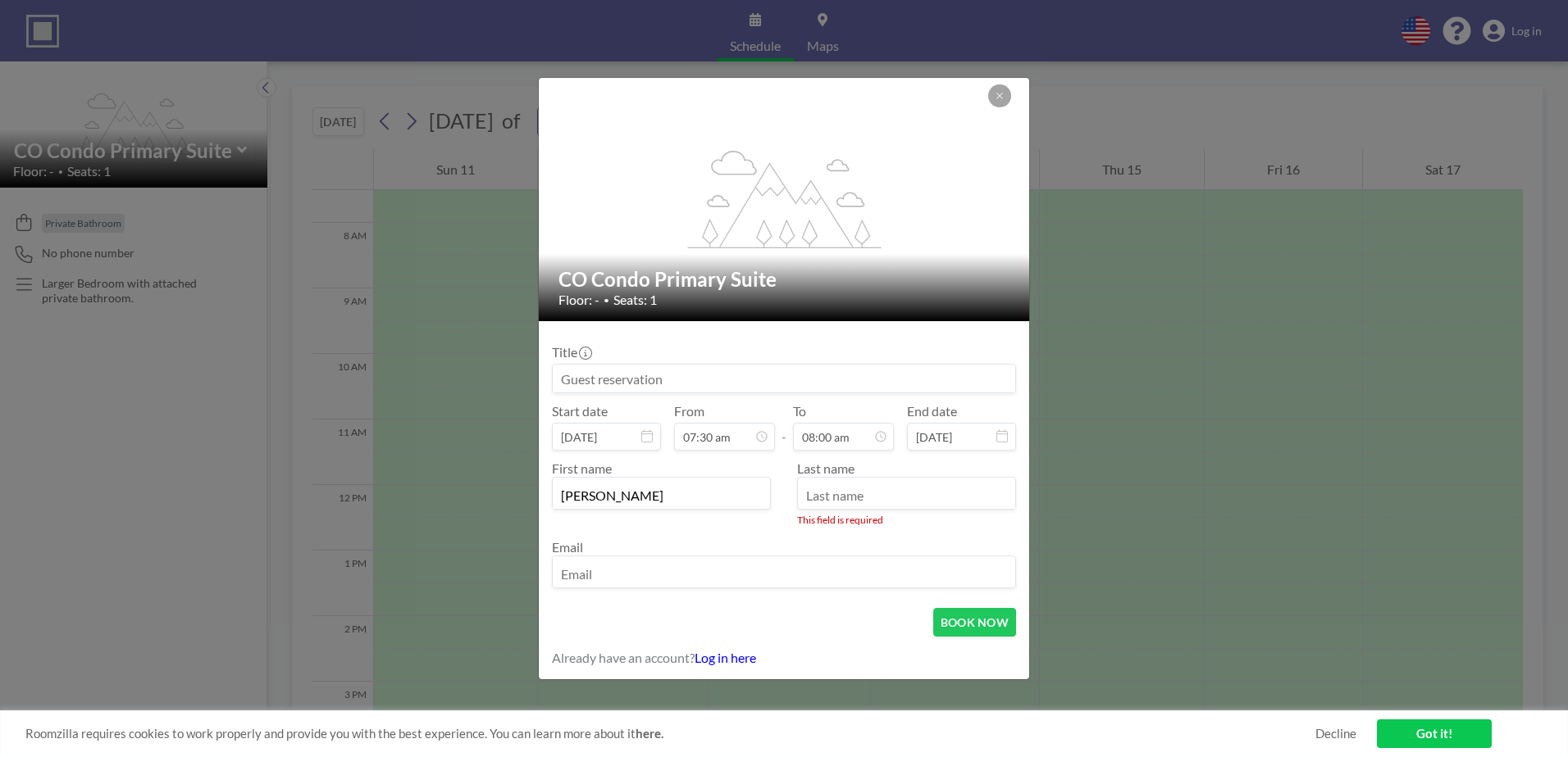
paste input "[PERSON_NAME] + Family (Partner)"
type input "[PERSON_NAME] + Family (Partner)"
drag, startPoint x: 618, startPoint y: 491, endPoint x: 503, endPoint y: 496, distance: 115.1
click at [503, 496] on div "flex-grow: 1.2; CO Condo Primary Suite Floor: - • Seats: 1 Title [PERSON_NAME] …" at bounding box center [784, 378] width 1568 height 757
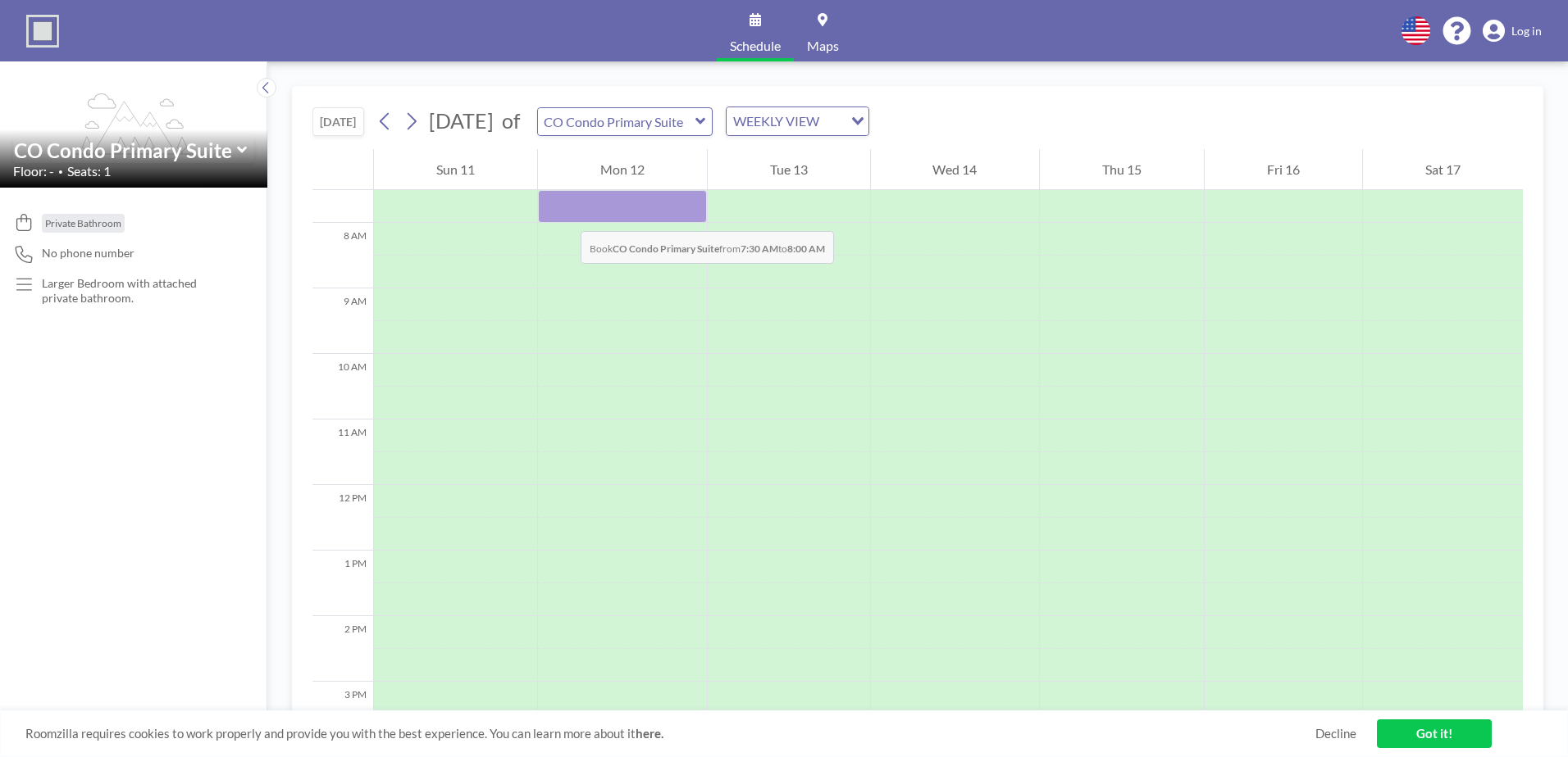
click at [564, 215] on div at bounding box center [622, 206] width 169 height 33
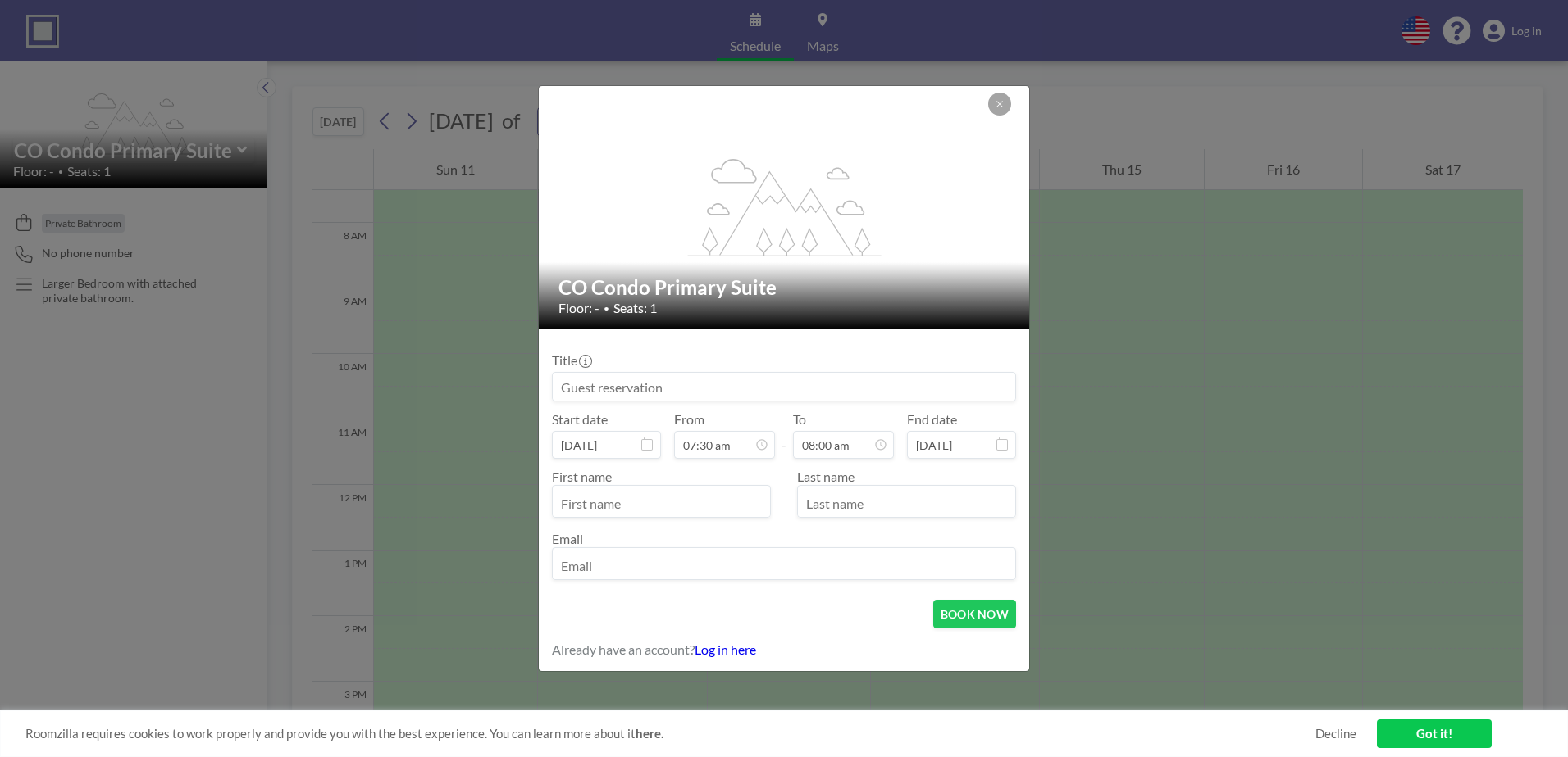
click at [680, 392] on input at bounding box center [784, 387] width 463 height 28
paste input "[PERSON_NAME] + Family (Partner)"
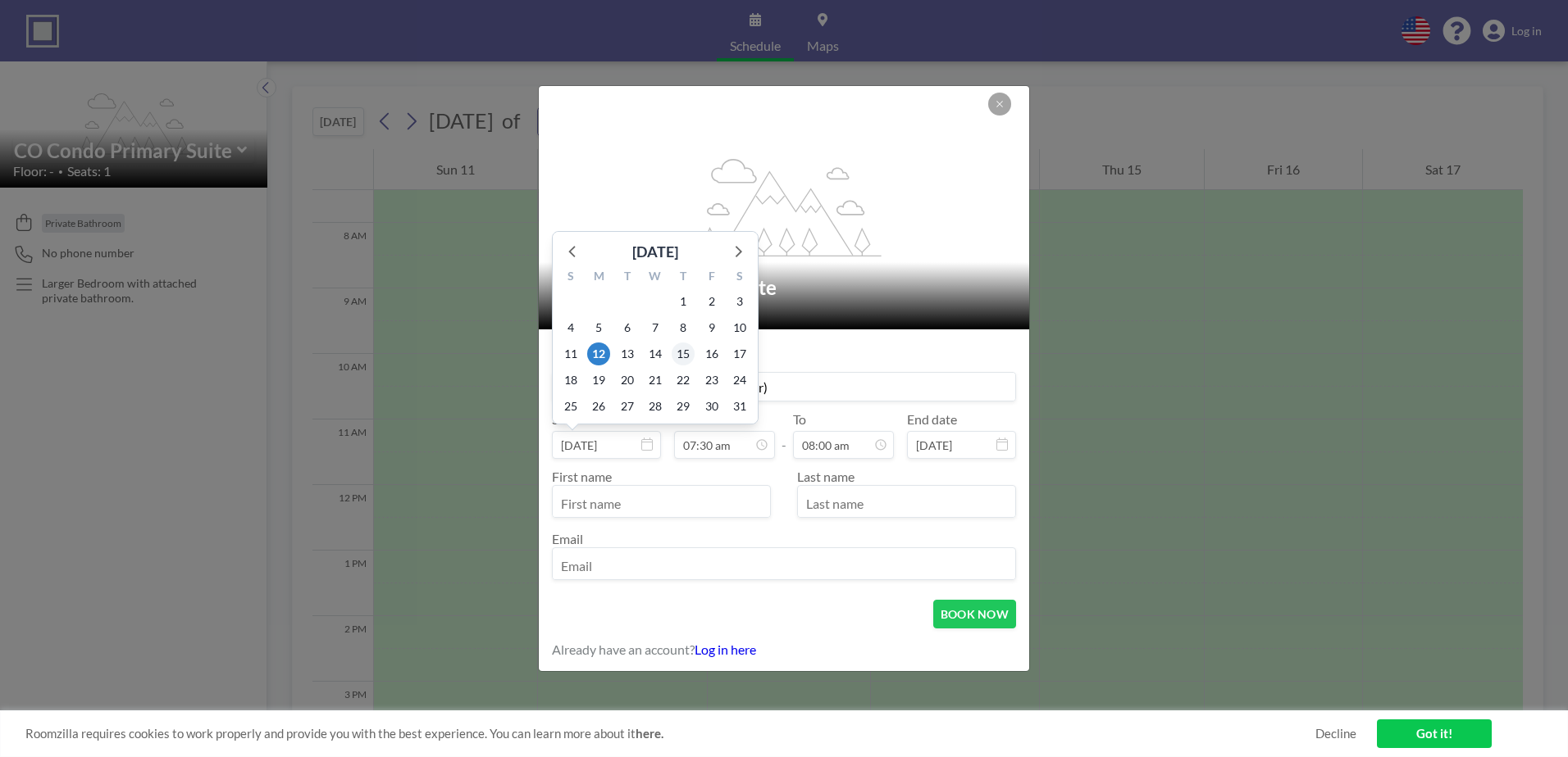
type input "[PERSON_NAME] + Family (Partner)"
click at [679, 359] on span "15" at bounding box center [683, 354] width 23 height 23
type input "[DATE]"
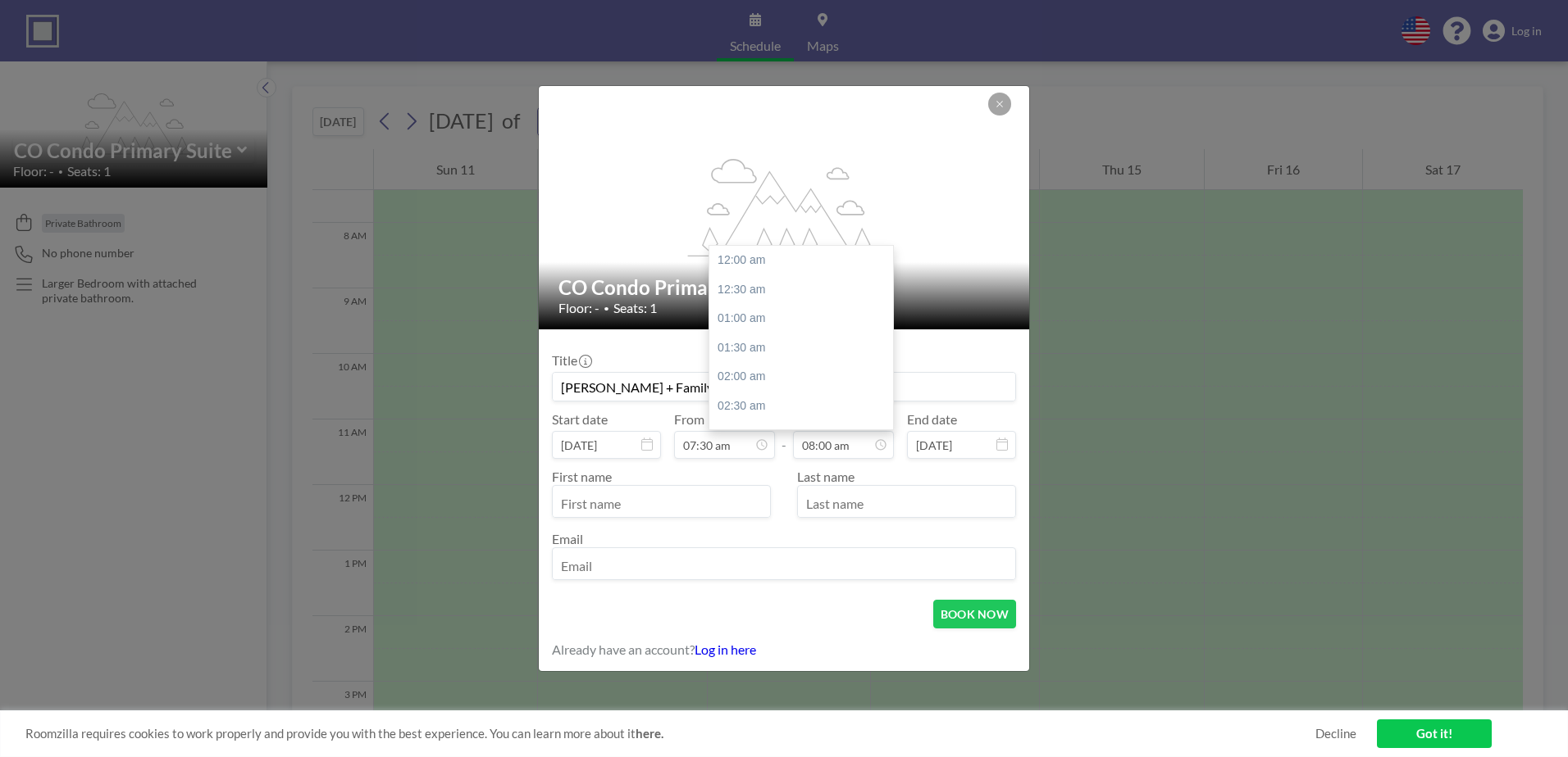
scroll to position [467, 0]
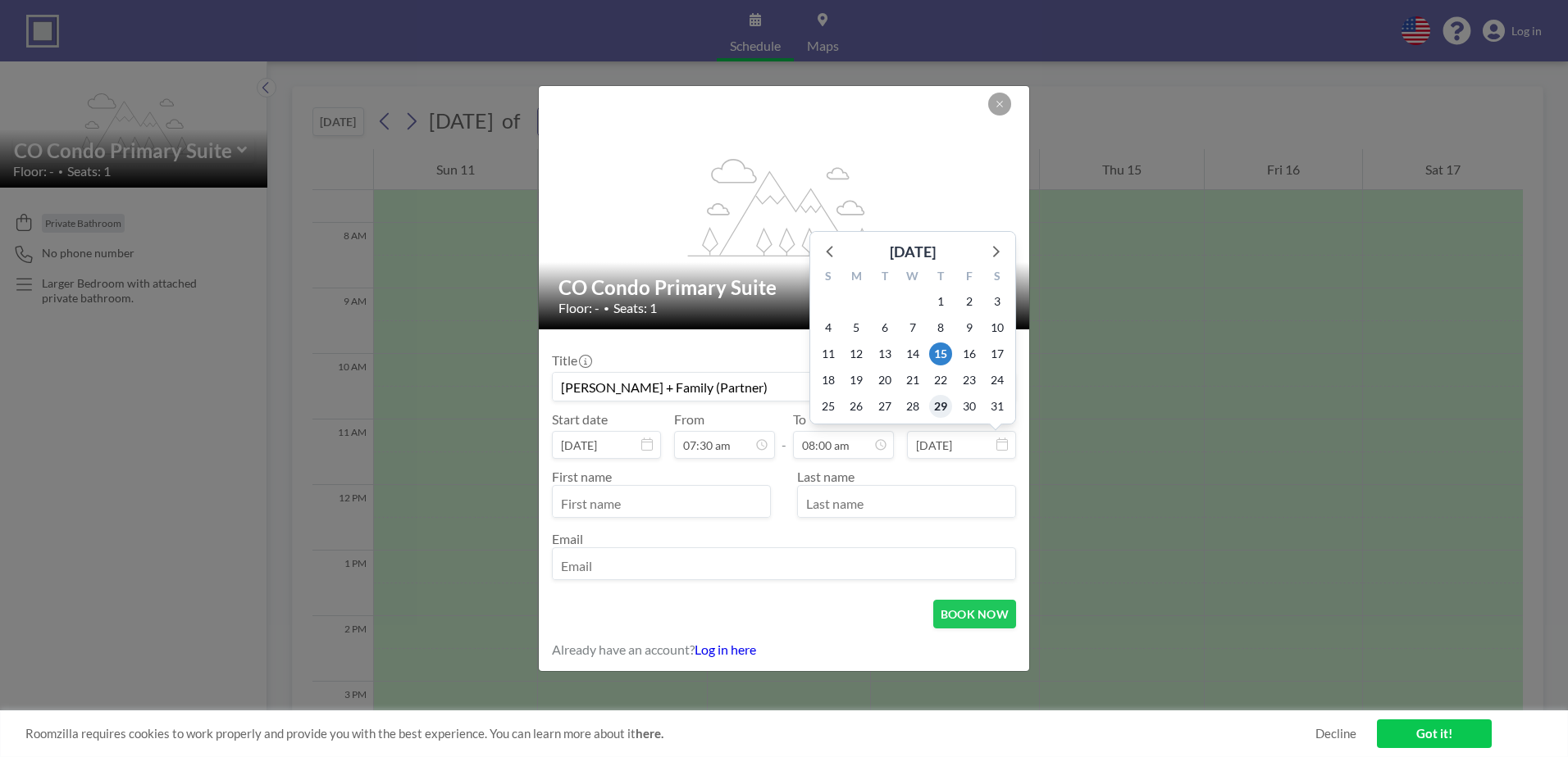
click at [939, 407] on span "29" at bounding box center [940, 406] width 23 height 23
type input "[DATE]"
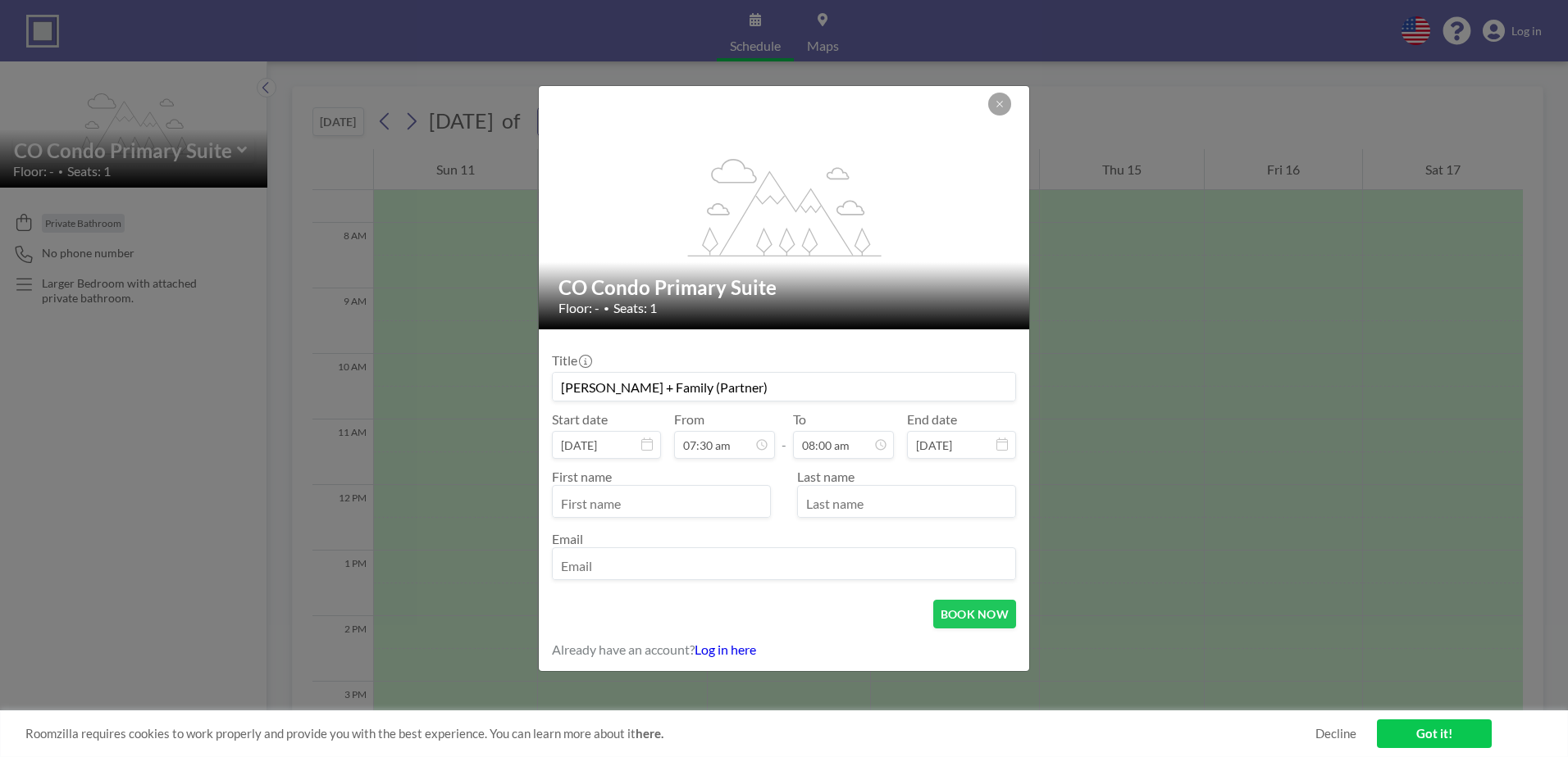
click at [667, 492] on input "text" at bounding box center [662, 504] width 218 height 28
type input "Lauren"
type input "[PERSON_NAME]"
type input "[EMAIL_ADDRESS][DOMAIN_NAME]"
click at [959, 613] on button "BOOK NOW" at bounding box center [974, 614] width 83 height 29
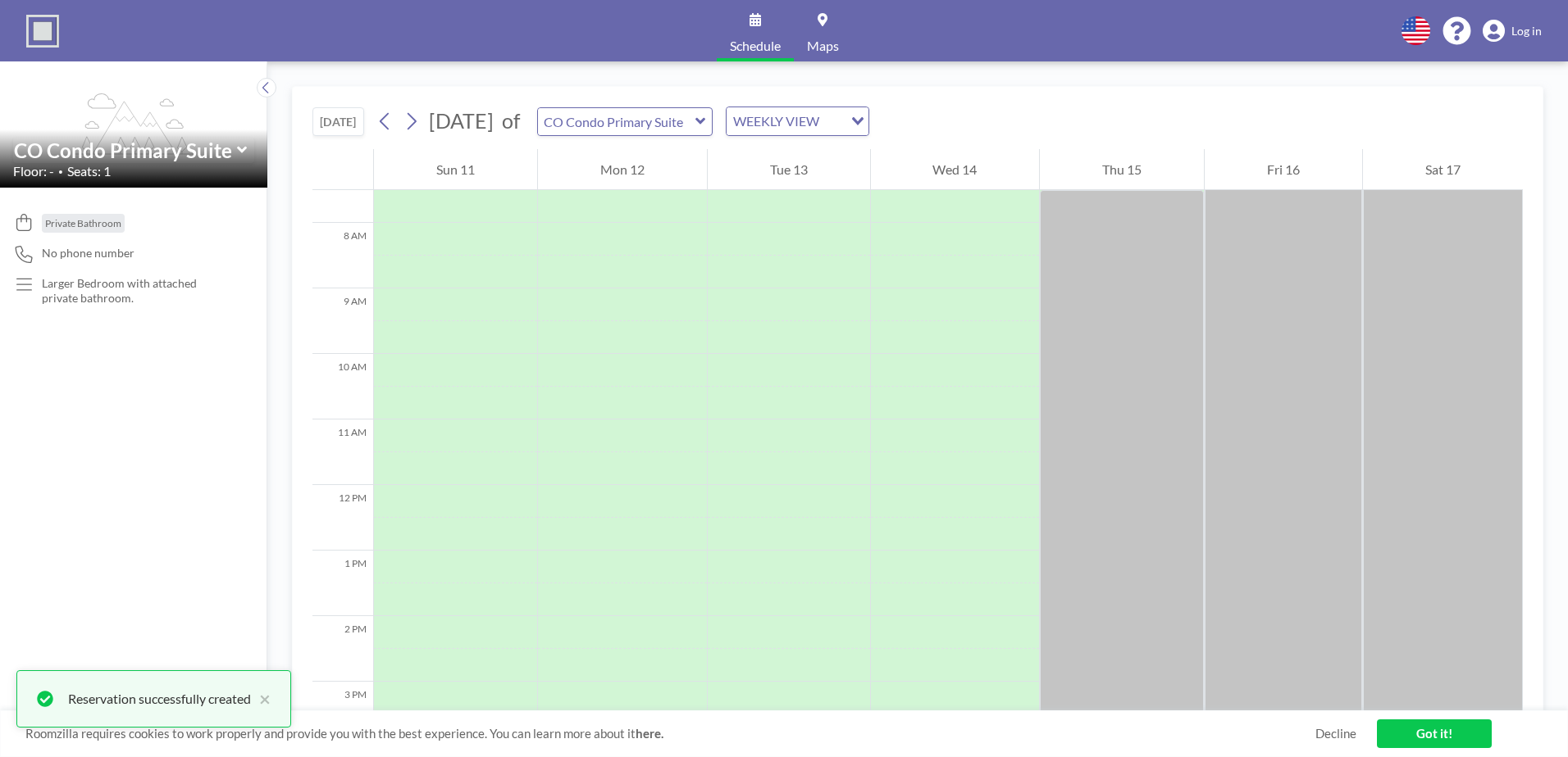
click at [1447, 728] on link "Got it!" at bounding box center [1434, 734] width 114 height 29
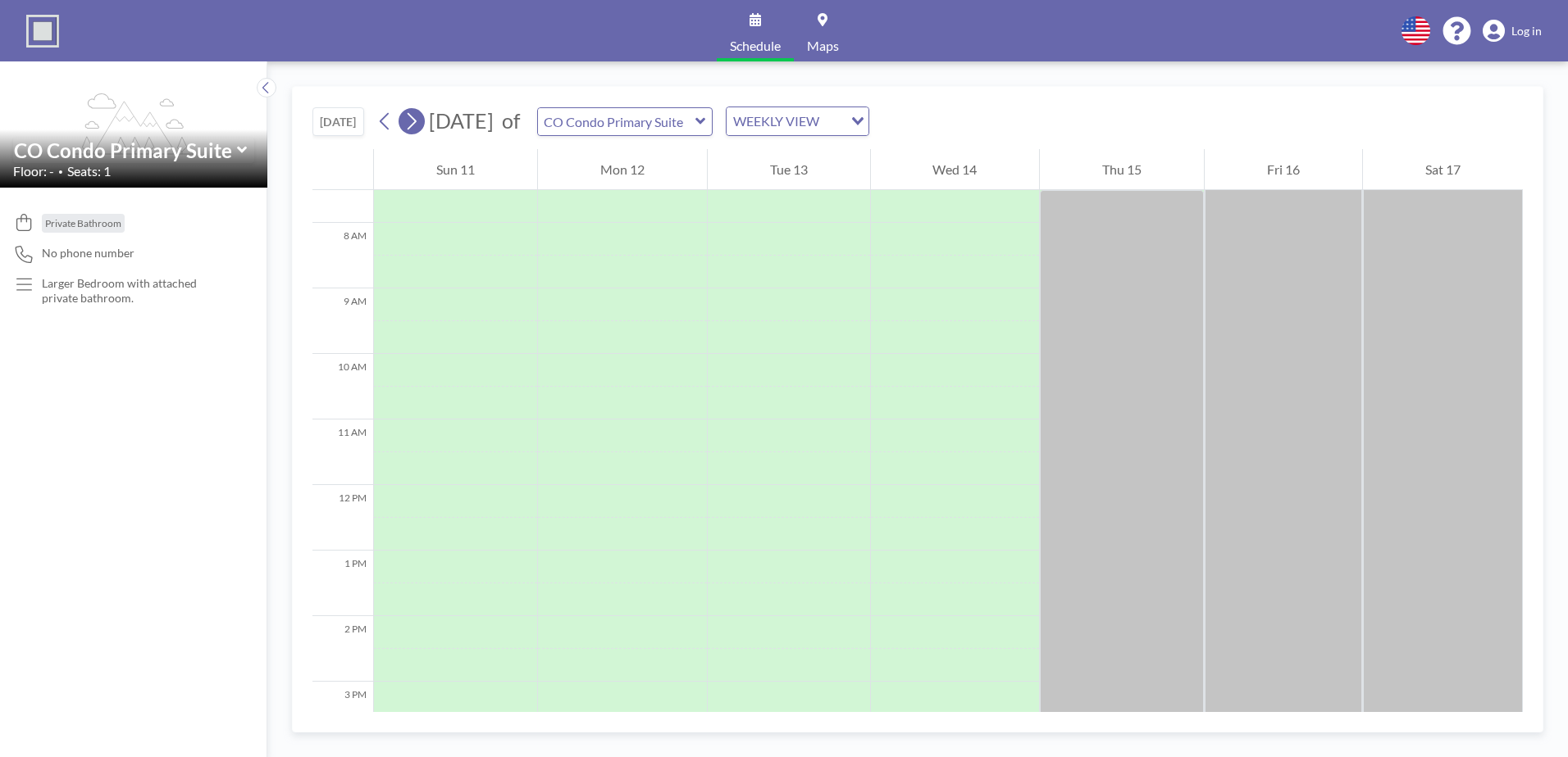
click at [419, 121] on icon at bounding box center [411, 121] width 16 height 24
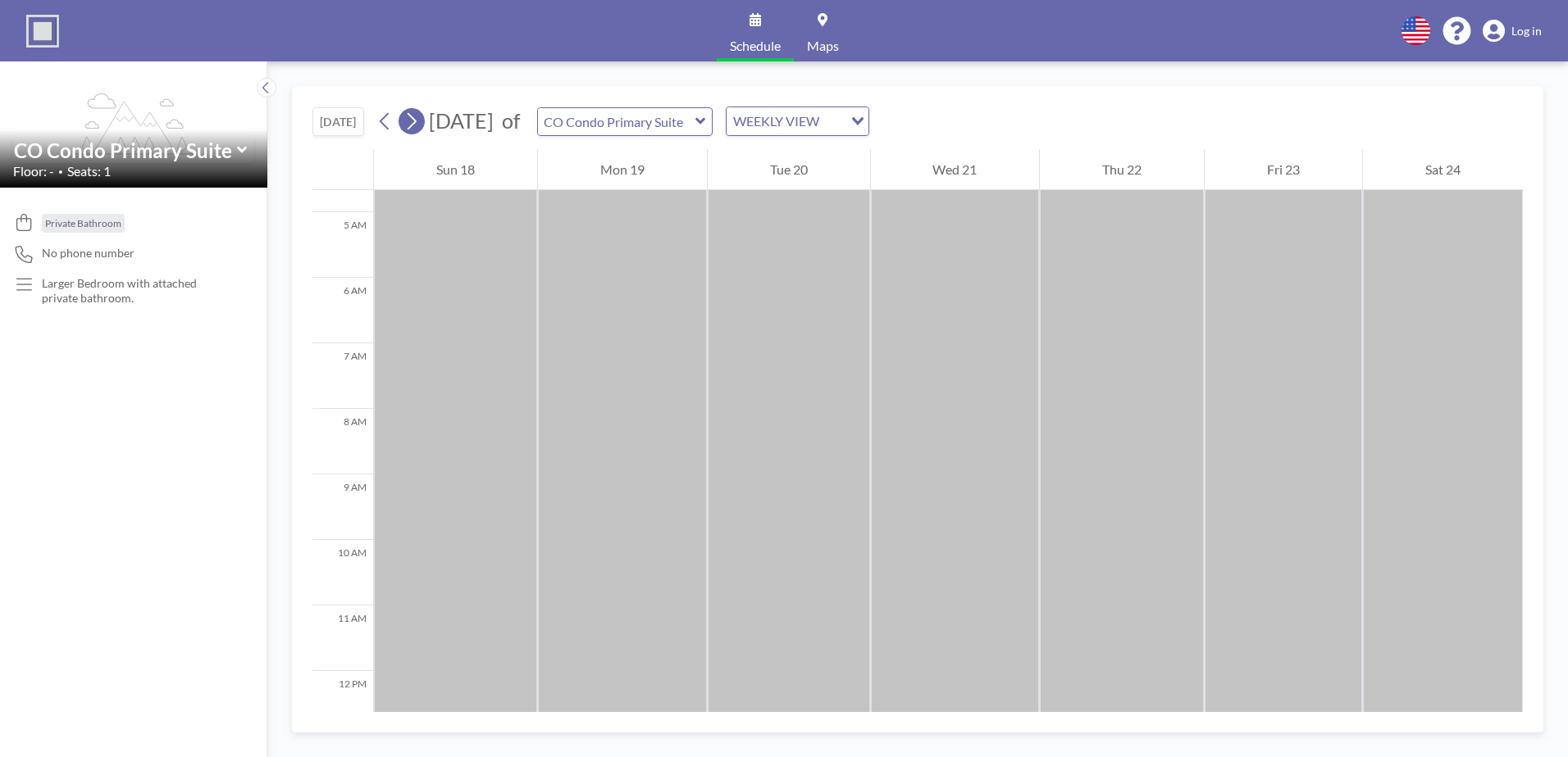
scroll to position [492, 0]
click at [419, 121] on icon at bounding box center [411, 121] width 16 height 24
